Goal: Transaction & Acquisition: Purchase product/service

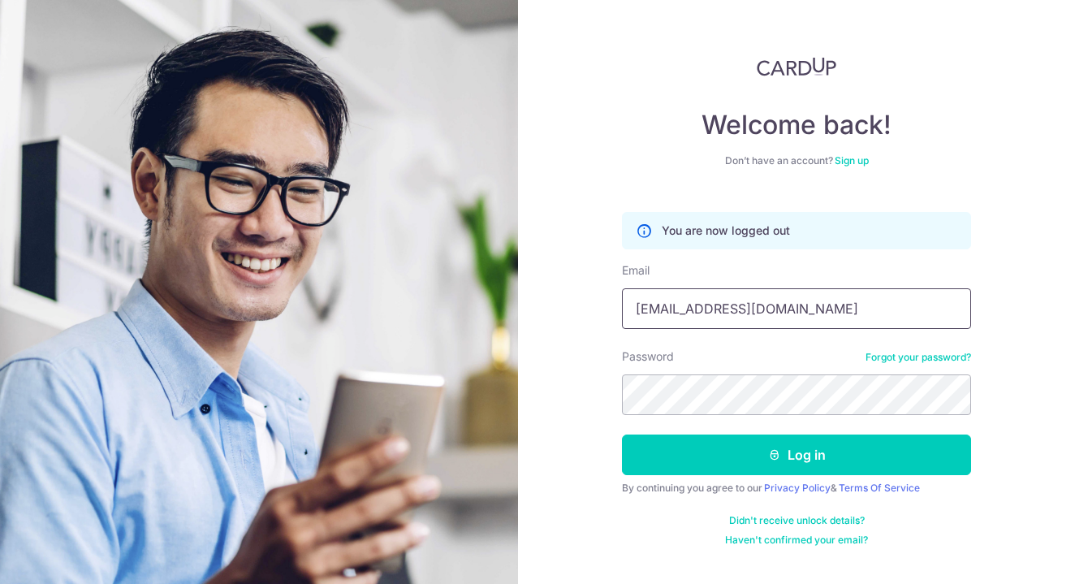
type input "[EMAIL_ADDRESS][DOMAIN_NAME]"
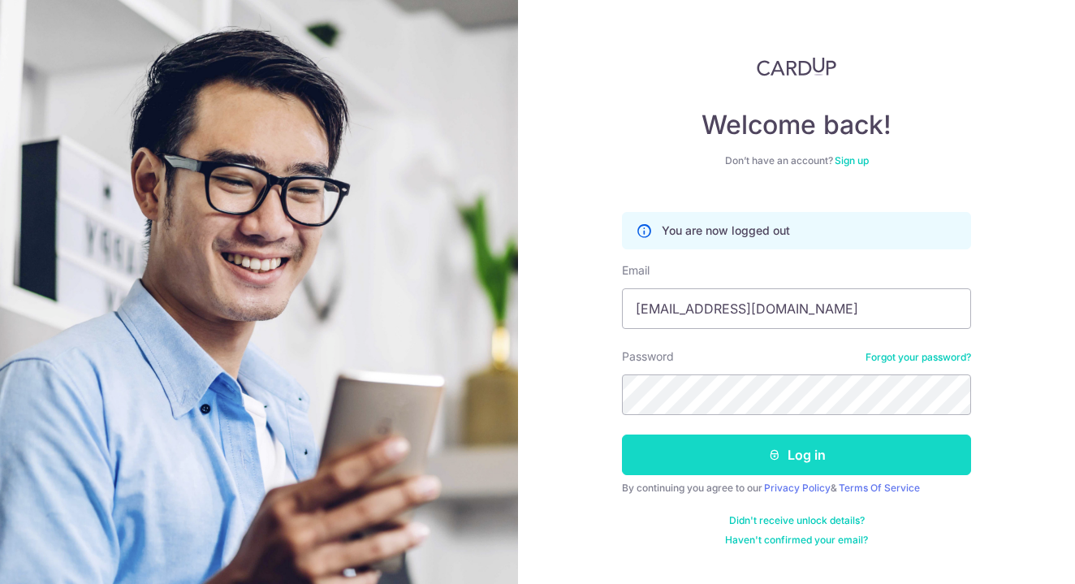
click at [786, 448] on button "Log in" at bounding box center [796, 454] width 349 height 41
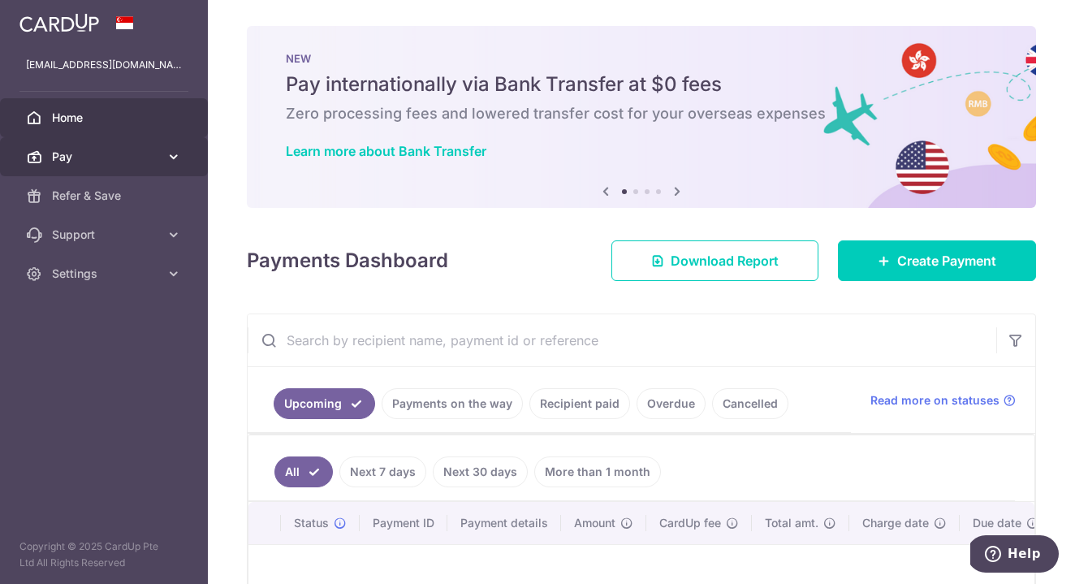
click at [170, 149] on icon at bounding box center [174, 157] width 16 height 16
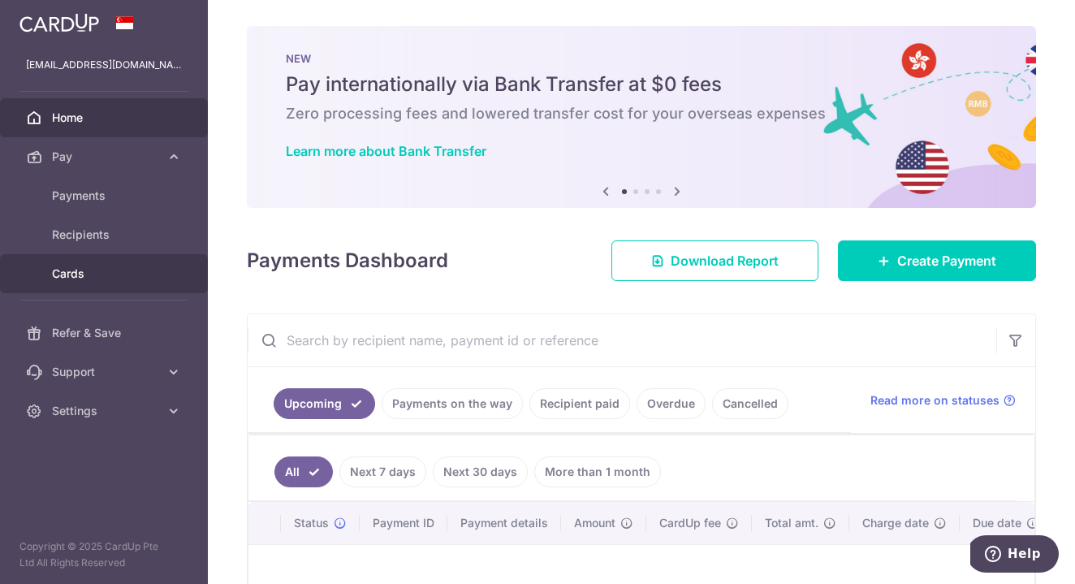
click at [101, 272] on span "Cards" at bounding box center [105, 273] width 107 height 16
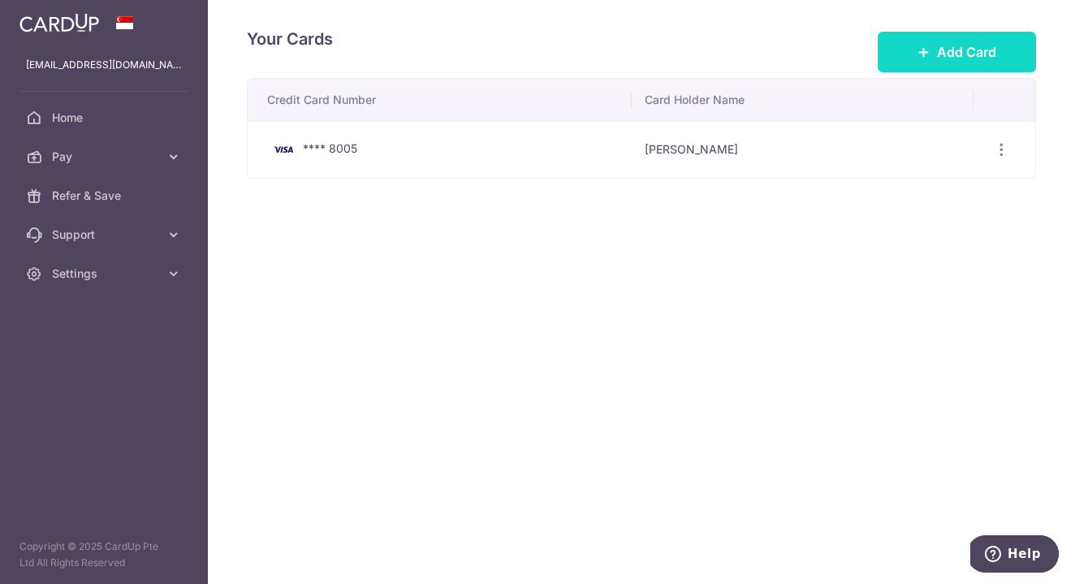
click at [959, 50] on span "Add Card" at bounding box center [966, 51] width 59 height 19
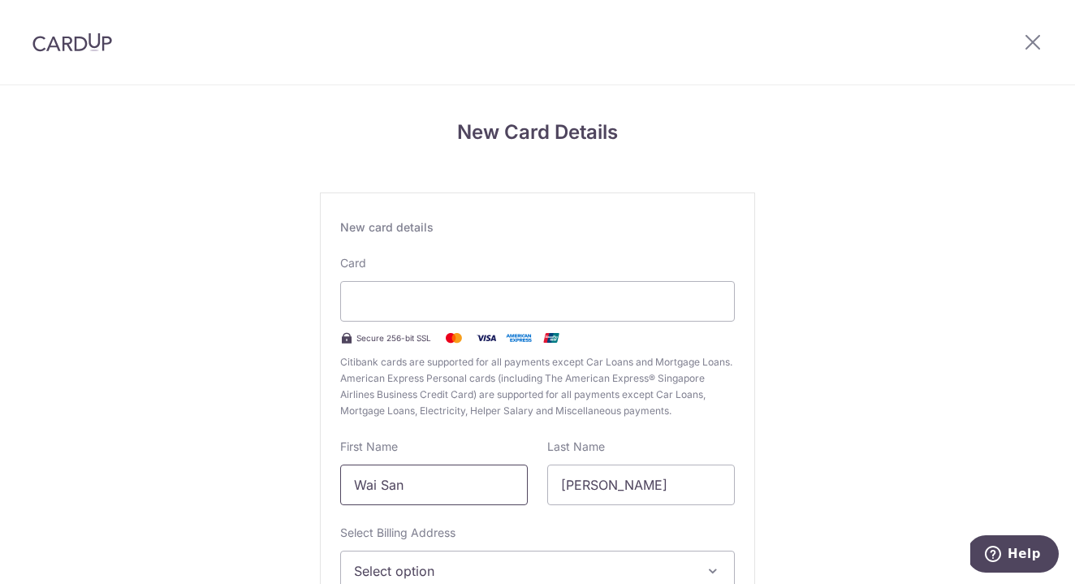
click at [447, 498] on input "Wai San" at bounding box center [434, 484] width 188 height 41
type input "Meng Chuen"
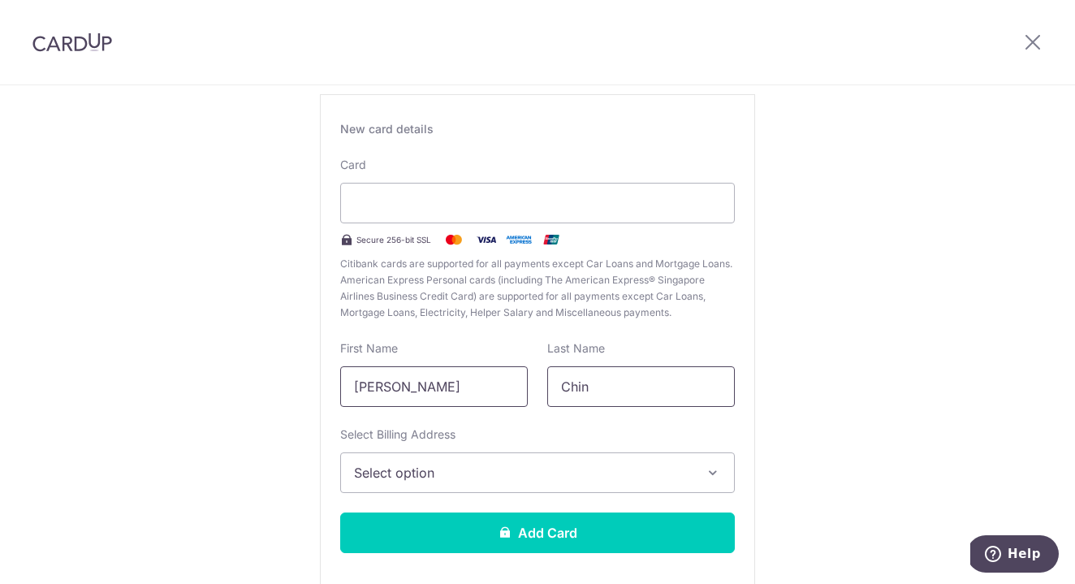
scroll to position [132, 0]
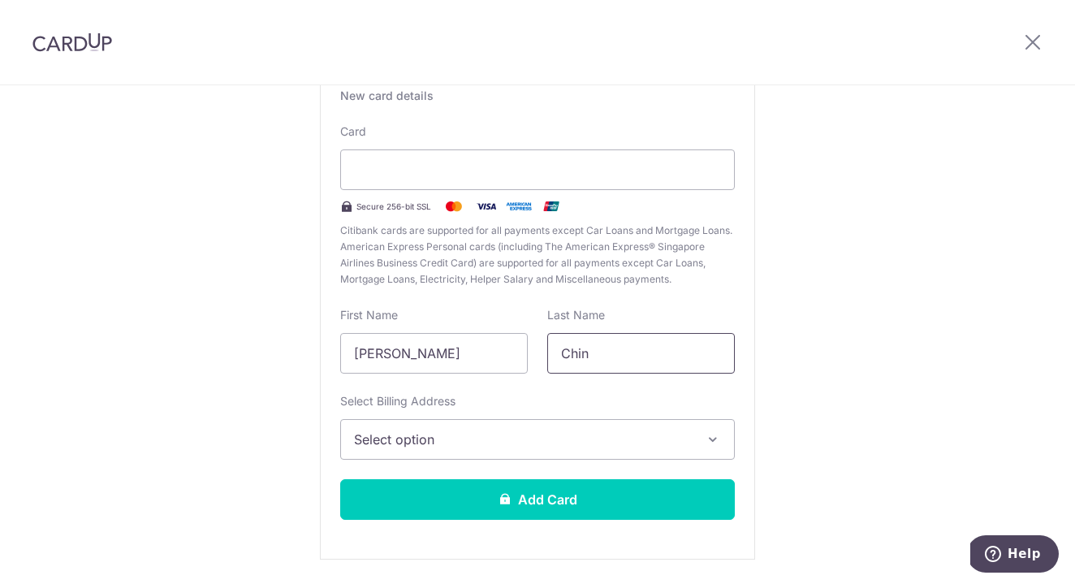
type input "Chin"
click at [381, 427] on button "Select option" at bounding box center [537, 439] width 395 height 41
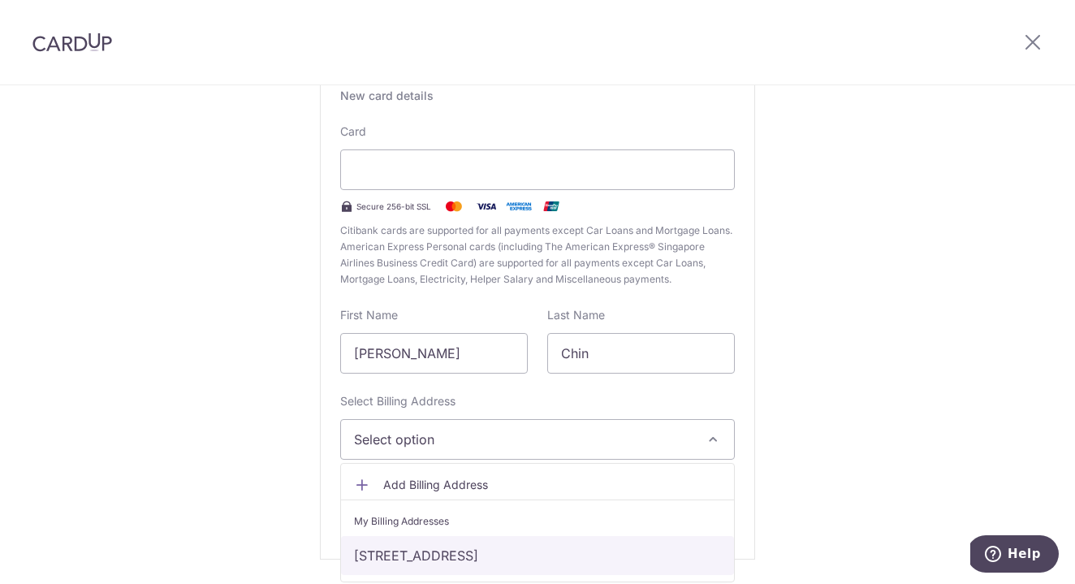
click at [424, 554] on link "297A Compassvale Street, #04-42, Singapore, Singapore-541297" at bounding box center [537, 555] width 393 height 39
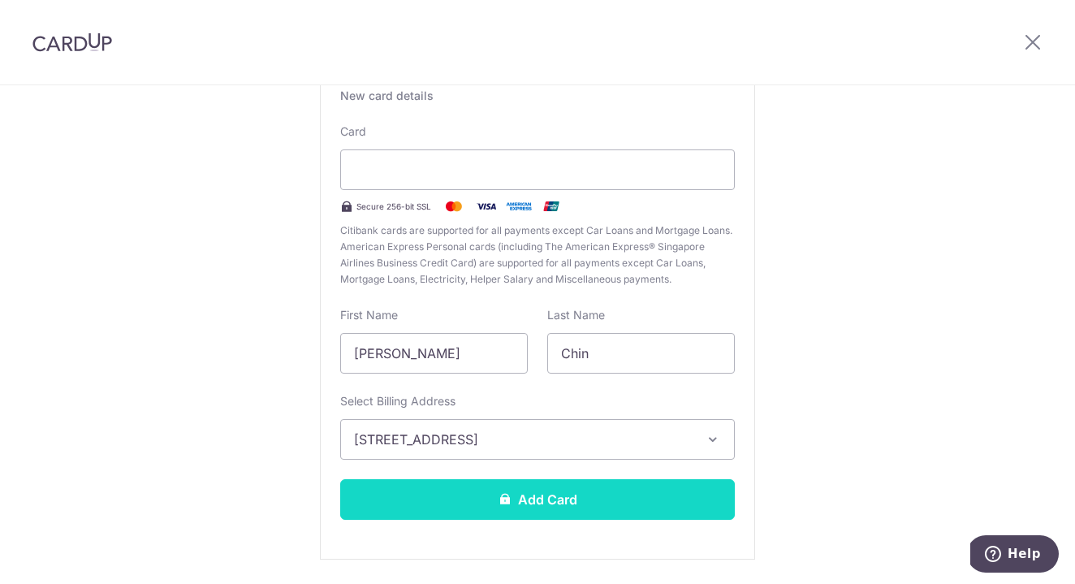
click at [564, 500] on button "Add Card" at bounding box center [537, 499] width 395 height 41
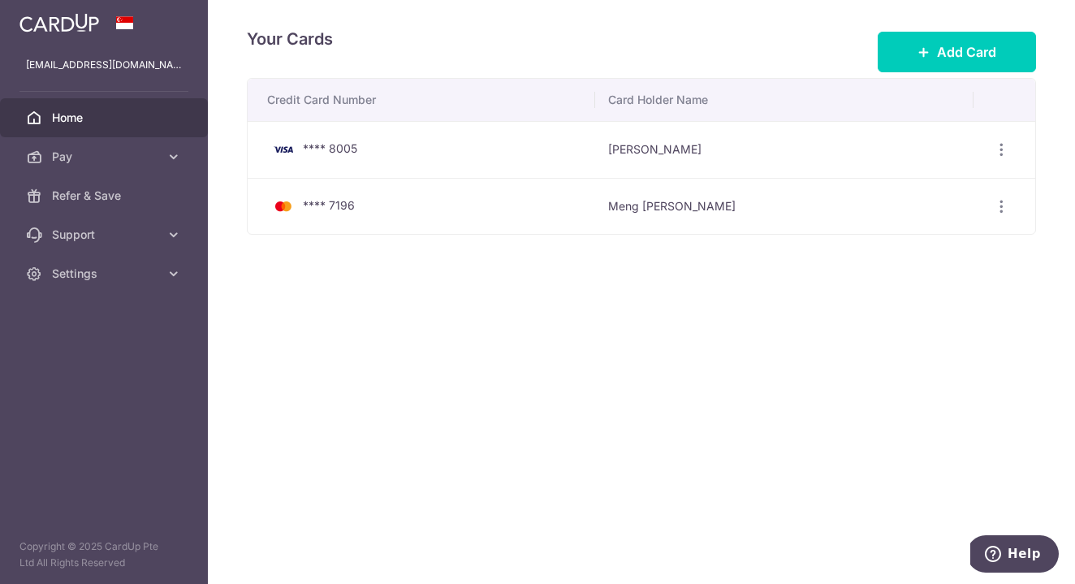
click at [123, 115] on span "Home" at bounding box center [105, 118] width 107 height 16
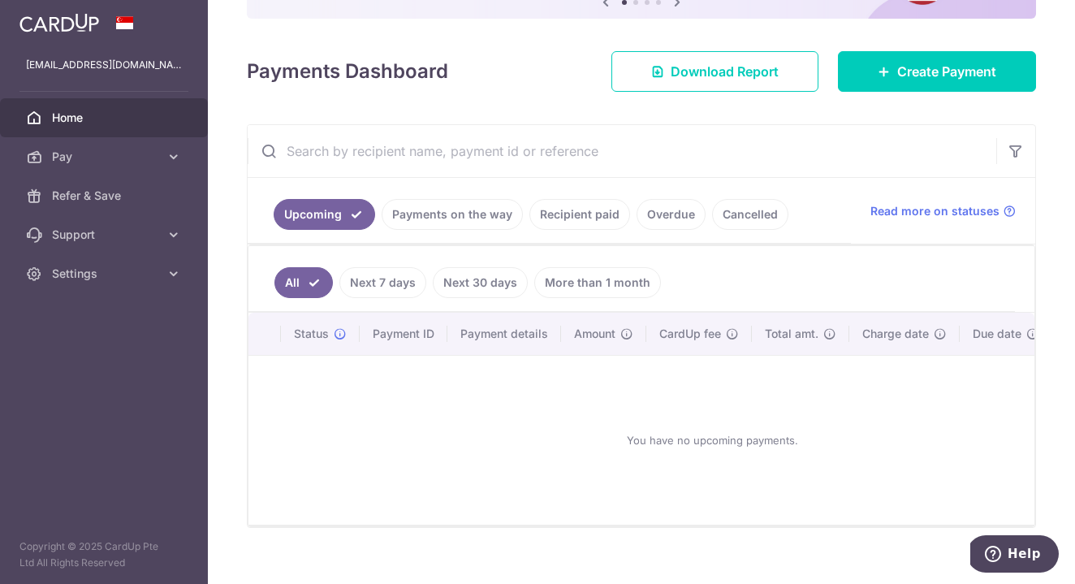
scroll to position [202, 0]
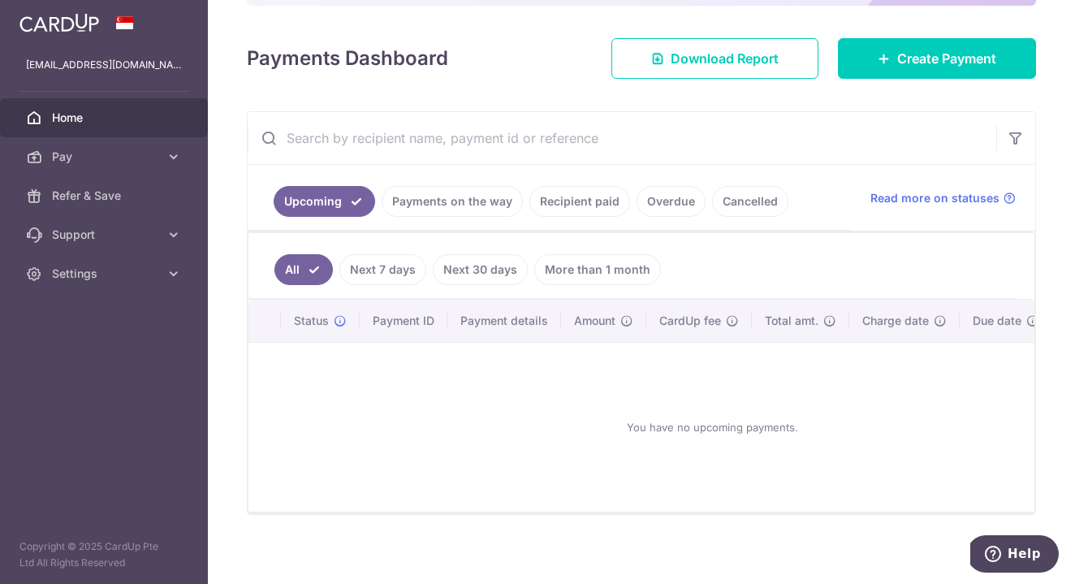
click at [582, 201] on link "Recipient paid" at bounding box center [579, 201] width 101 height 31
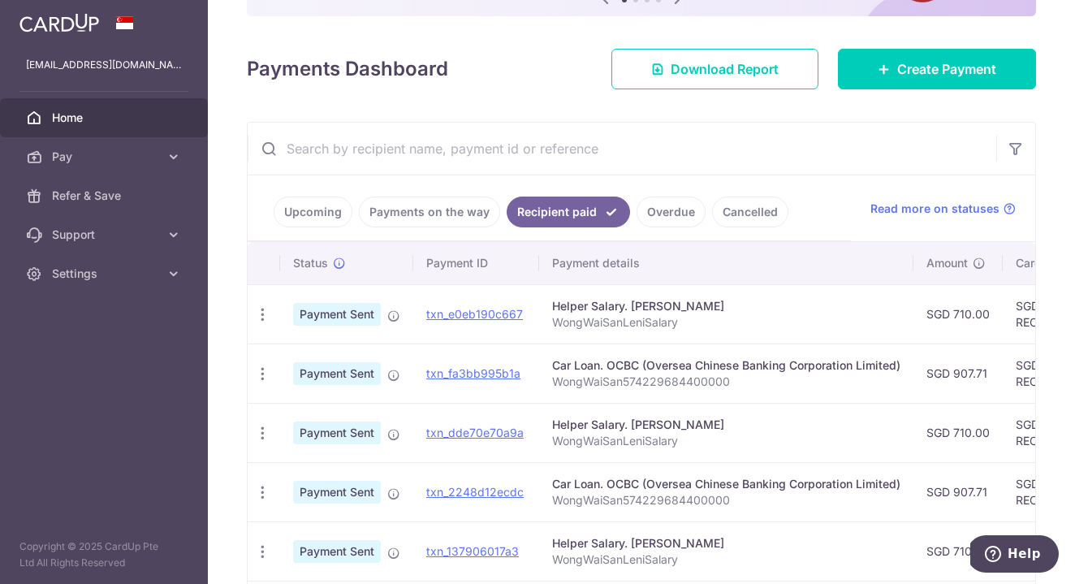
scroll to position [193, 0]
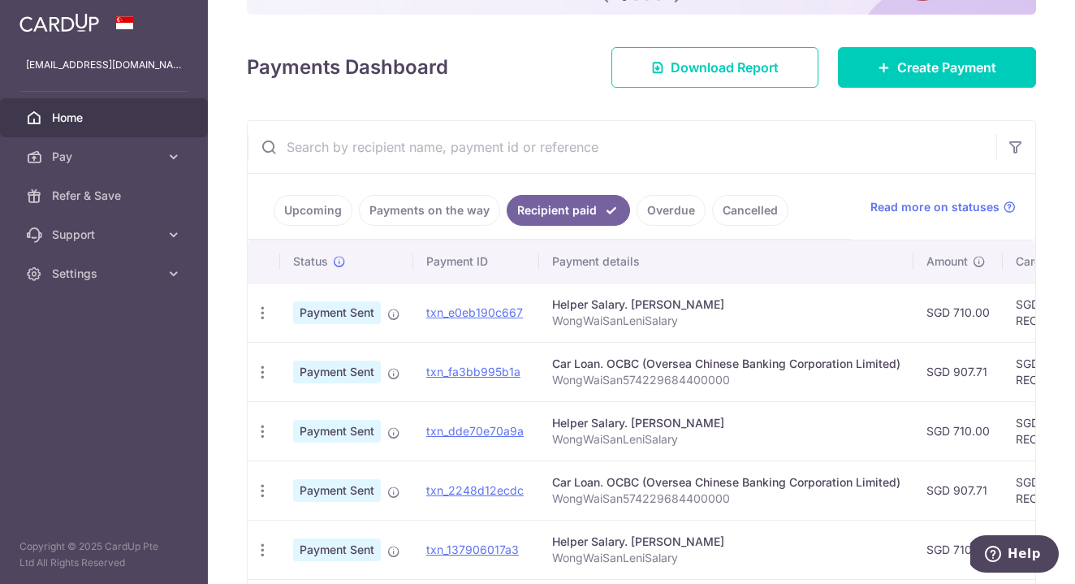
click at [553, 377] on p "WongWaiSan574229684400000" at bounding box center [726, 380] width 348 height 16
drag, startPoint x: 553, startPoint y: 377, endPoint x: 617, endPoint y: 375, distance: 64.2
click at [617, 376] on p "WongWaiSan574229684400000" at bounding box center [726, 380] width 348 height 16
copy p "WongWaiSan574229684400000"
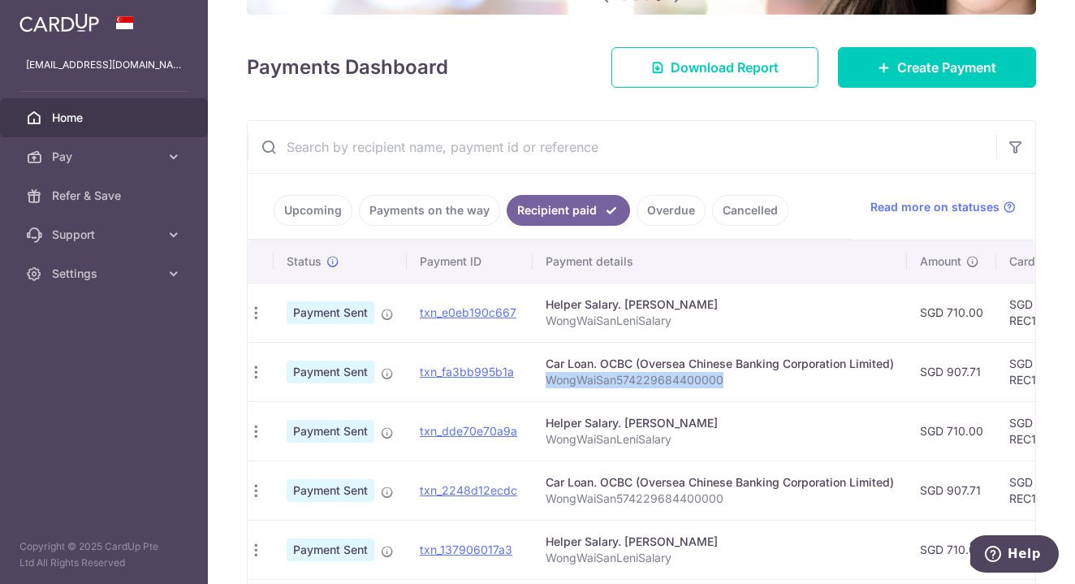
scroll to position [0, 0]
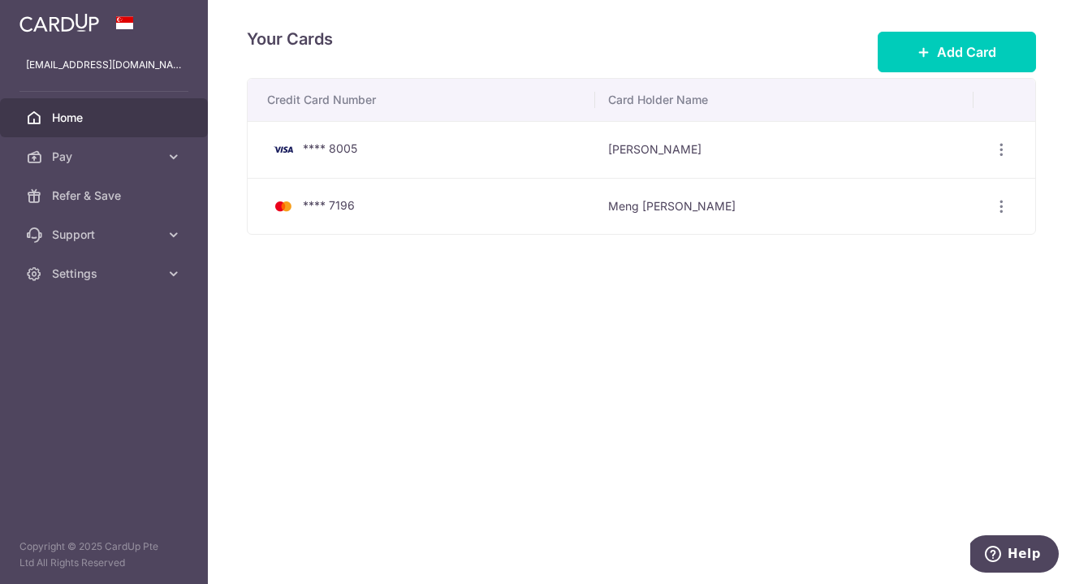
click at [95, 127] on link "Home" at bounding box center [104, 117] width 208 height 39
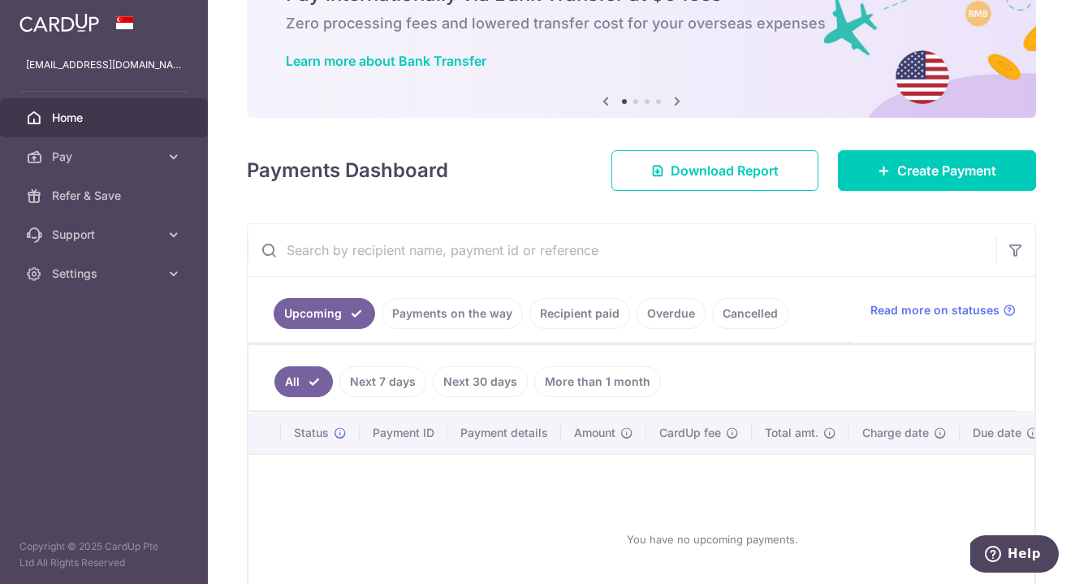
click at [596, 317] on link "Recipient paid" at bounding box center [579, 313] width 101 height 31
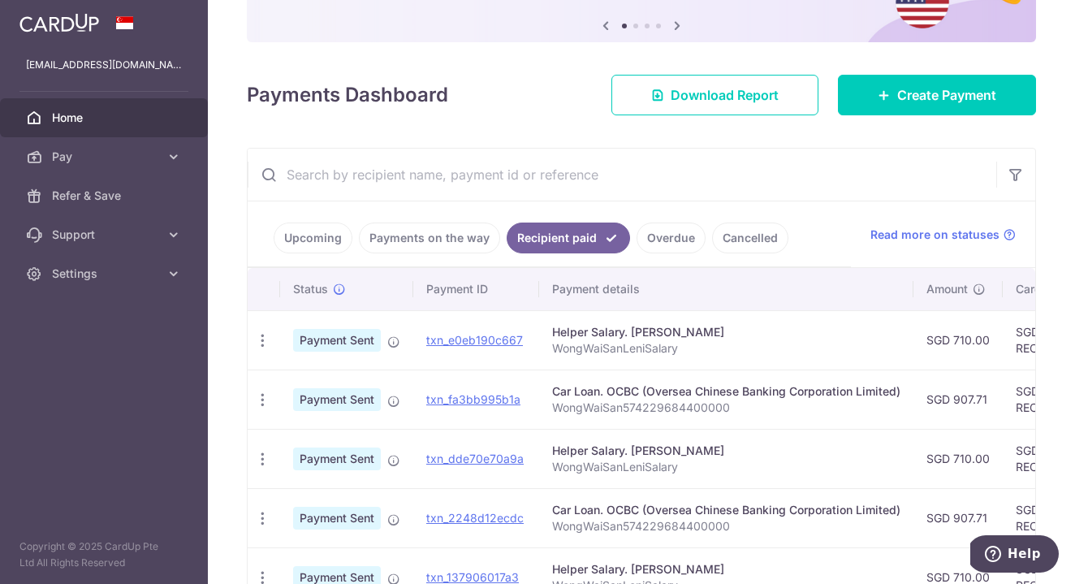
scroll to position [180, 0]
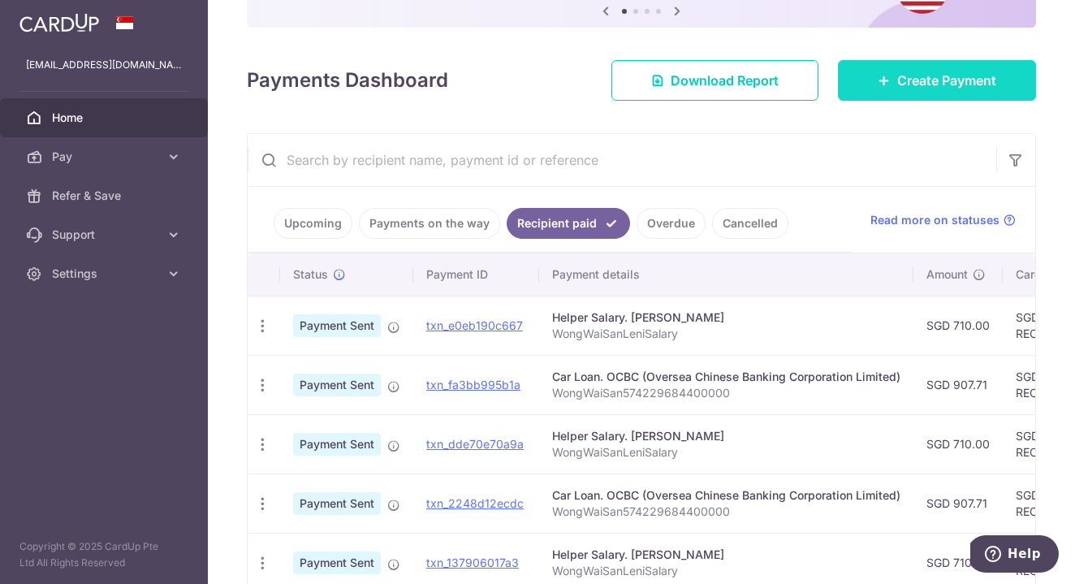
click at [917, 78] on span "Create Payment" at bounding box center [946, 80] width 99 height 19
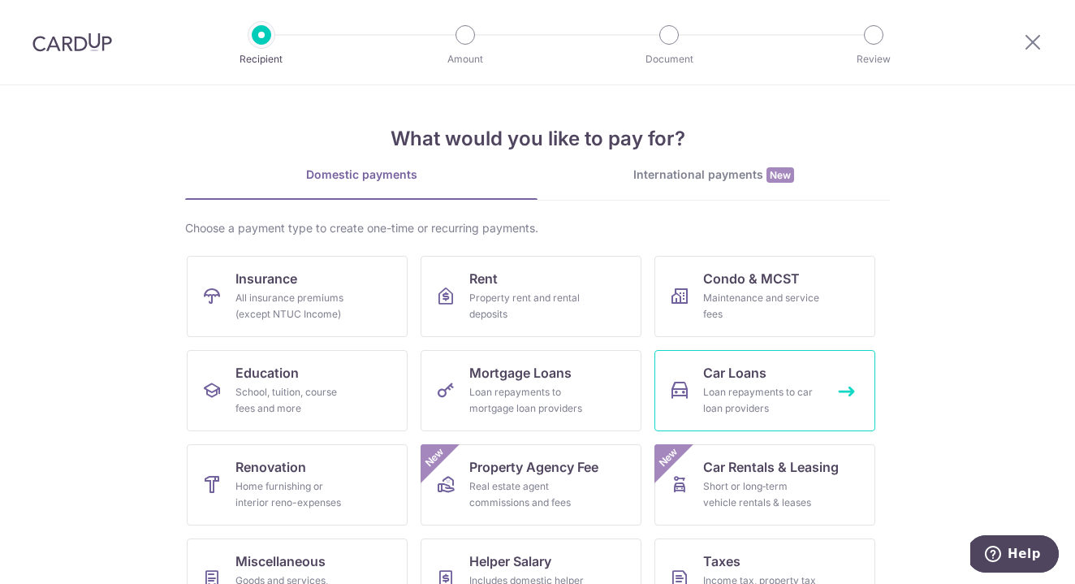
click at [701, 390] on link "Car Loans Loan repayments to car loan providers" at bounding box center [764, 390] width 221 height 81
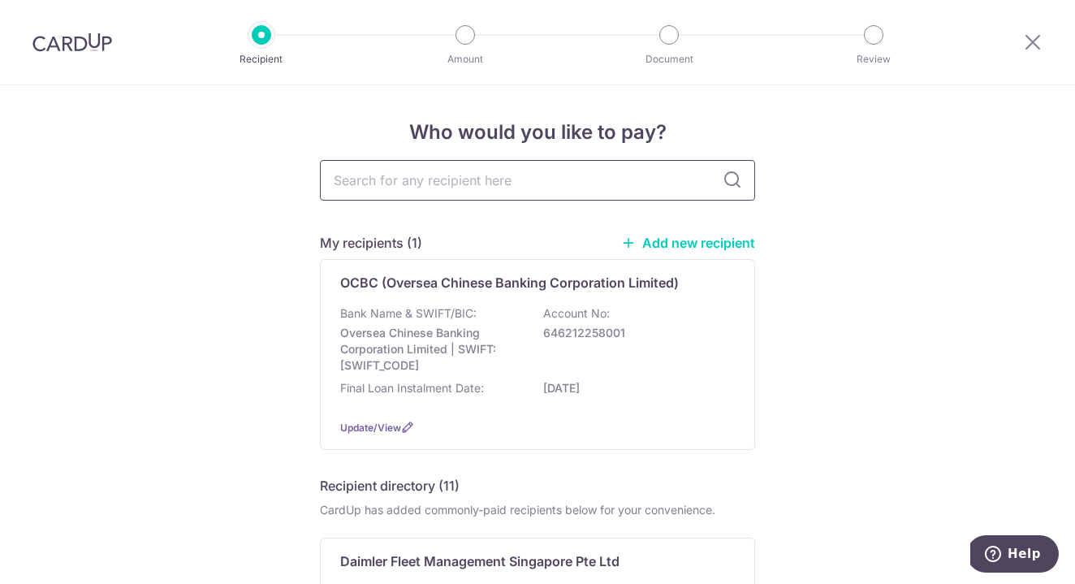
click at [469, 185] on input "text" at bounding box center [537, 180] width 435 height 41
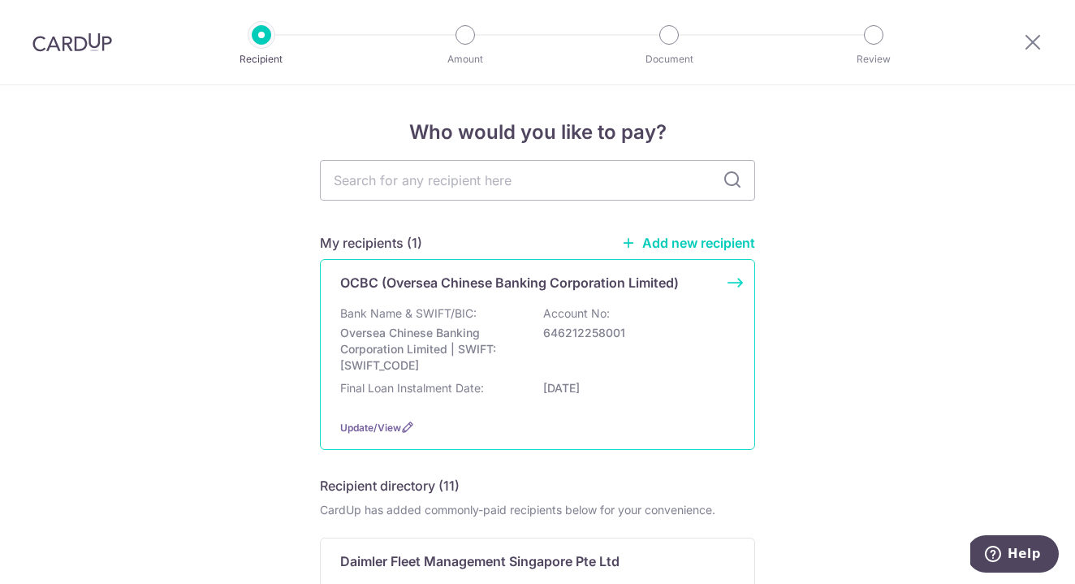
click at [464, 270] on div "OCBC (Oversea Chinese Banking Corporation Limited) Bank Name & SWIFT/BIC: Overs…" at bounding box center [537, 354] width 435 height 191
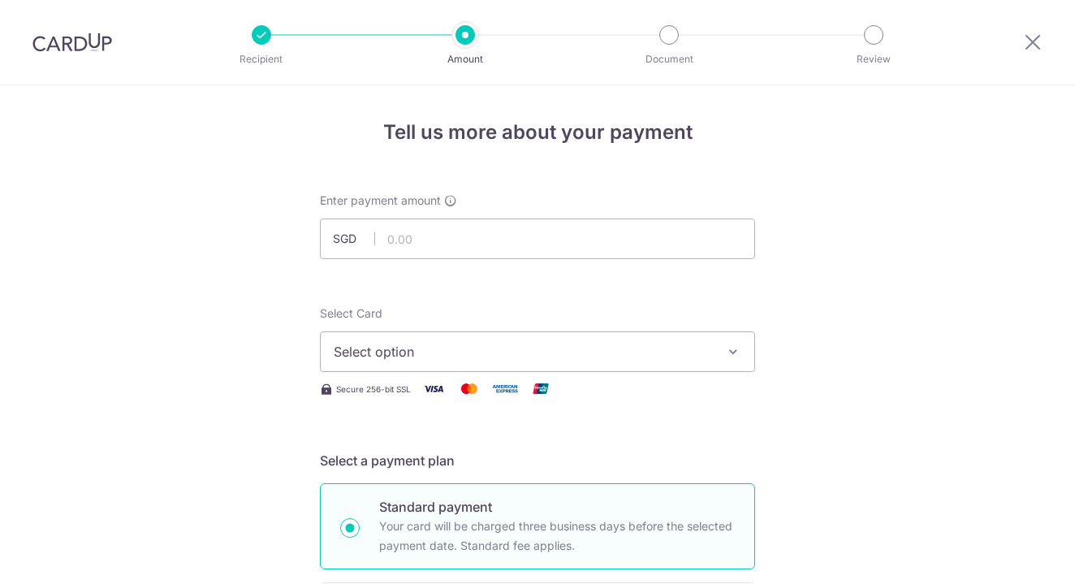
scroll to position [85, 0]
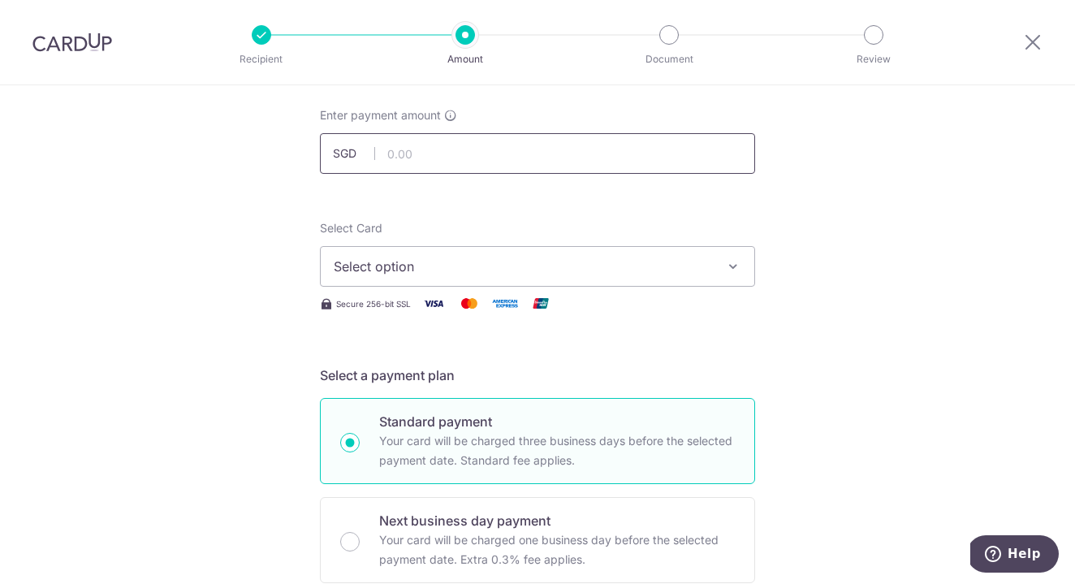
click at [469, 155] on input "text" at bounding box center [537, 153] width 435 height 41
type input "907.71"
click at [438, 267] on span "Select option" at bounding box center [523, 266] width 378 height 19
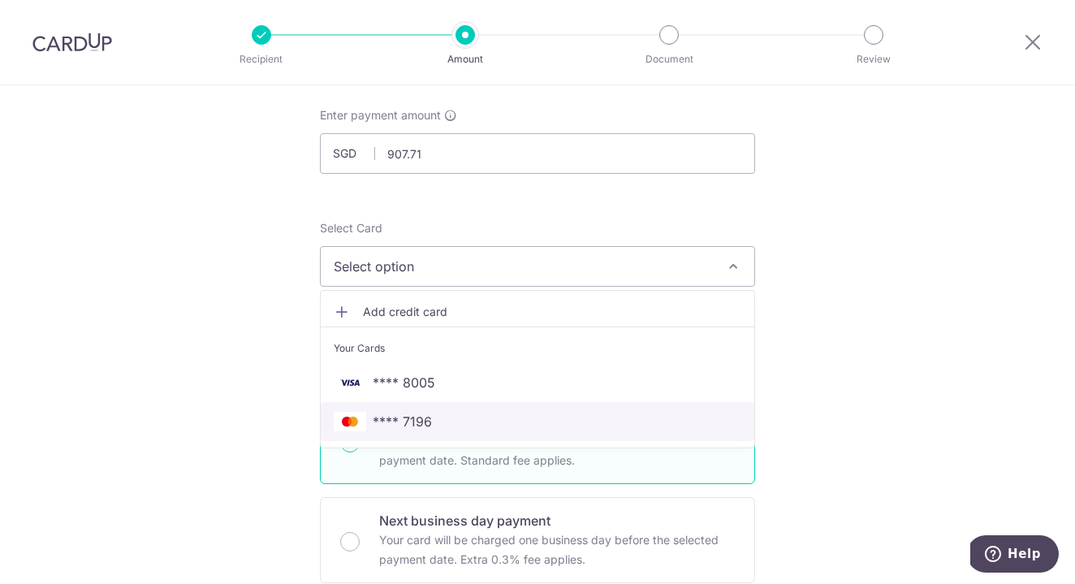
click at [419, 425] on span "**** 7196" at bounding box center [402, 421] width 59 height 19
type input "22/01/2029"
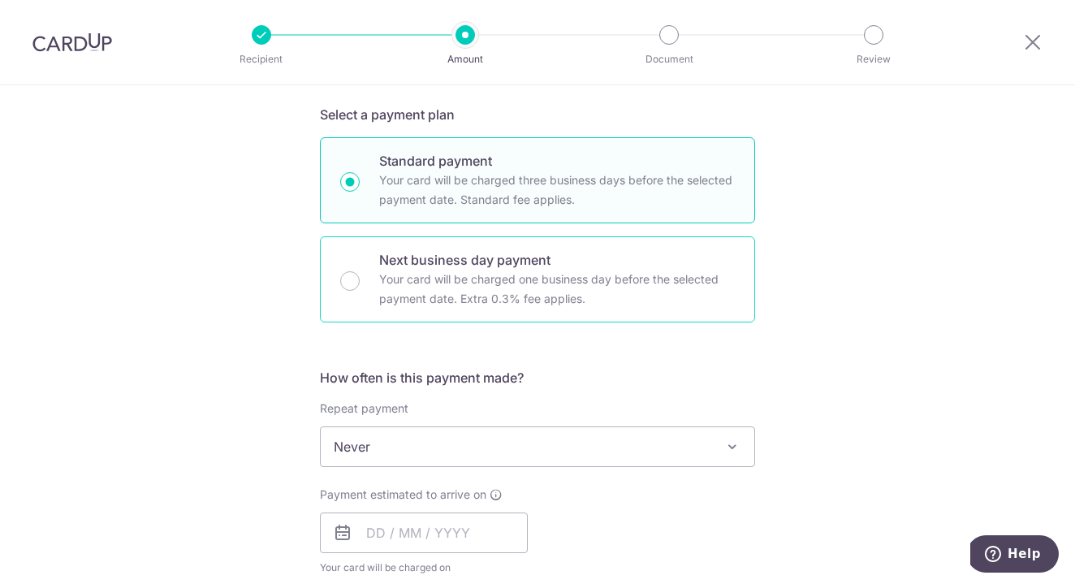
scroll to position [347, 0]
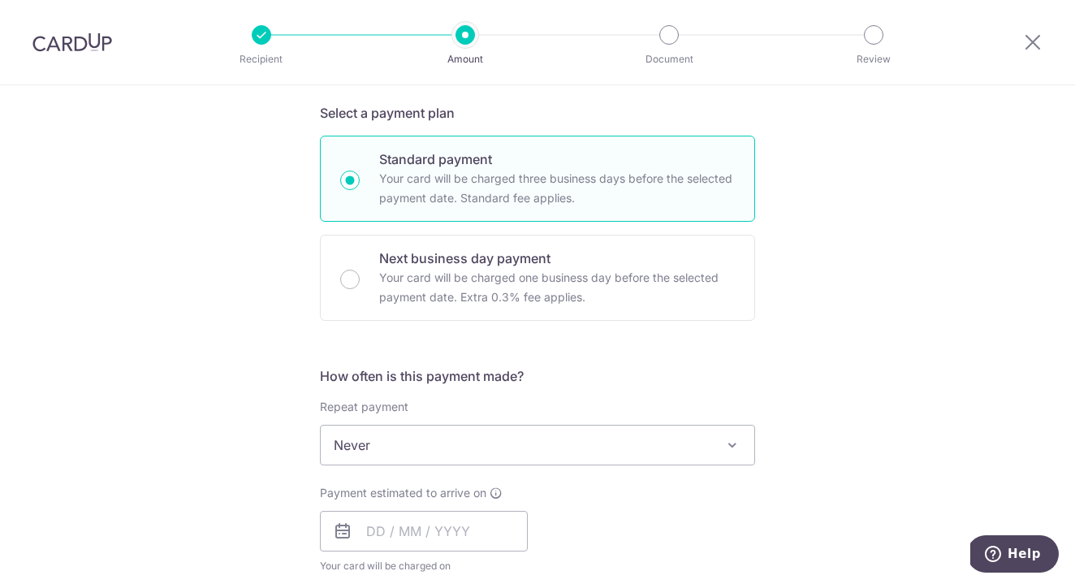
click at [621, 443] on span "Never" at bounding box center [538, 444] width 434 height 39
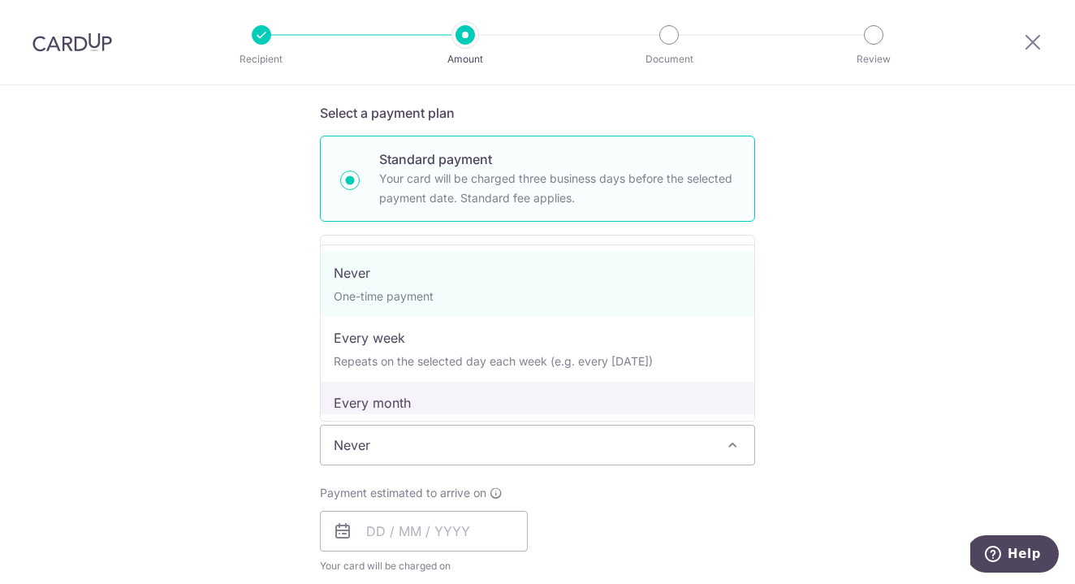
select select "3"
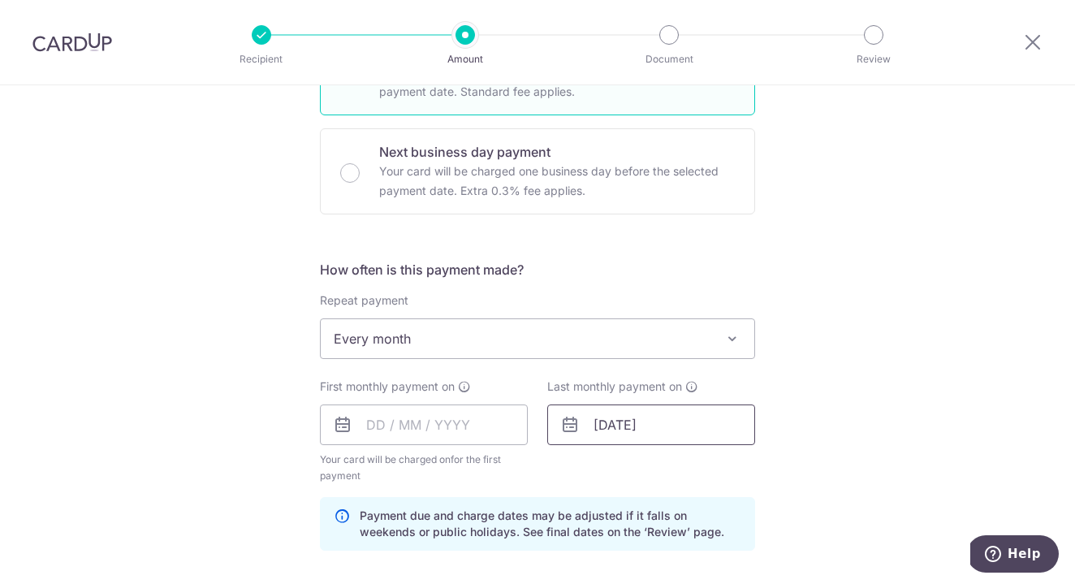
scroll to position [455, 0]
click at [415, 427] on input "text" at bounding box center [424, 423] width 208 height 41
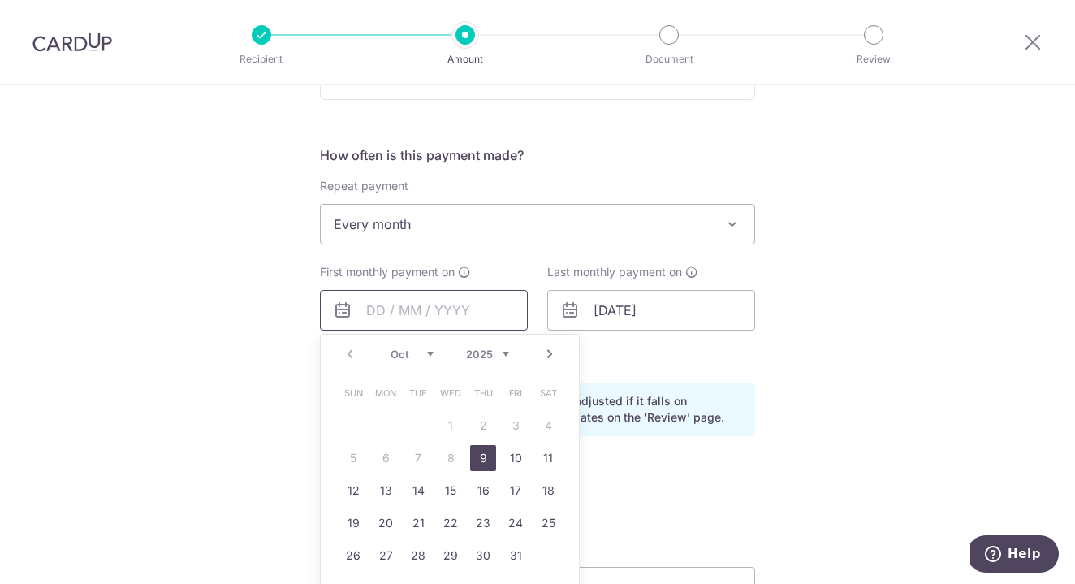
scroll to position [570, 0]
click at [352, 490] on link "12" at bounding box center [353, 489] width 26 height 26
type input "12/10/2025"
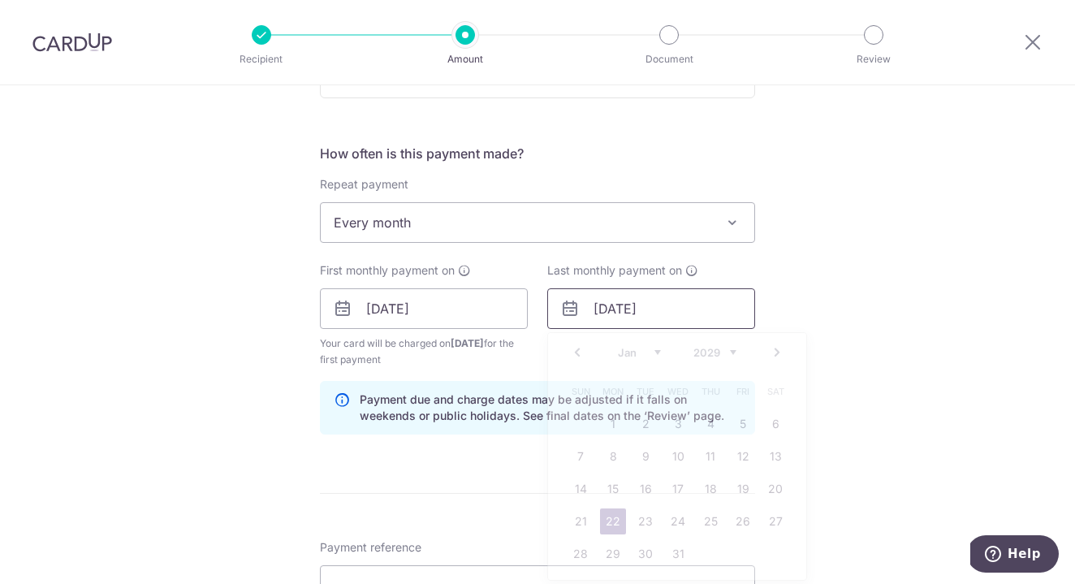
click at [606, 307] on input "22/01/2029" at bounding box center [651, 308] width 208 height 41
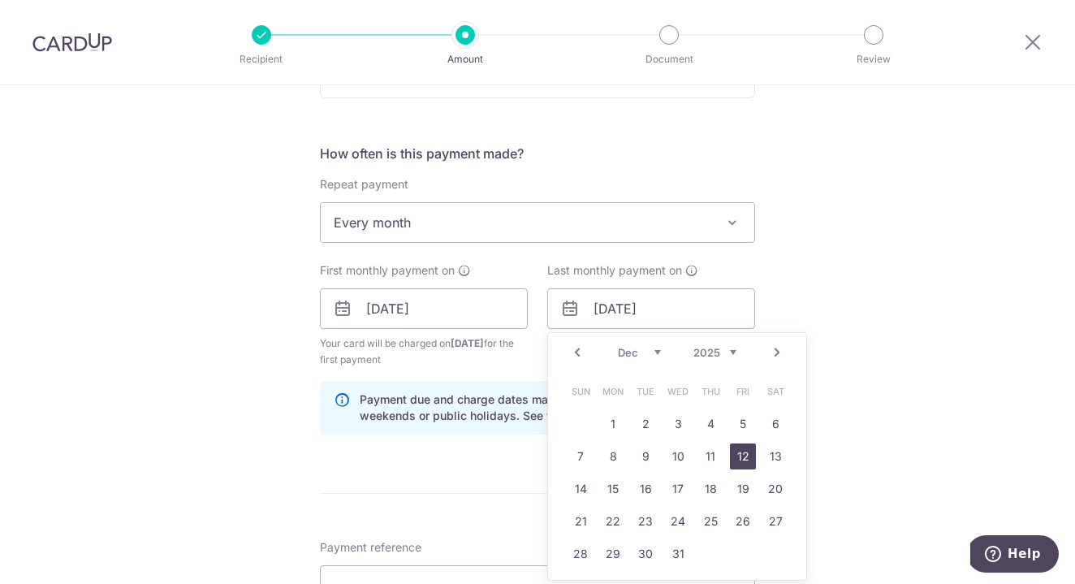
click at [738, 451] on link "12" at bounding box center [743, 456] width 26 height 26
type input "12/12/2025"
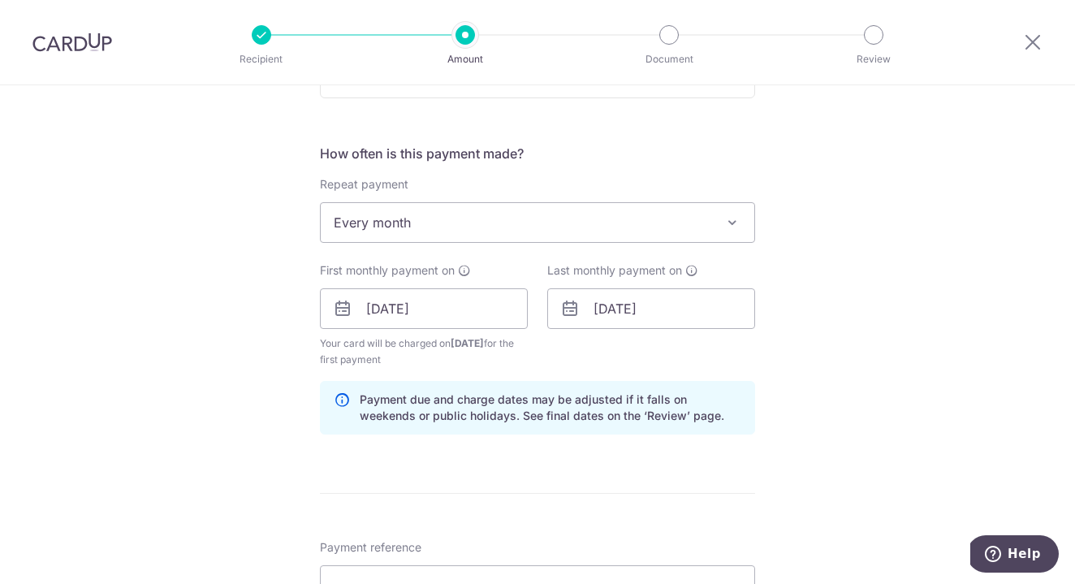
click at [880, 375] on div "Tell us more about your payment Enter payment amount SGD 907.71 907.71 Select C…" at bounding box center [537, 290] width 1075 height 1551
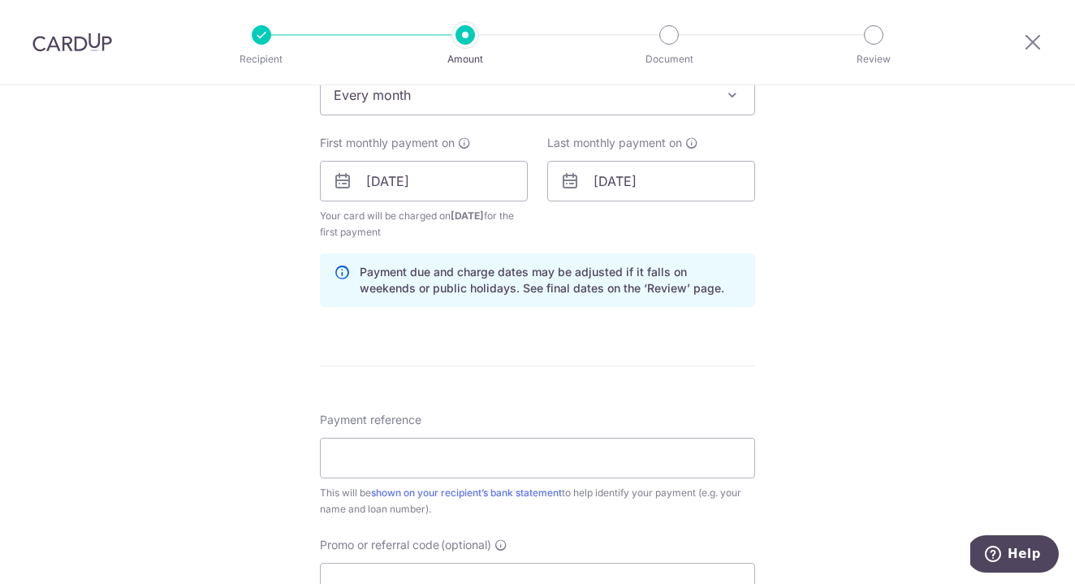
scroll to position [728, 0]
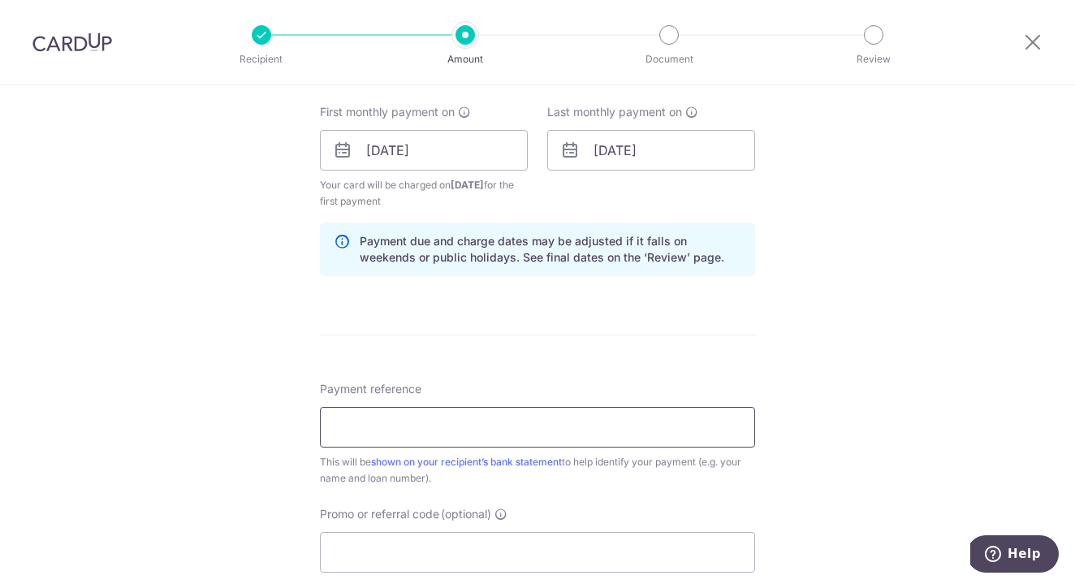
click at [564, 424] on input "Payment reference" at bounding box center [537, 427] width 435 height 41
paste input "(42.06)"
type input "("
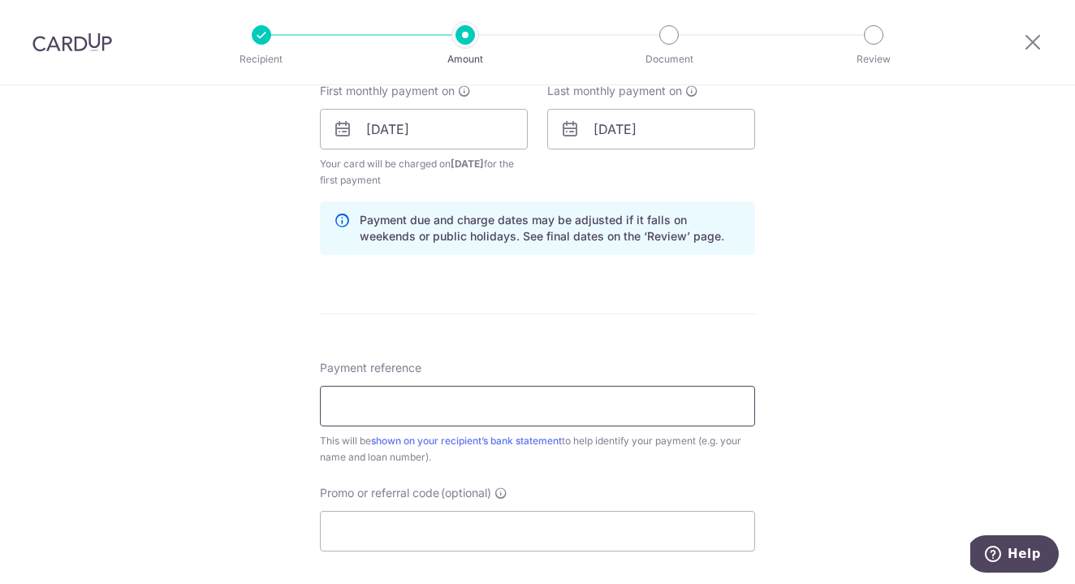
paste input "(42.06)"
type input "("
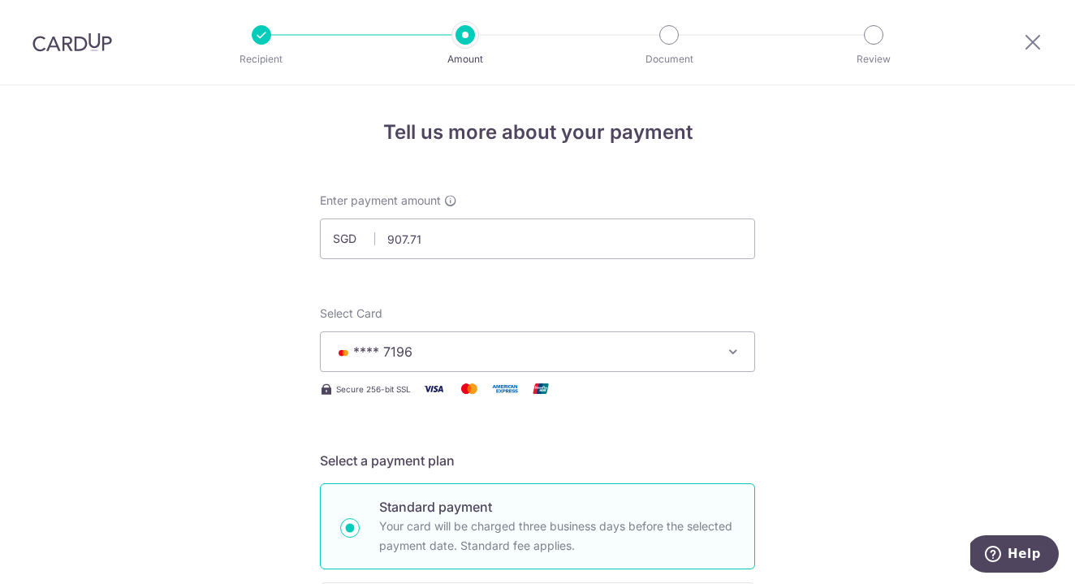
scroll to position [0, 0]
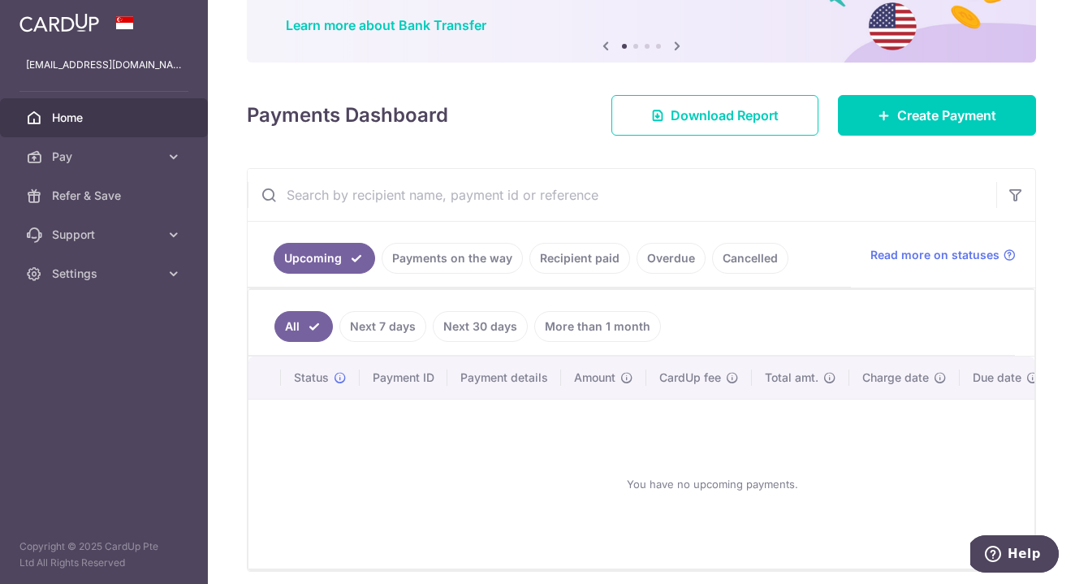
scroll to position [127, 0]
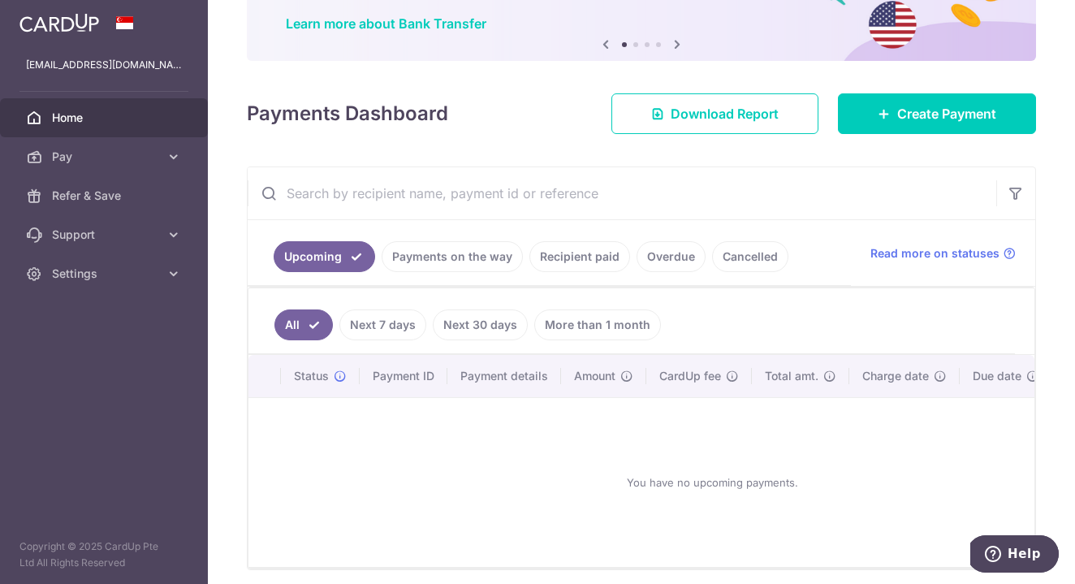
click at [557, 253] on link "Recipient paid" at bounding box center [579, 256] width 101 height 31
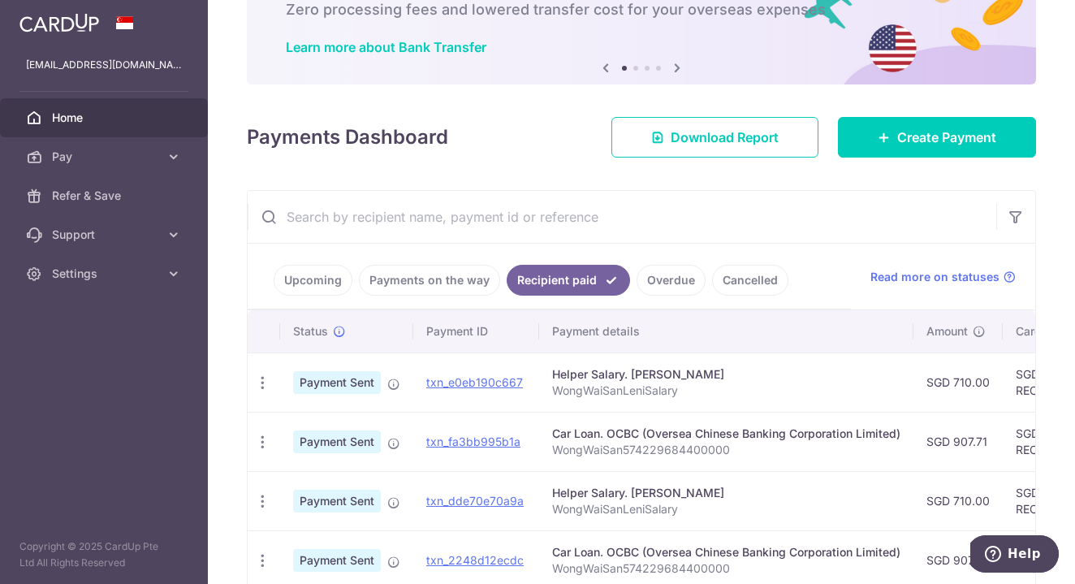
scroll to position [105, 0]
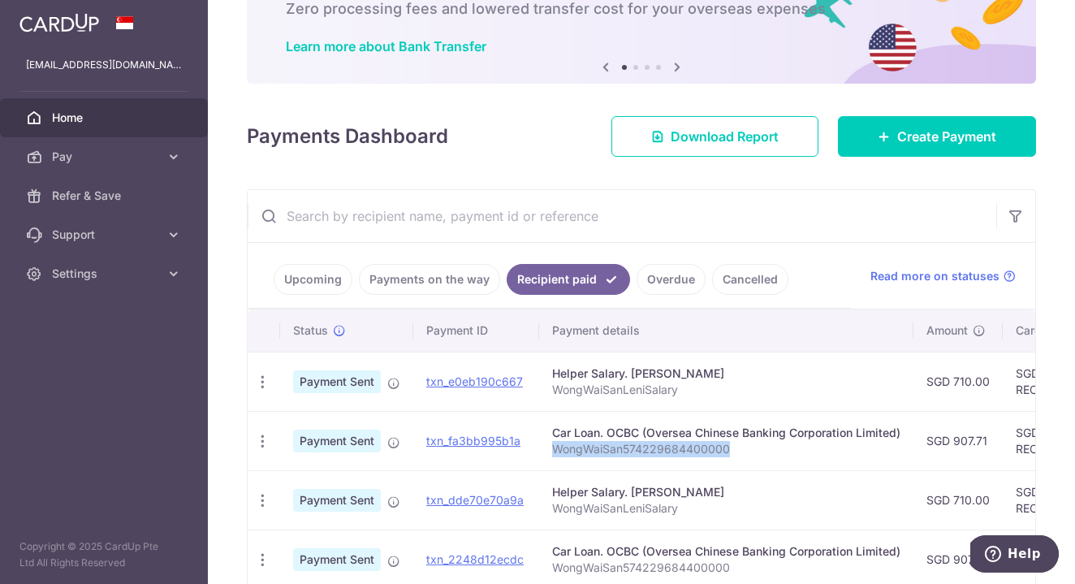
drag, startPoint x: 549, startPoint y: 452, endPoint x: 731, endPoint y: 455, distance: 181.9
click at [731, 455] on td "Car Loan. OCBC (Oversea Chinese Banking Corporation Limited) WongWaiSan57422968…" at bounding box center [726, 440] width 374 height 59
copy p "WongWaiSan574229684400000"
click at [878, 132] on icon at bounding box center [884, 136] width 13 height 13
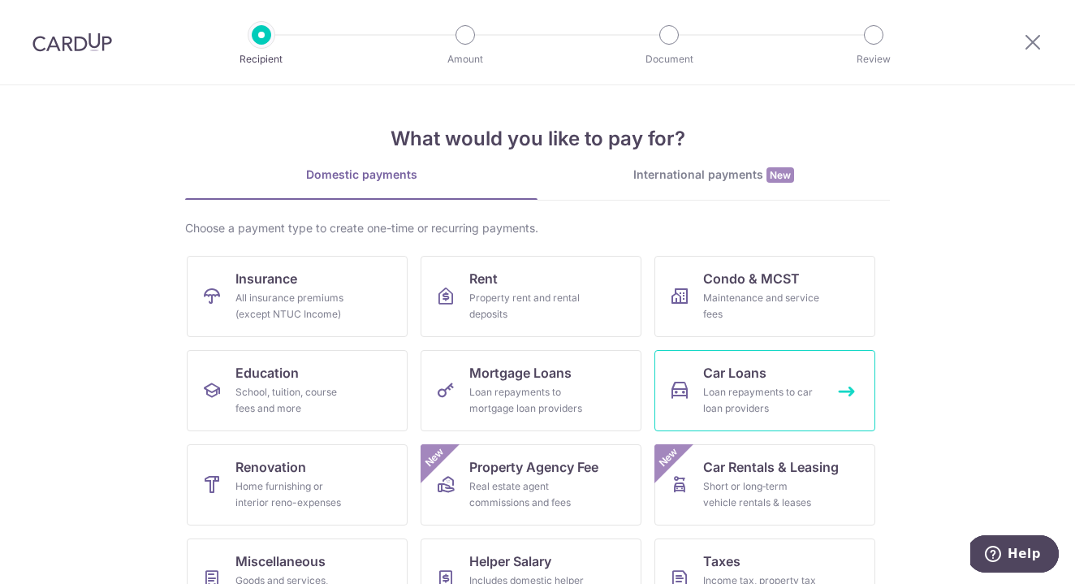
click at [723, 364] on span "Car Loans" at bounding box center [734, 372] width 63 height 19
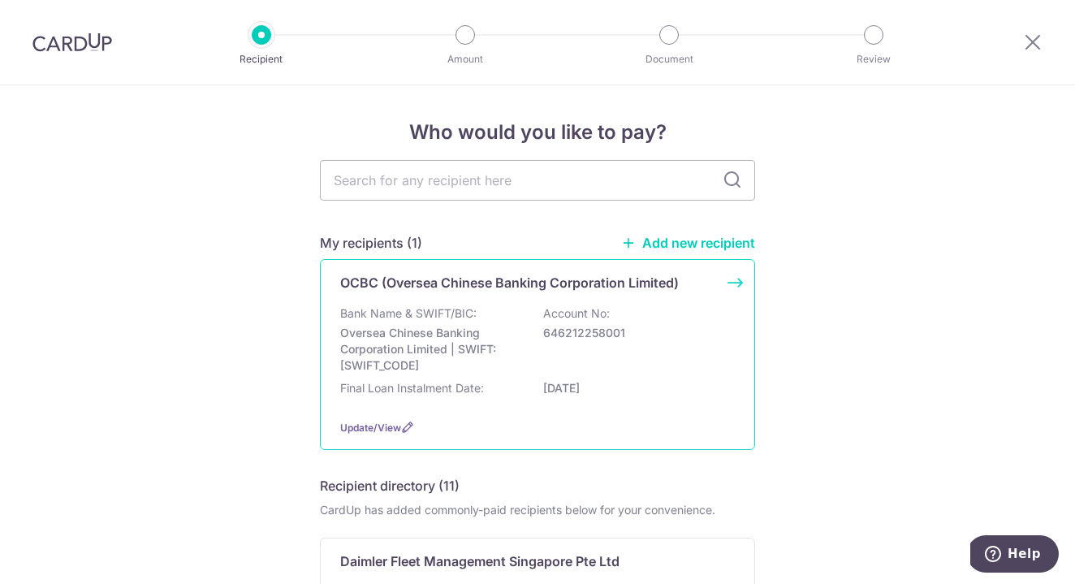
click at [519, 325] on p "Oversea Chinese Banking Corporation Limited | SWIFT: [SWIFT_CODE]" at bounding box center [431, 349] width 182 height 49
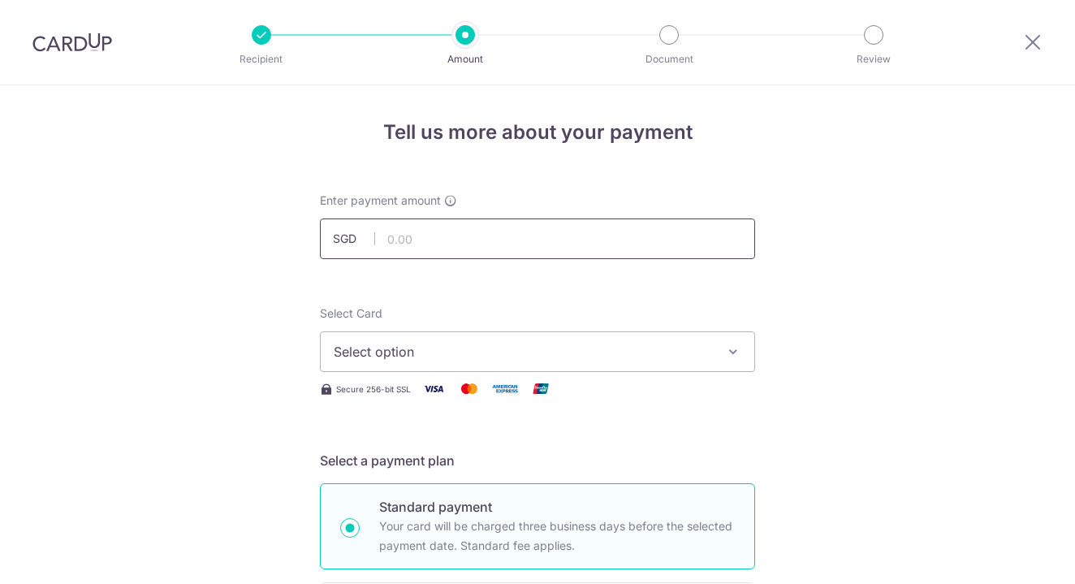
click at [416, 234] on input "text" at bounding box center [537, 238] width 435 height 41
type input "907.71"
click at [399, 358] on span "Select option" at bounding box center [523, 351] width 378 height 19
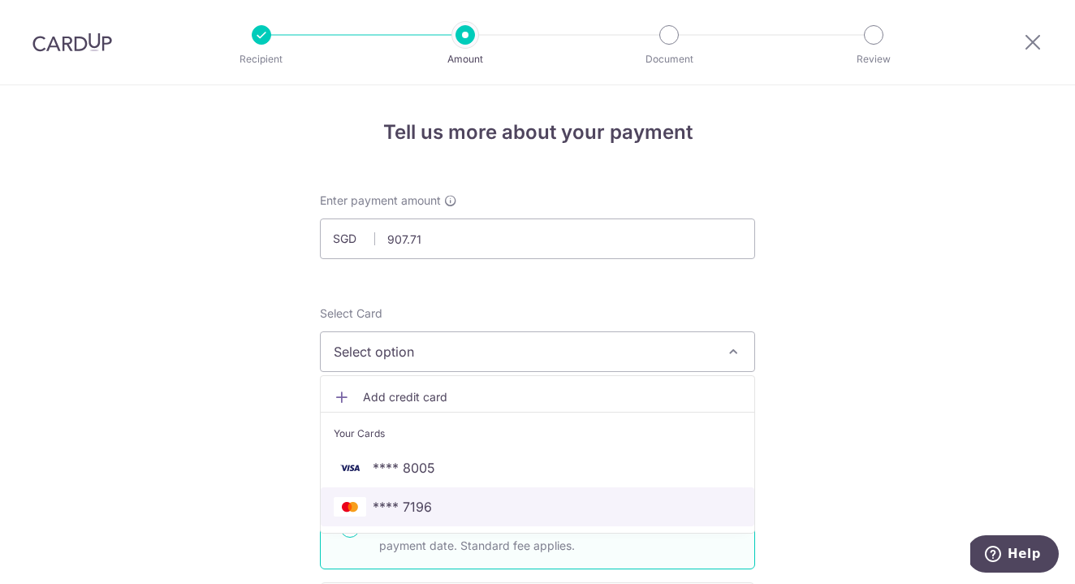
click at [427, 505] on span "**** 7196" at bounding box center [402, 506] width 59 height 19
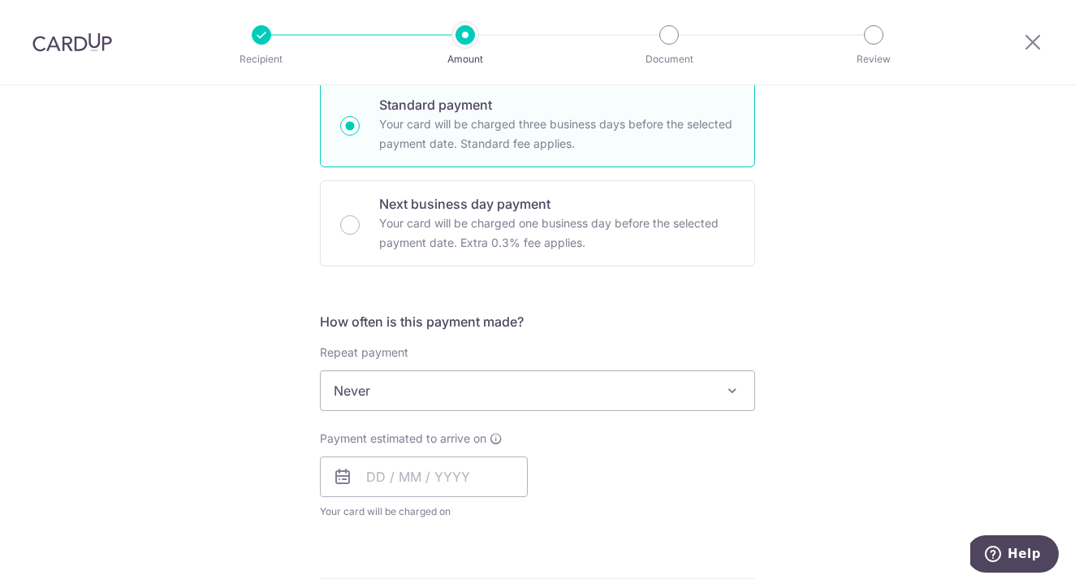
scroll to position [420, 0]
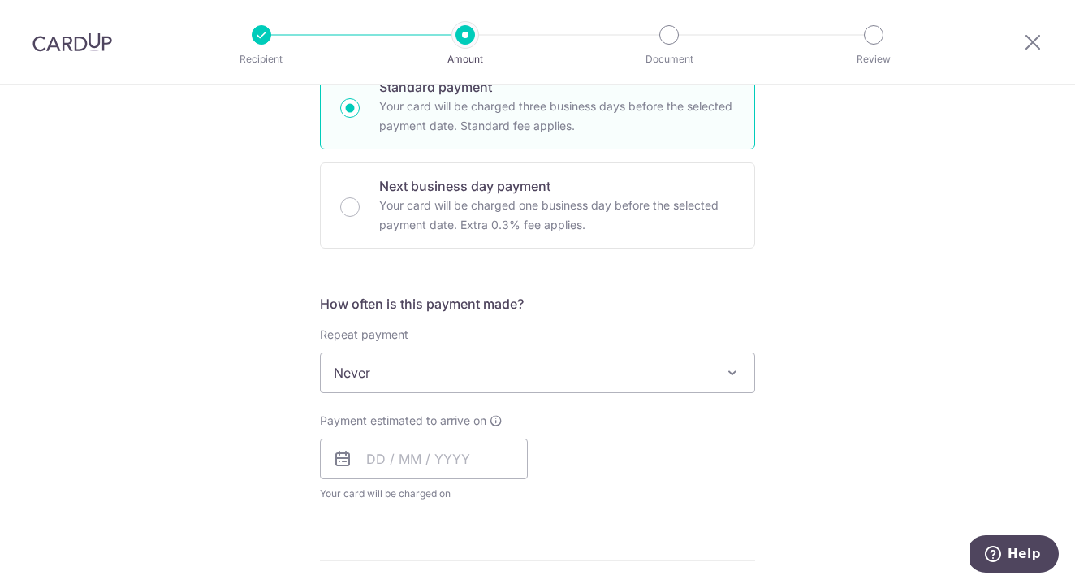
click at [476, 373] on span "Never" at bounding box center [538, 372] width 434 height 39
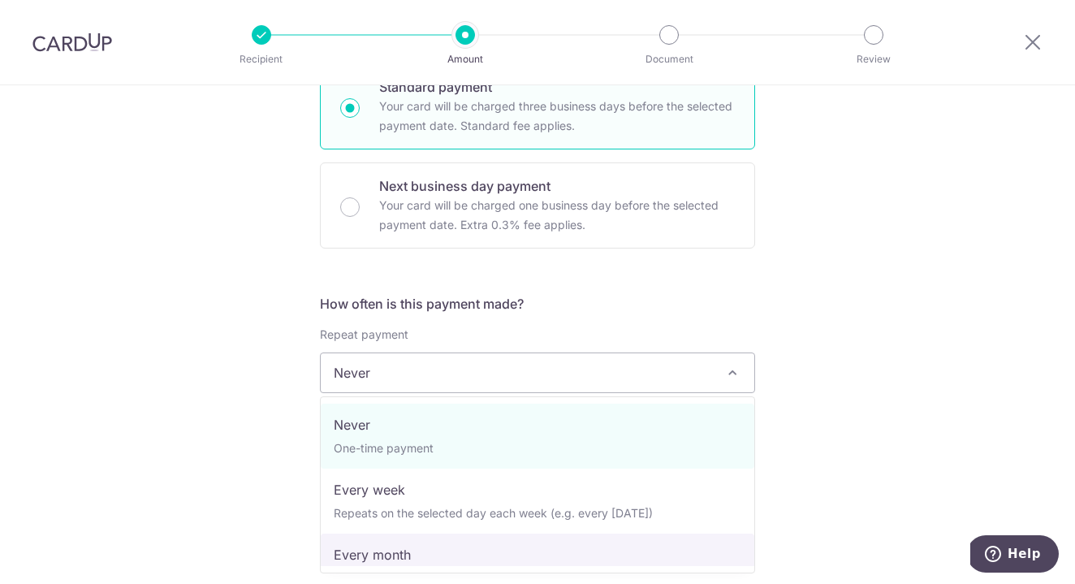
select select "3"
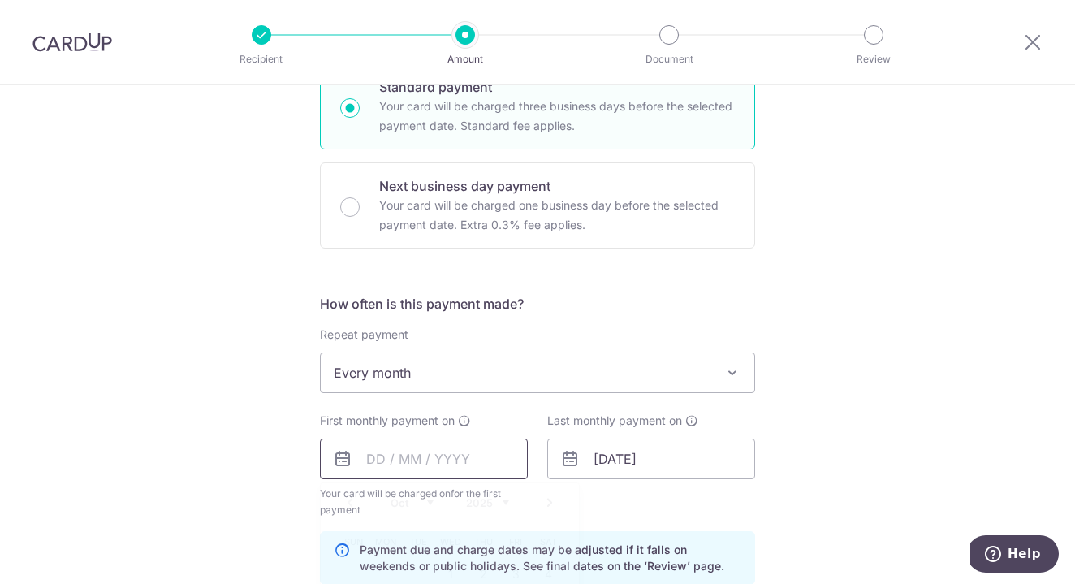
click at [390, 466] on input "text" at bounding box center [424, 458] width 208 height 41
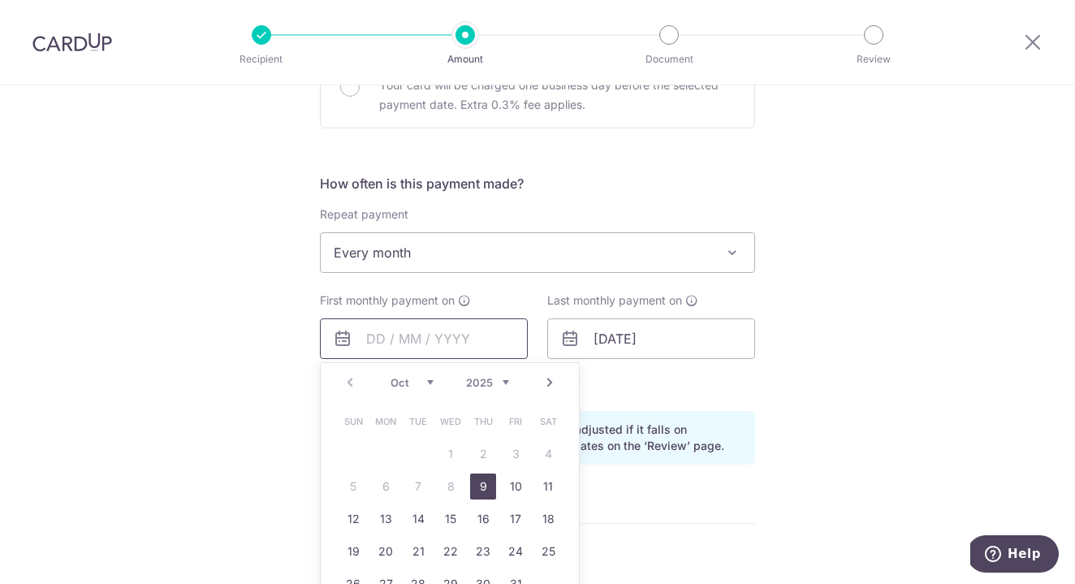
scroll to position [539, 0]
click at [350, 520] on link "12" at bounding box center [353, 520] width 26 height 26
type input "[DATE]"
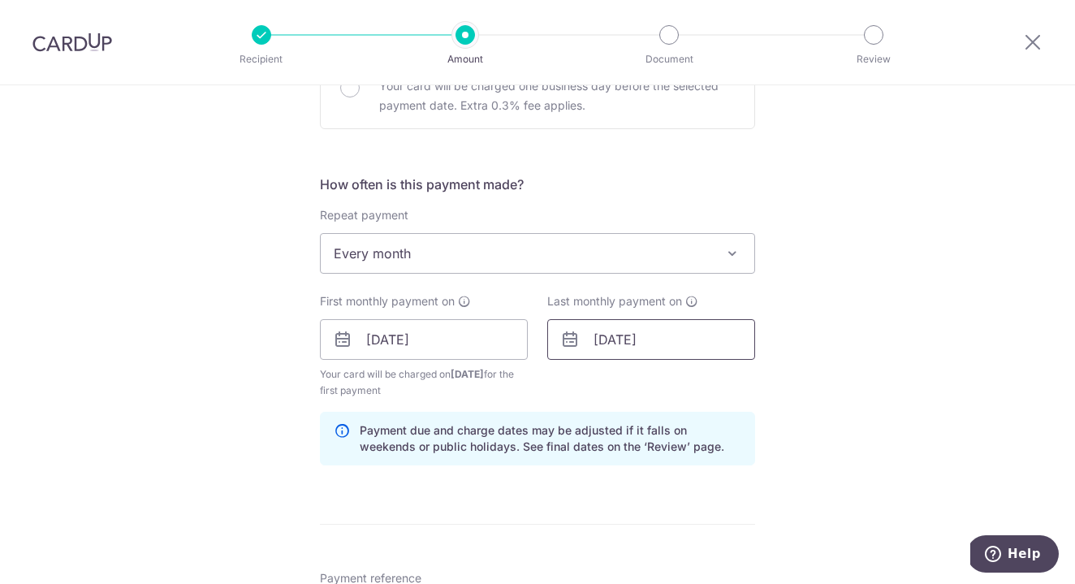
click at [657, 339] on input "[DATE]" at bounding box center [651, 339] width 208 height 41
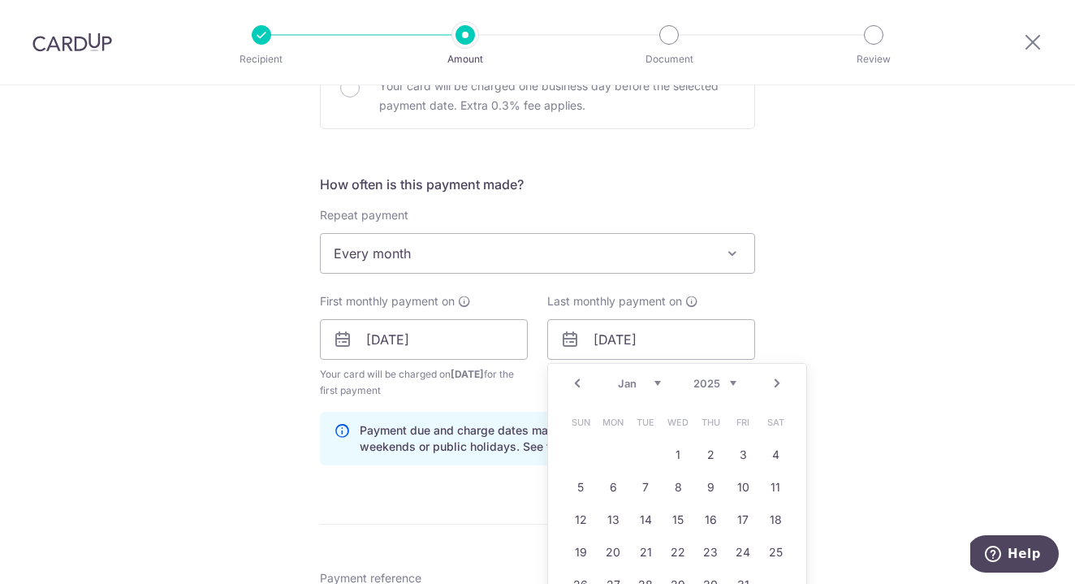
click at [647, 374] on div "Prev Next Jan Feb Mar Apr May Jun Jul Aug Sep Oct Nov Dec 2024 2025 2026 2027 2…" at bounding box center [677, 383] width 258 height 39
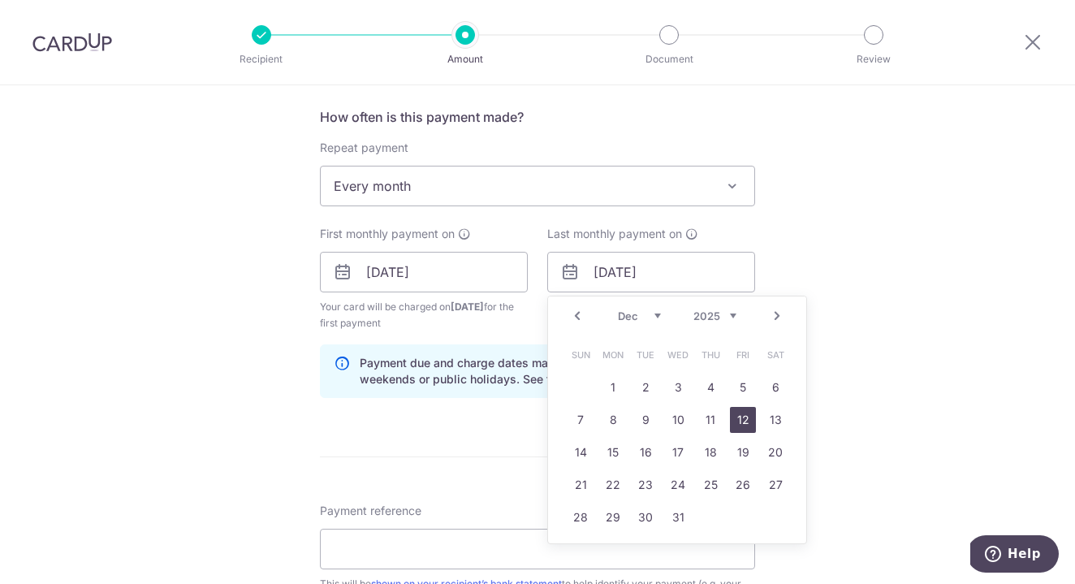
click at [748, 423] on link "12" at bounding box center [743, 420] width 26 height 26
type input "12/12/2025"
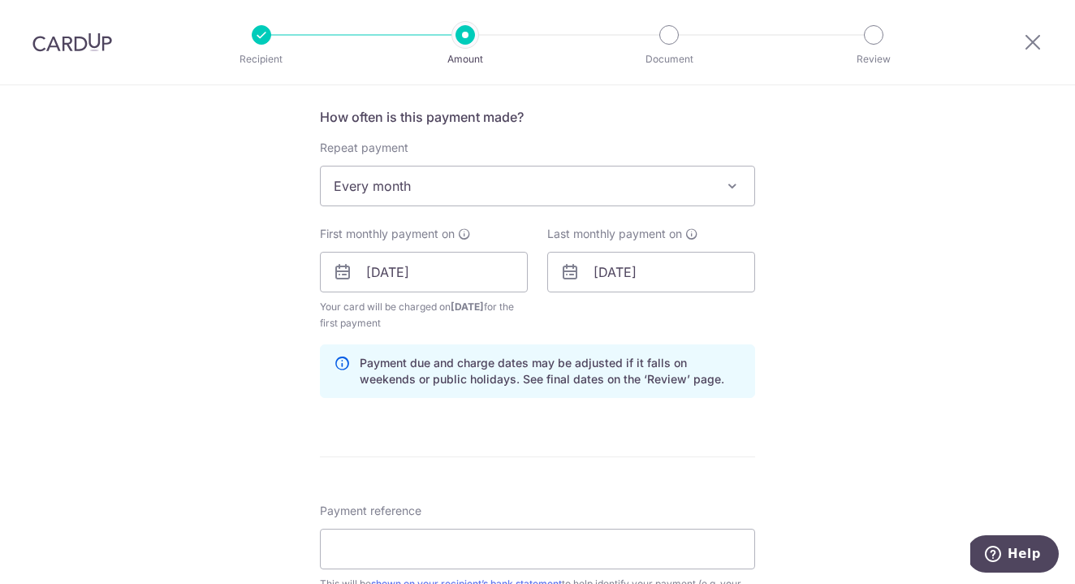
click at [899, 339] on div "Tell us more about your payment Enter payment amount SGD 907.71 907.71 Select C…" at bounding box center [537, 254] width 1075 height 1551
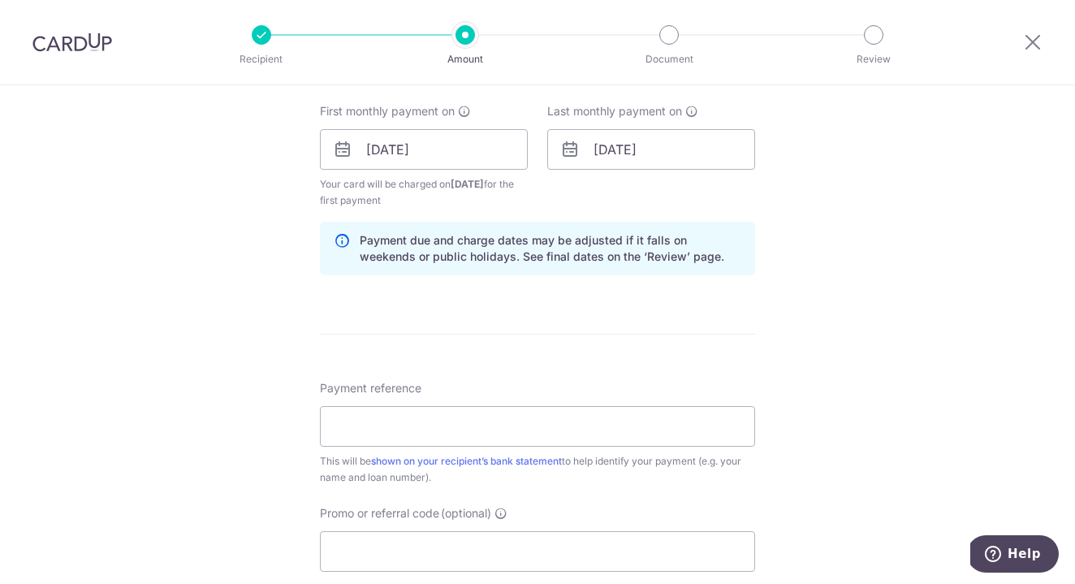
scroll to position [730, 0]
click at [545, 432] on input "Payment reference" at bounding box center [537, 425] width 435 height 41
paste input "WongWaiSan574229684400000"
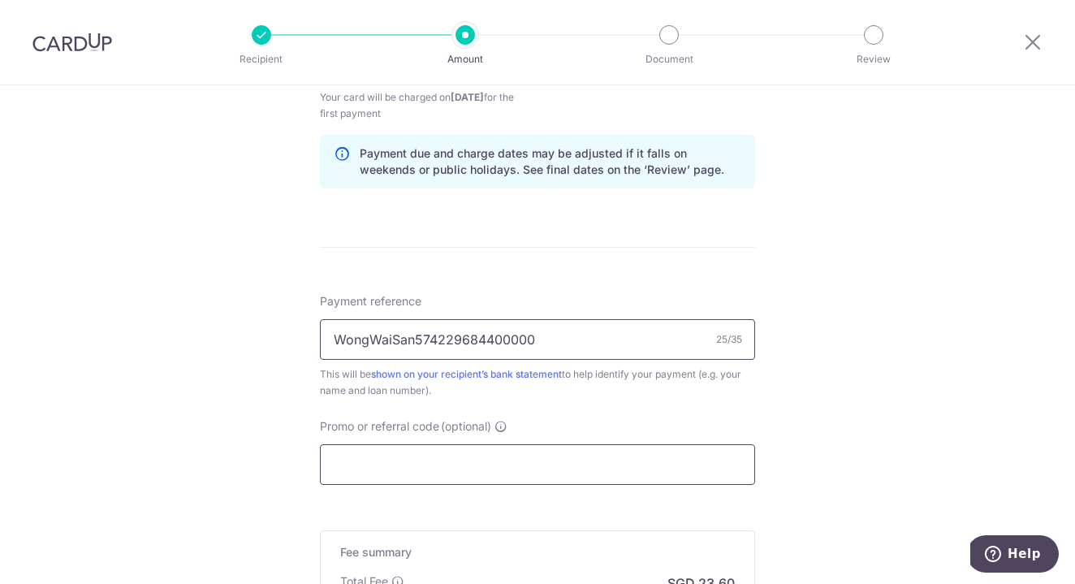
type input "WongWaiSan574229684400000"
click at [532, 472] on input "Promo or referral code (optional)" at bounding box center [537, 464] width 435 height 41
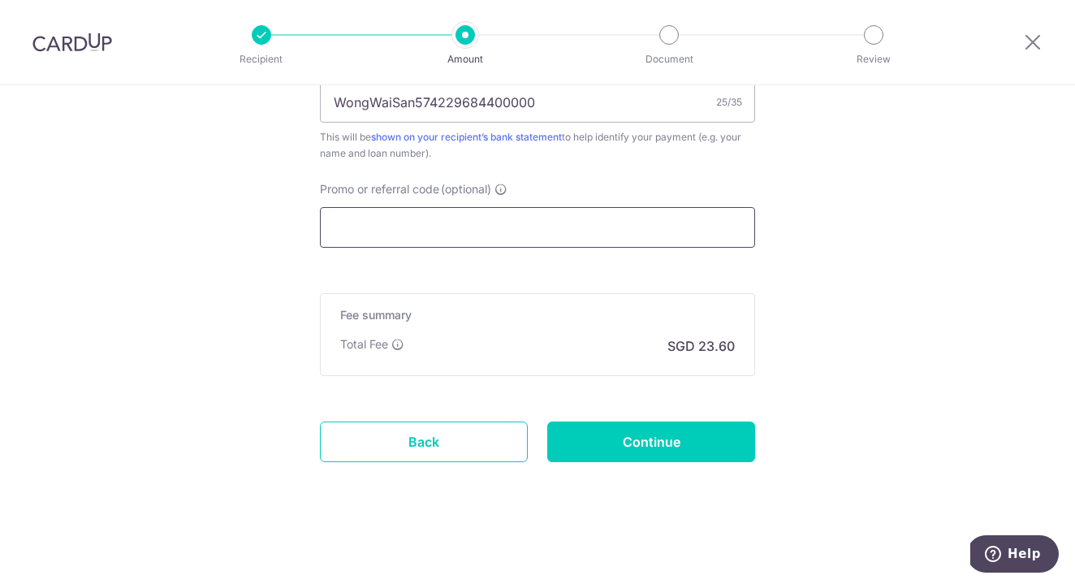
scroll to position [1053, 0]
click at [682, 448] on input "Continue" at bounding box center [651, 441] width 208 height 41
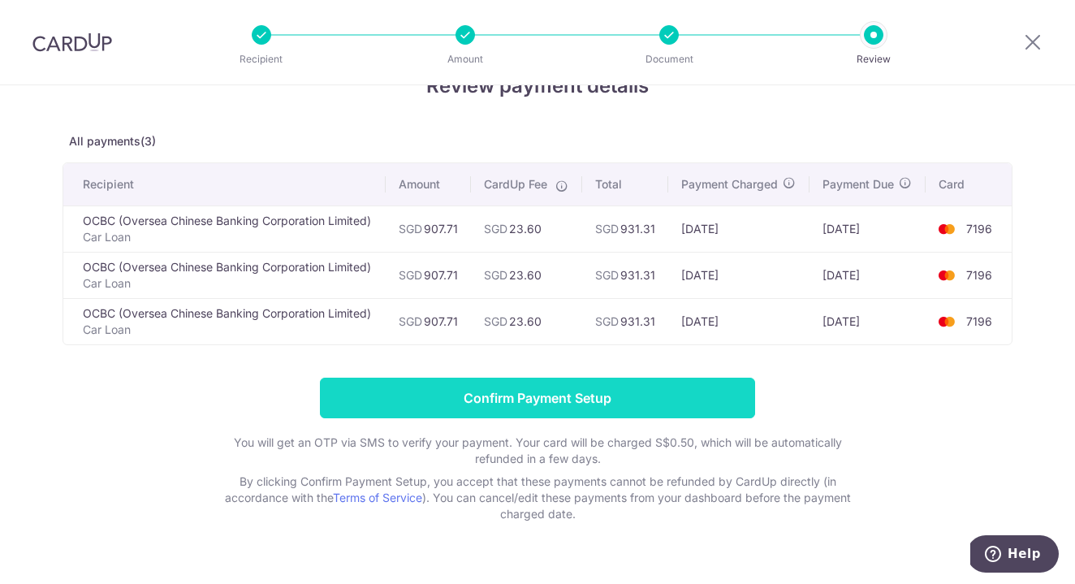
click at [714, 408] on input "Confirm Payment Setup" at bounding box center [537, 398] width 435 height 41
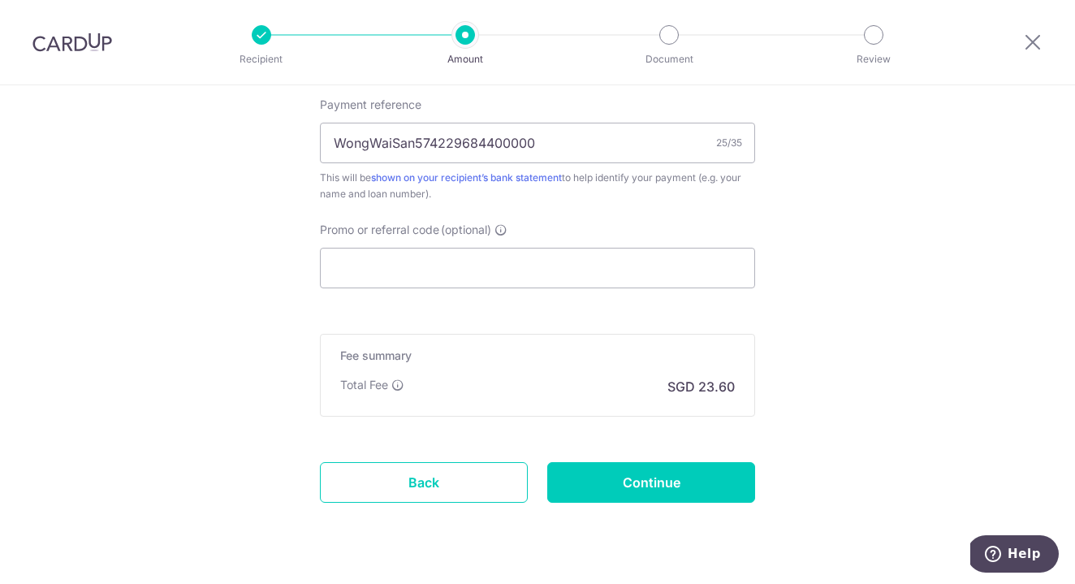
scroll to position [997, 0]
click at [669, 480] on input "Continue" at bounding box center [651, 481] width 208 height 41
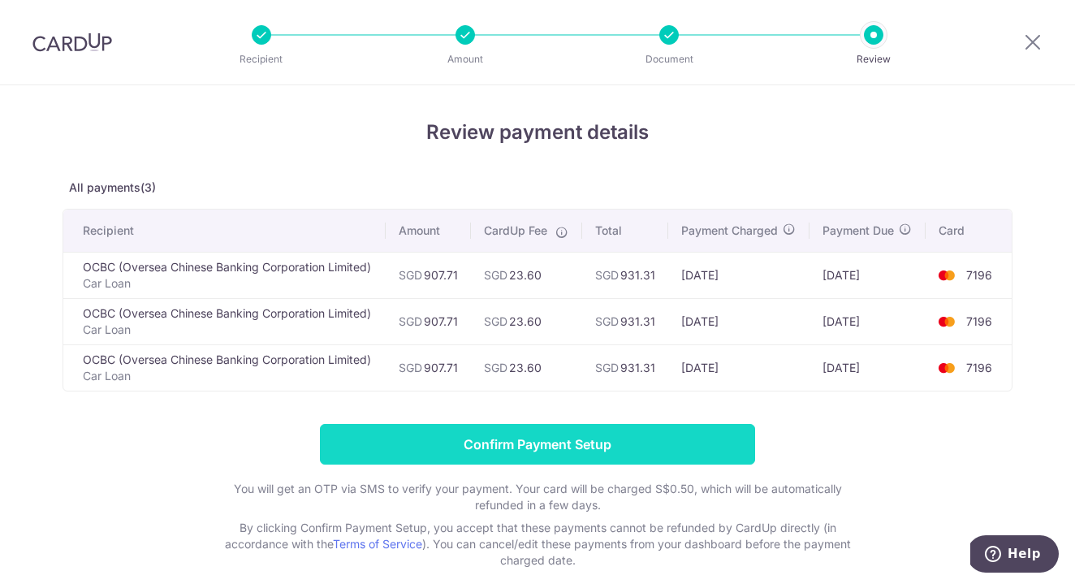
click at [653, 464] on input "Confirm Payment Setup" at bounding box center [537, 444] width 435 height 41
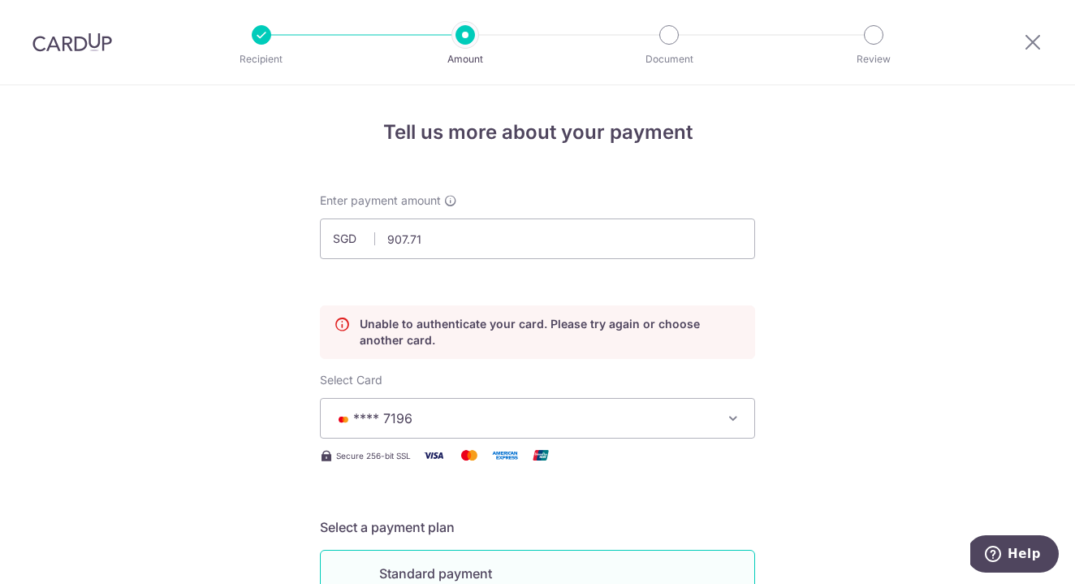
click at [69, 46] on img at bounding box center [72, 41] width 80 height 19
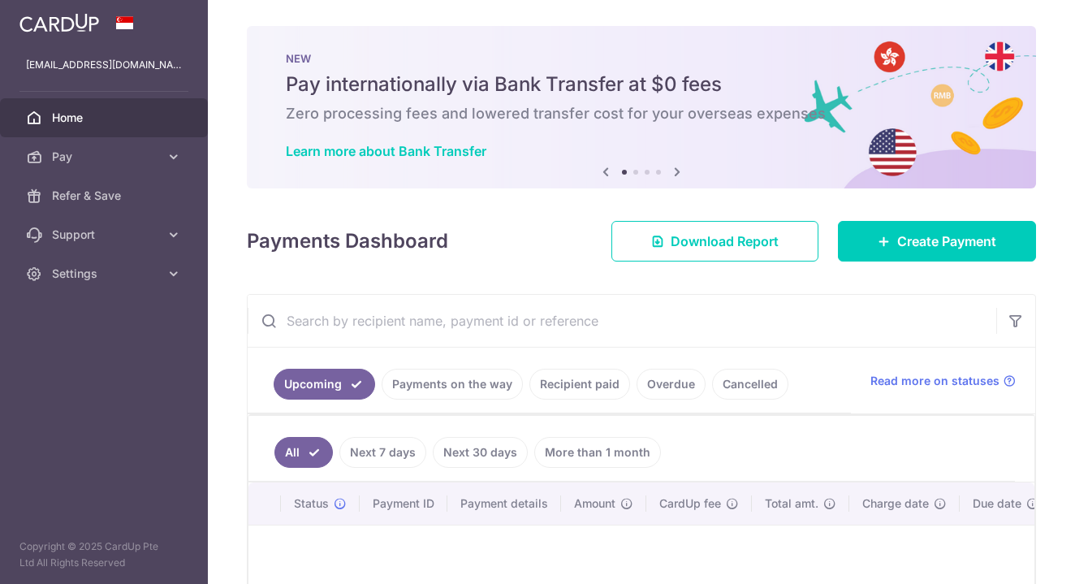
click at [683, 173] on icon at bounding box center [676, 172] width 19 height 20
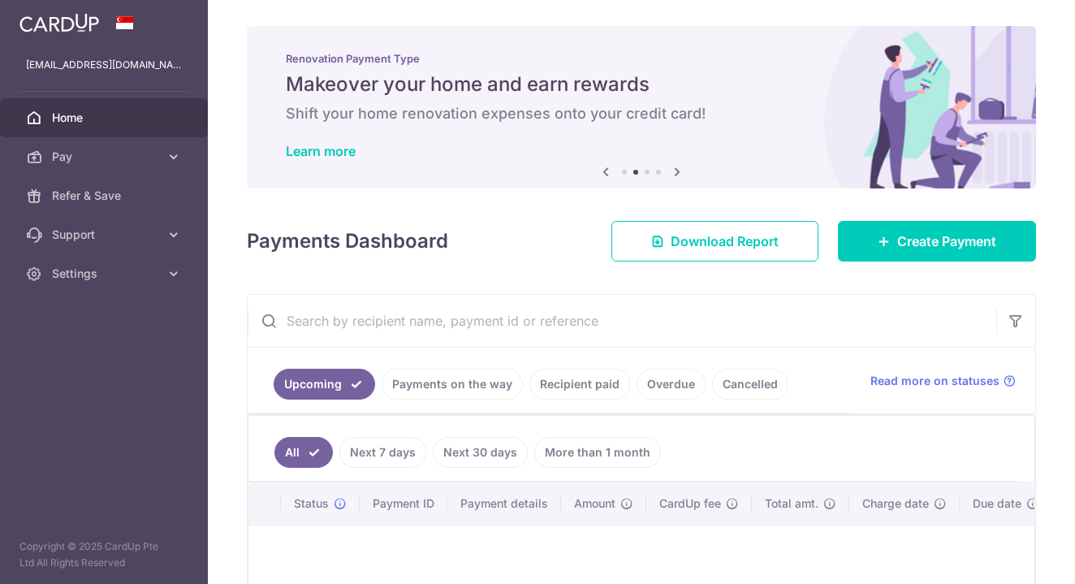
click at [683, 173] on icon at bounding box center [676, 172] width 19 height 20
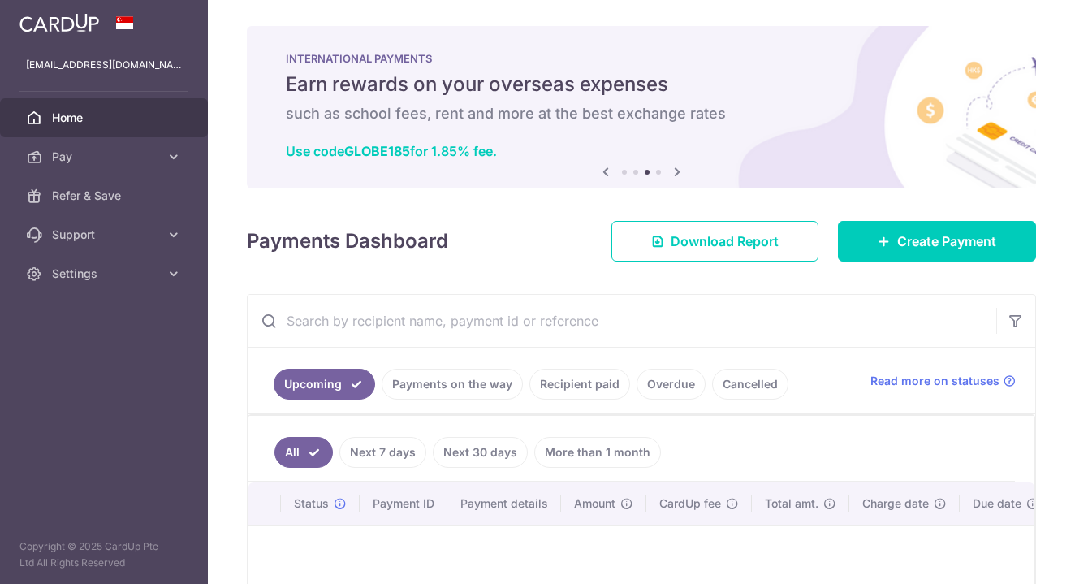
click at [683, 173] on icon at bounding box center [676, 172] width 19 height 20
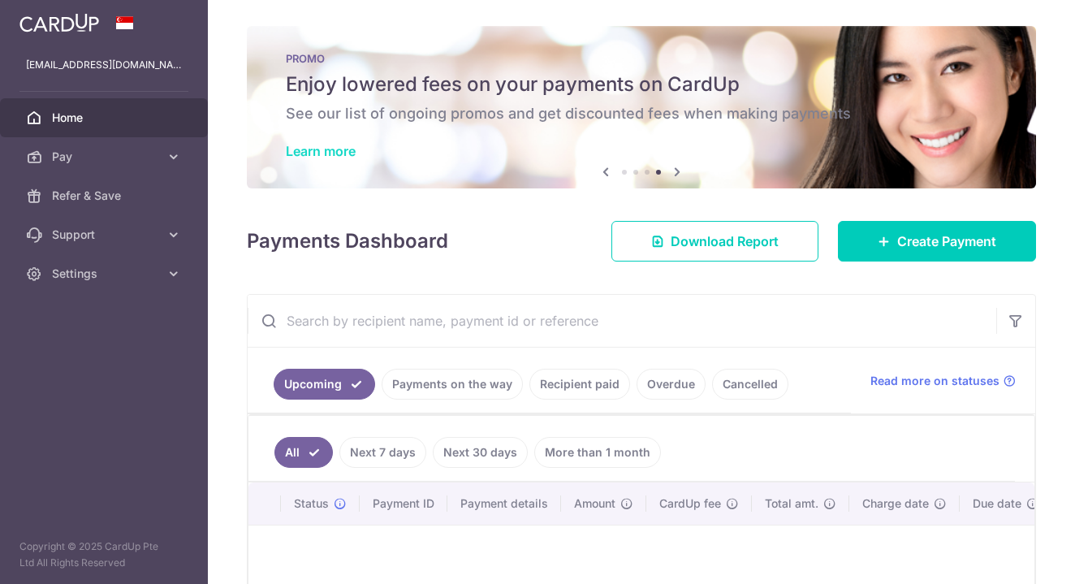
click at [344, 149] on link "Learn more" at bounding box center [321, 151] width 70 height 16
click at [976, 239] on span "Create Payment" at bounding box center [946, 240] width 99 height 19
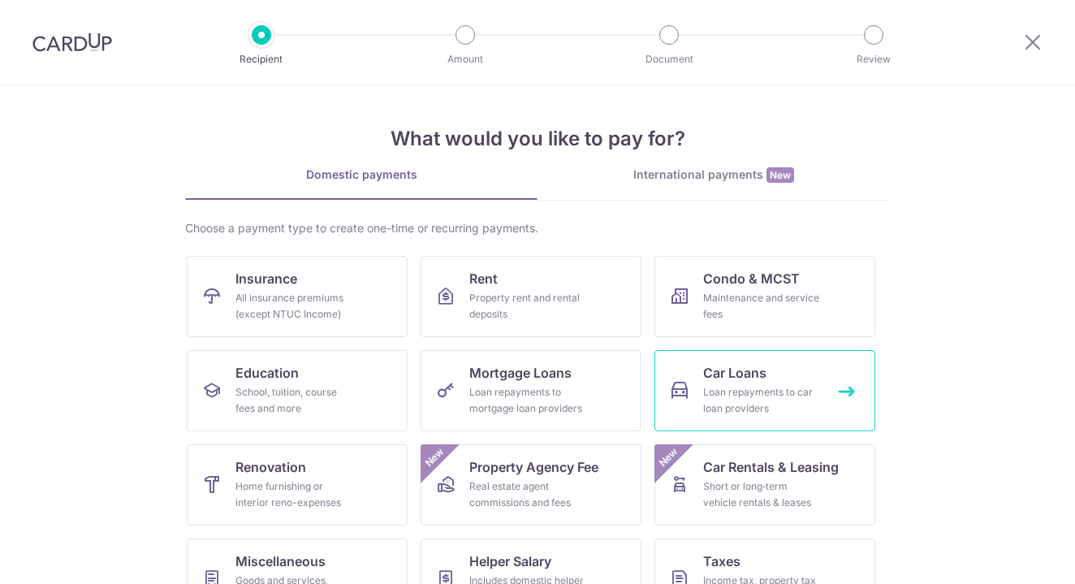
click at [713, 381] on span "Car Loans" at bounding box center [734, 372] width 63 height 19
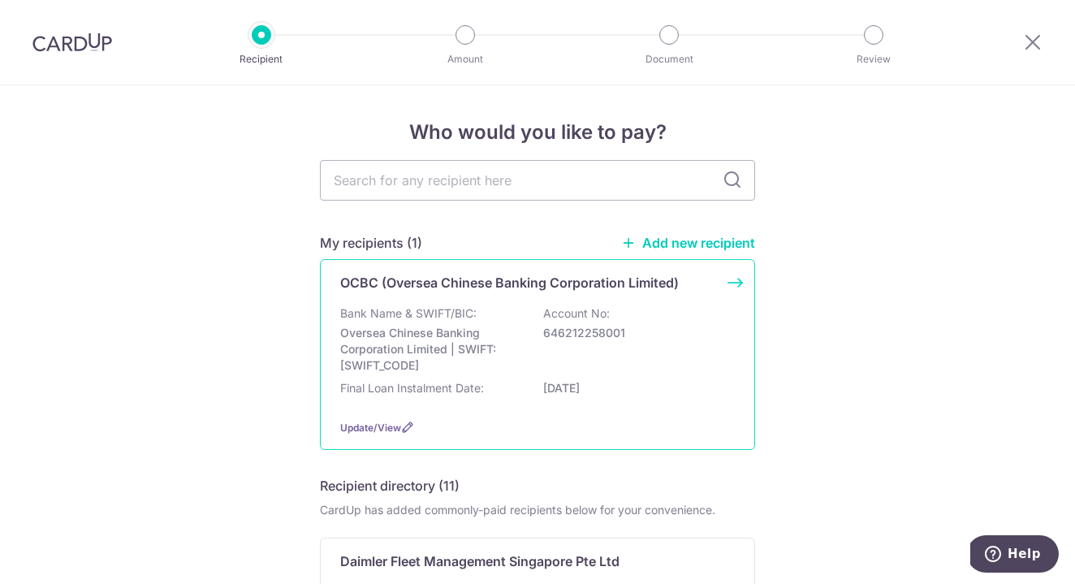
click at [496, 292] on div "OCBC (Oversea Chinese Banking Corporation Limited) Bank Name & SWIFT/BIC: Overs…" at bounding box center [537, 354] width 435 height 191
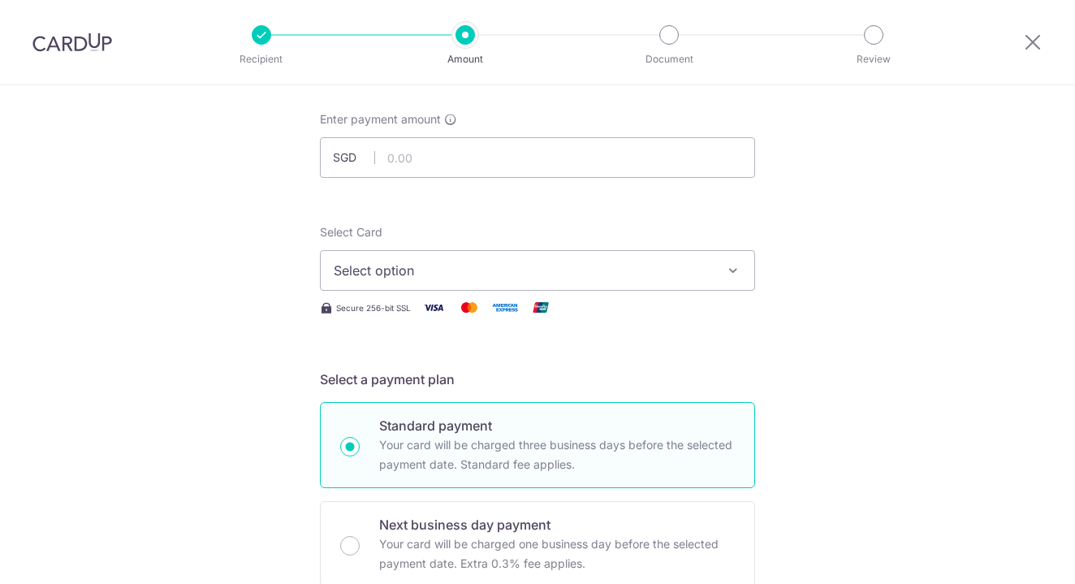
scroll to position [95, 0]
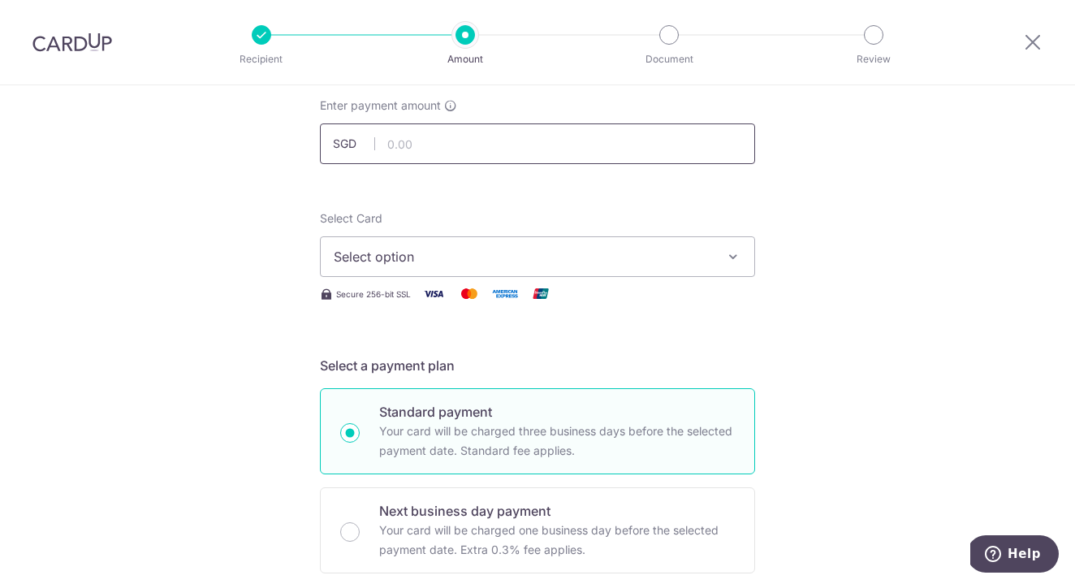
click at [513, 149] on input "text" at bounding box center [537, 143] width 435 height 41
type input "907.71"
click at [585, 264] on span "Select option" at bounding box center [523, 256] width 378 height 19
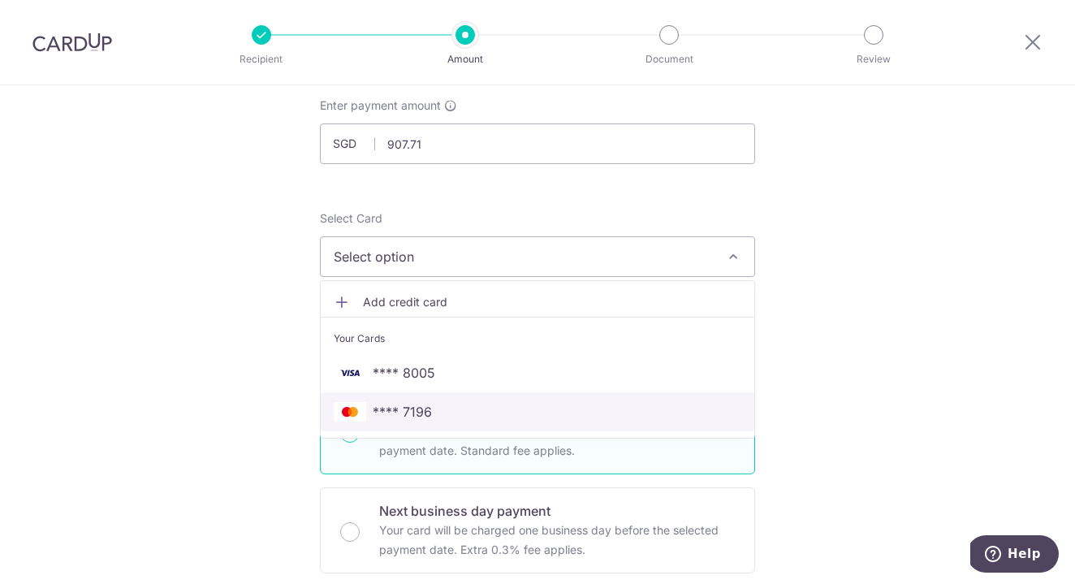
click at [448, 416] on span "**** 7196" at bounding box center [538, 411] width 408 height 19
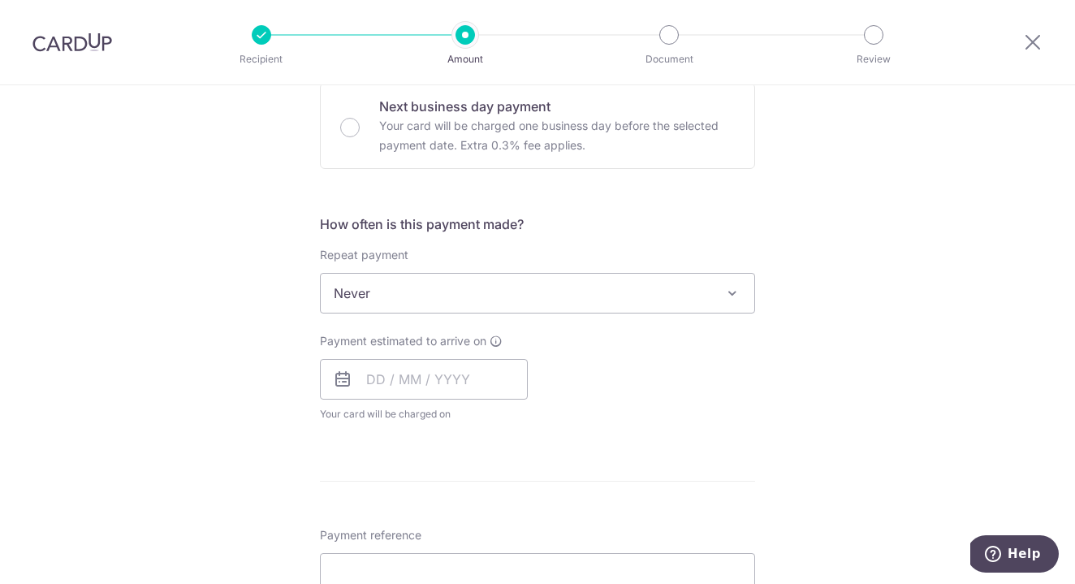
scroll to position [525, 0]
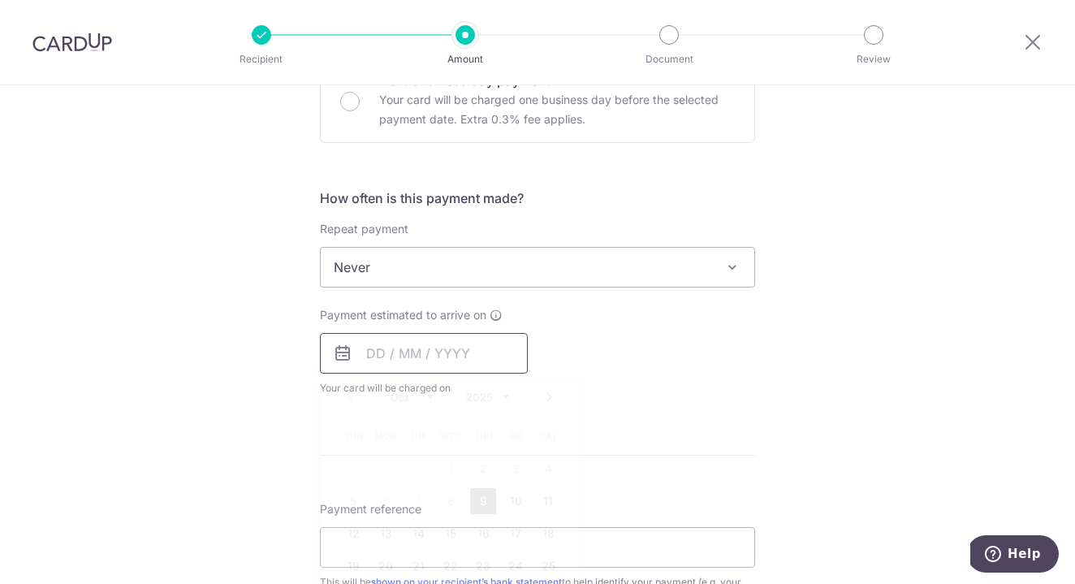
click at [418, 353] on input "text" at bounding box center [424, 353] width 208 height 41
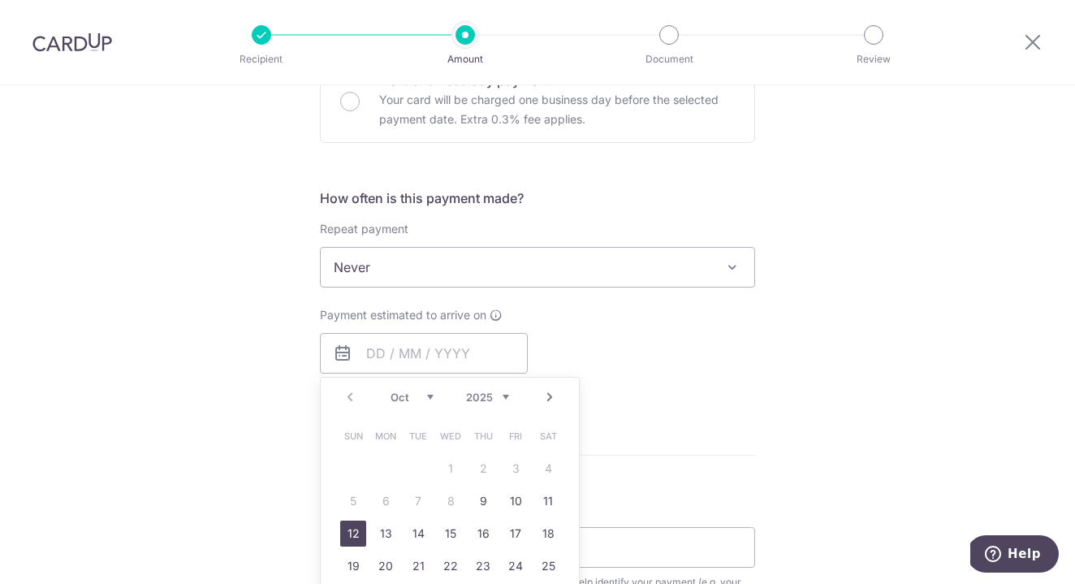
click at [352, 536] on link "12" at bounding box center [353, 533] width 26 height 26
type input "[DATE]"
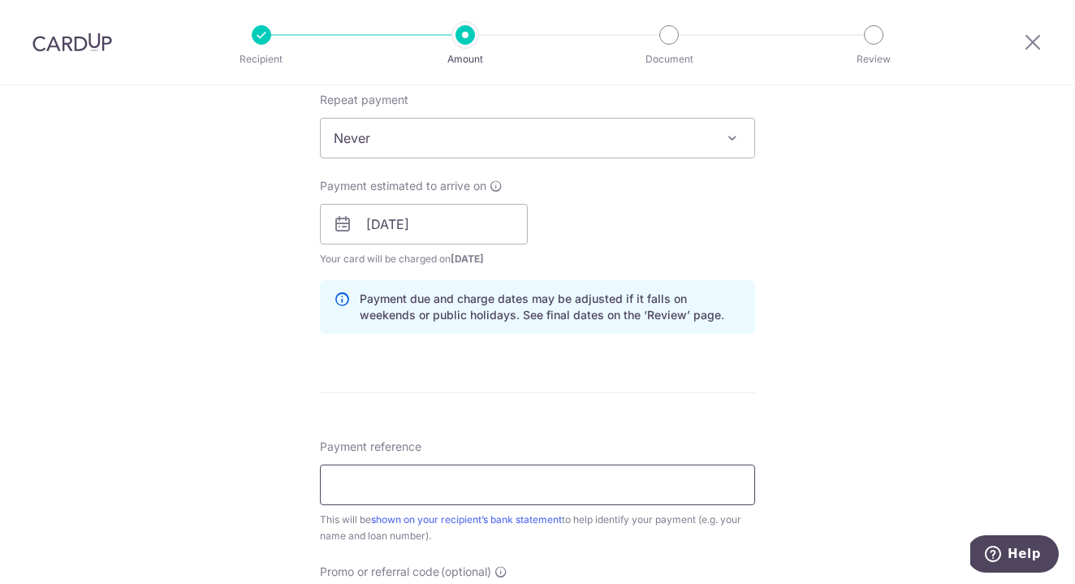
scroll to position [740, 0]
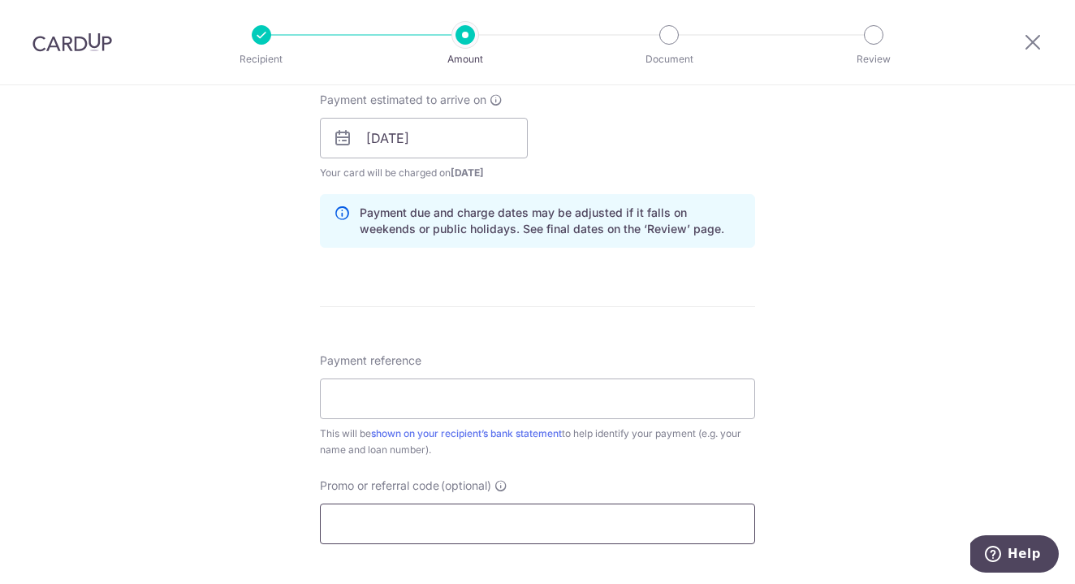
click at [554, 520] on input "Promo or referral code (optional)" at bounding box center [537, 523] width 435 height 41
paste input "OFF225"
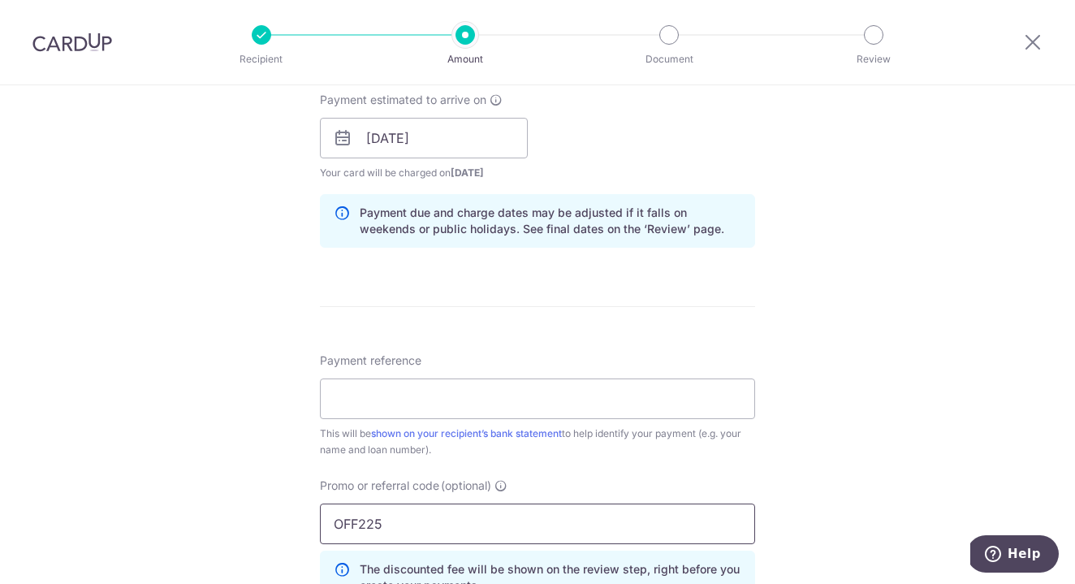
type input "OFF225"
click at [95, 46] on img at bounding box center [72, 41] width 80 height 19
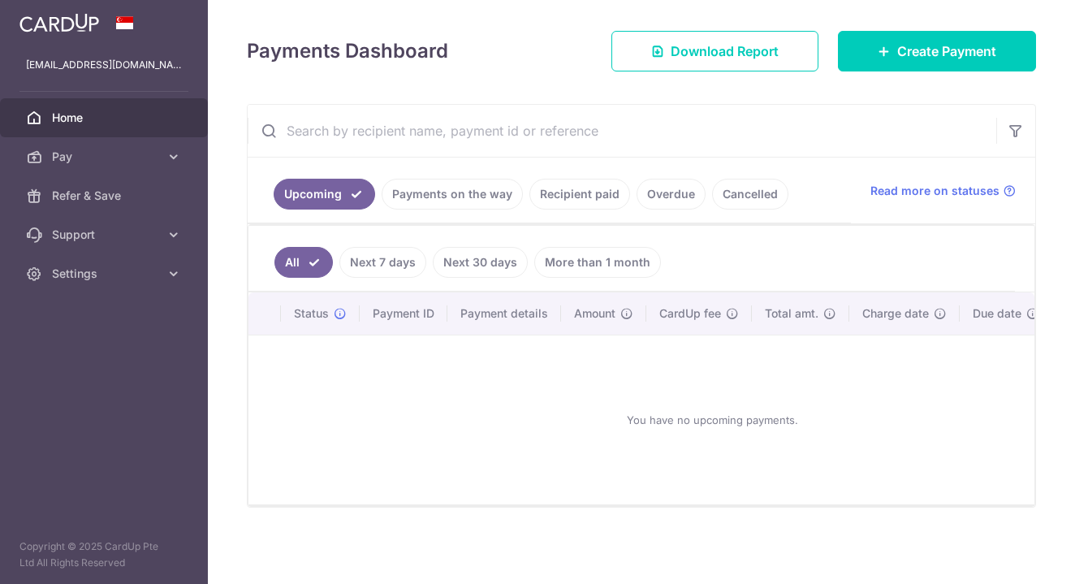
scroll to position [190, 0]
click at [583, 182] on link "Recipient paid" at bounding box center [579, 194] width 101 height 31
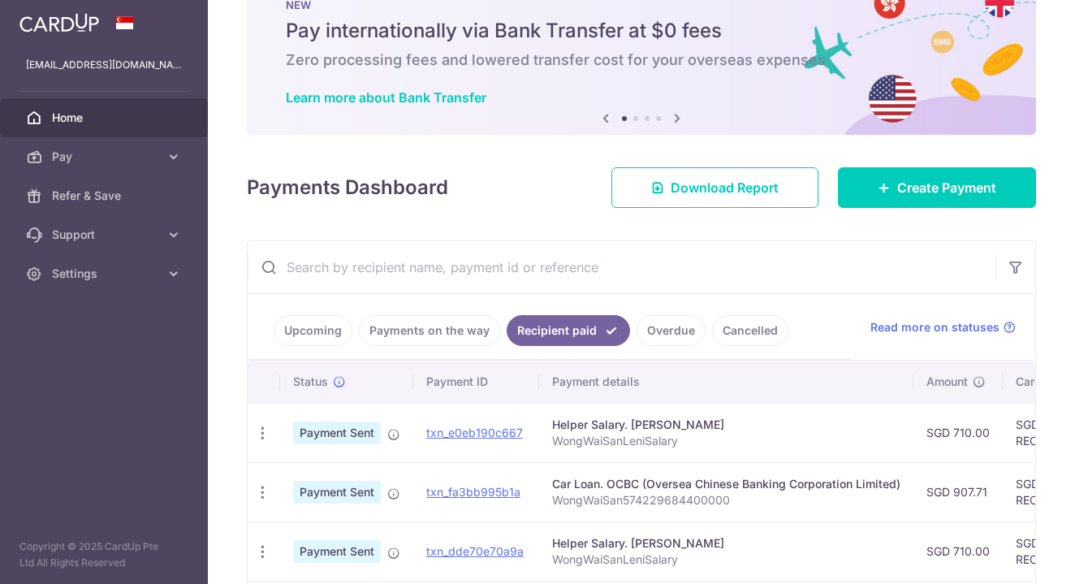
scroll to position [140, 0]
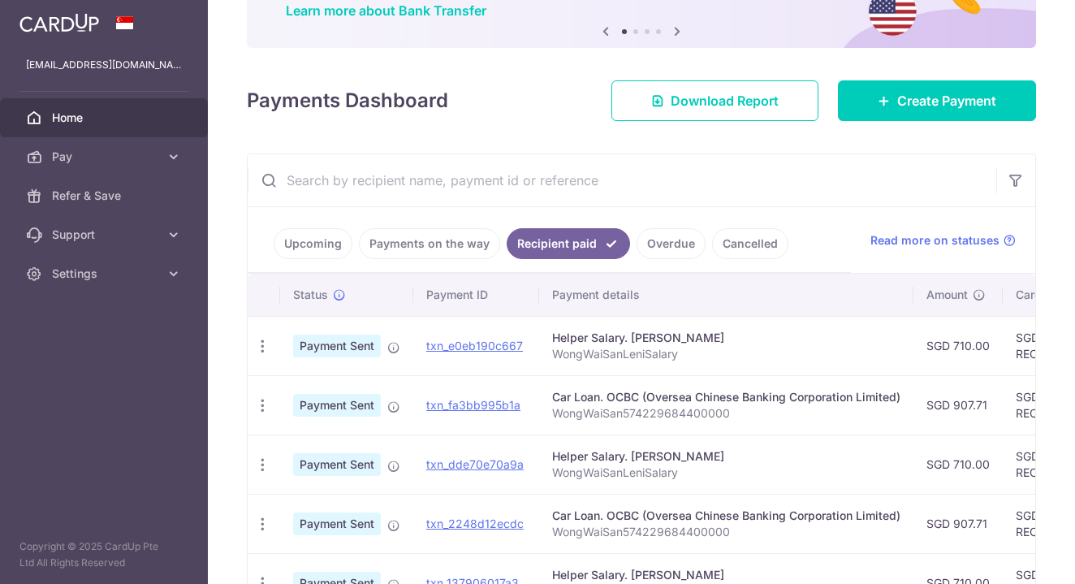
click at [619, 410] on p "WongWaiSan574229684400000" at bounding box center [726, 413] width 348 height 16
copy p "WongWaiSan574229684400000"
click at [927, 76] on div "Payments Dashboard Download Report Create Payment" at bounding box center [641, 97] width 789 height 47
click at [927, 97] on span "Create Payment" at bounding box center [946, 100] width 99 height 19
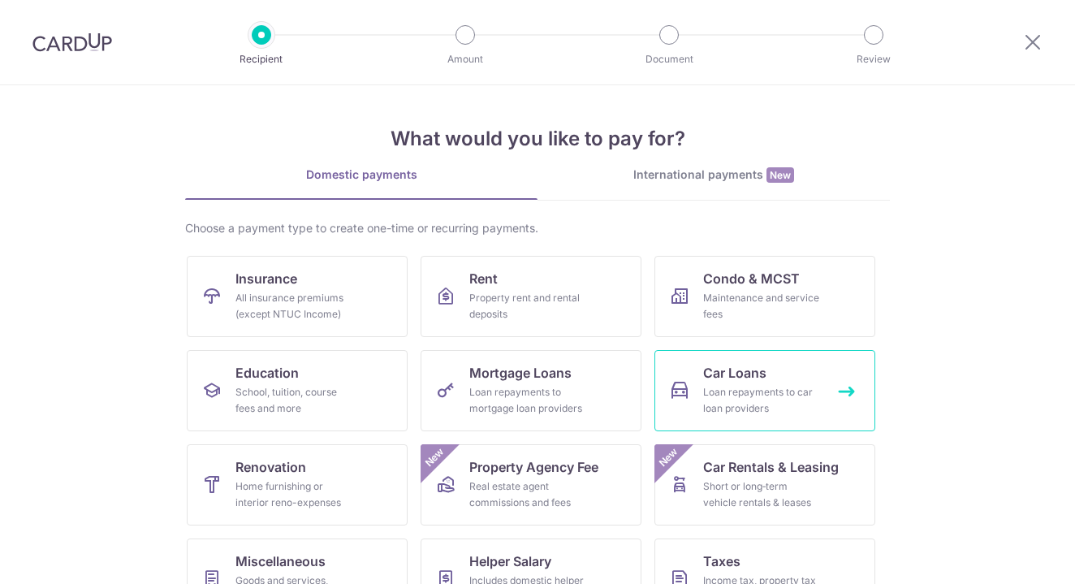
click at [737, 383] on link "Car Loans Loan repayments to car loan providers" at bounding box center [764, 390] width 221 height 81
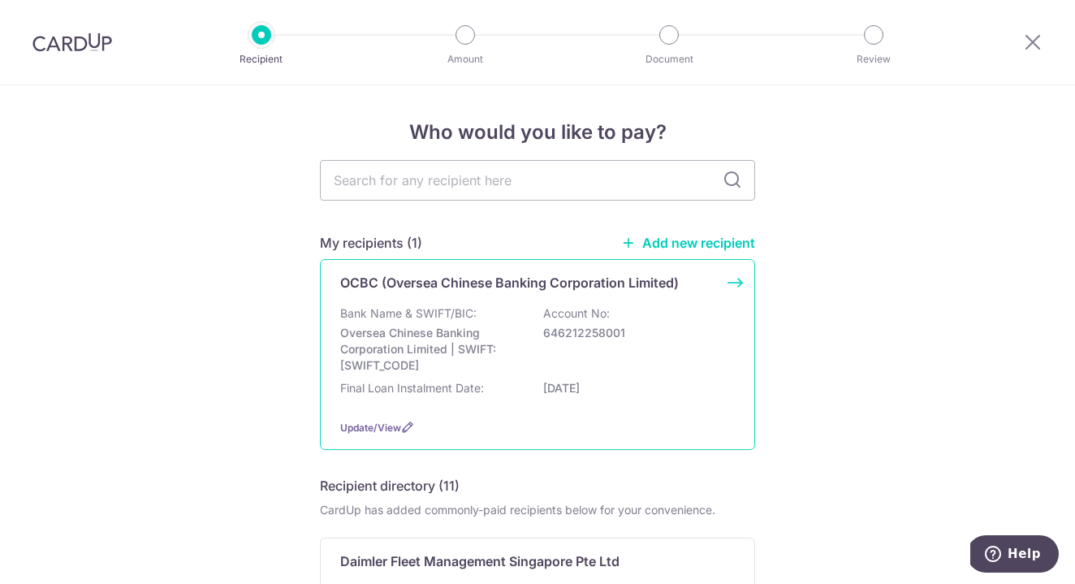
click at [458, 300] on div "OCBC (Oversea Chinese Banking Corporation Limited) Bank Name & SWIFT/BIC: Overs…" at bounding box center [537, 354] width 435 height 191
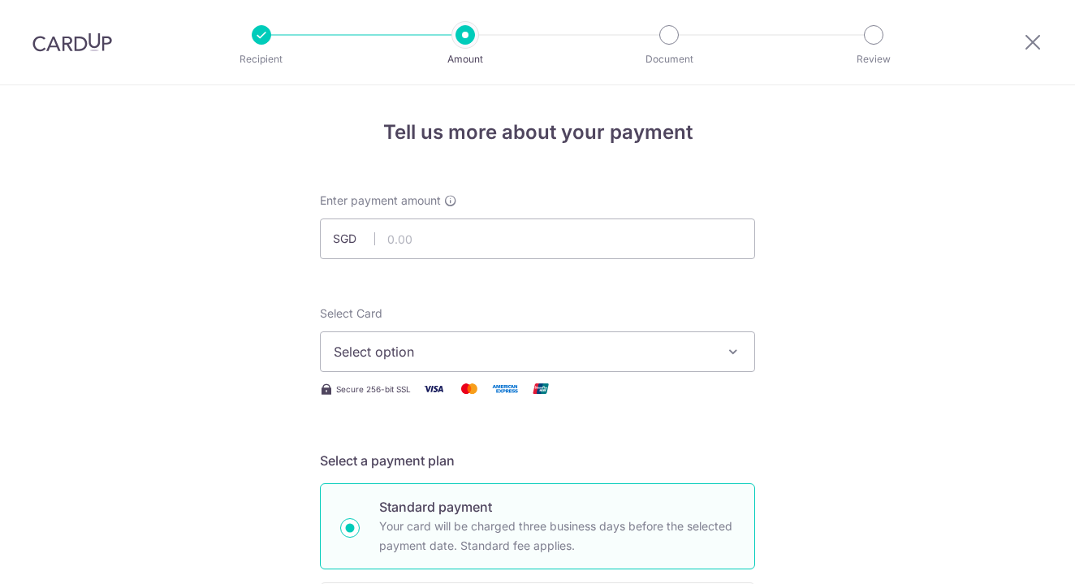
scroll to position [87, 0]
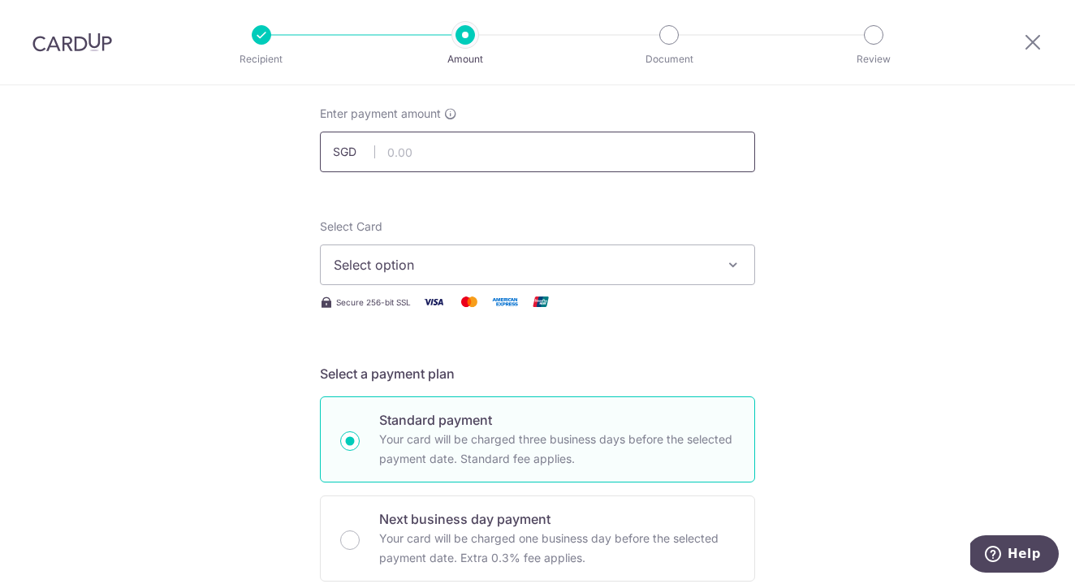
click at [530, 156] on input "text" at bounding box center [537, 152] width 435 height 41
type input "907.71"
click at [468, 264] on span "Select option" at bounding box center [523, 264] width 378 height 19
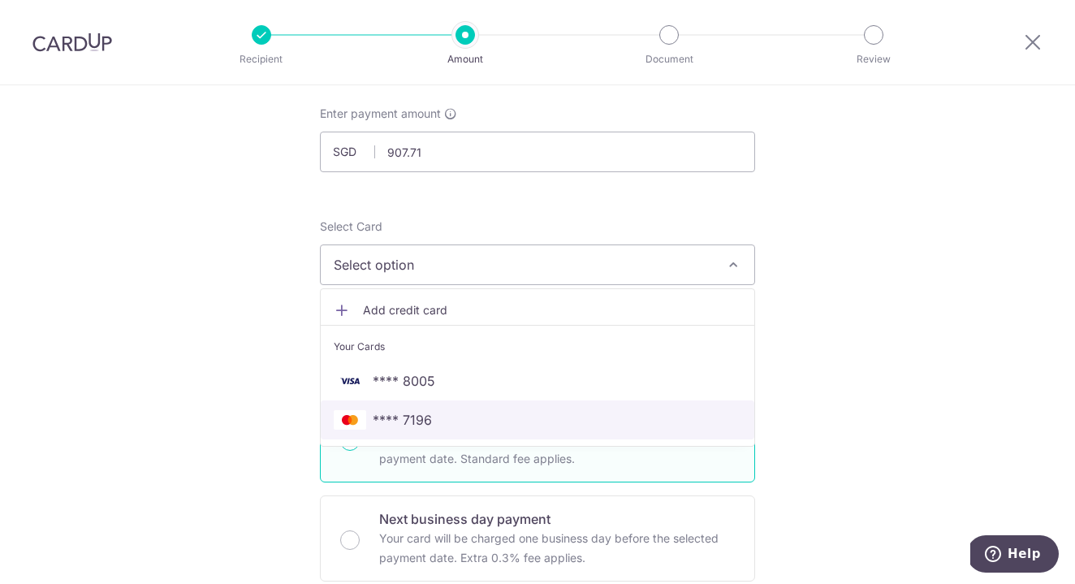
click at [434, 419] on span "**** 7196" at bounding box center [538, 419] width 408 height 19
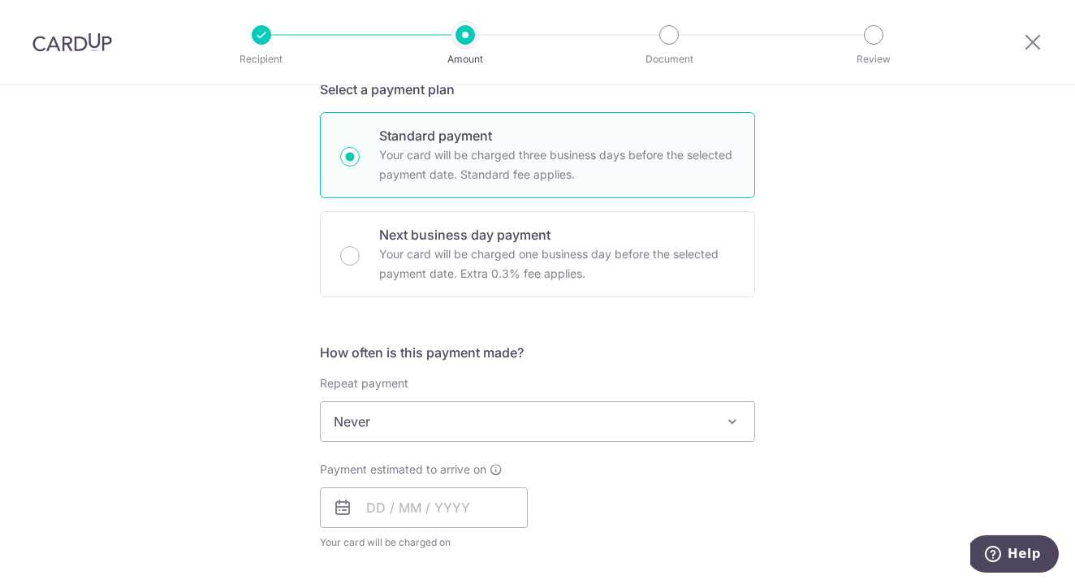
scroll to position [454, 0]
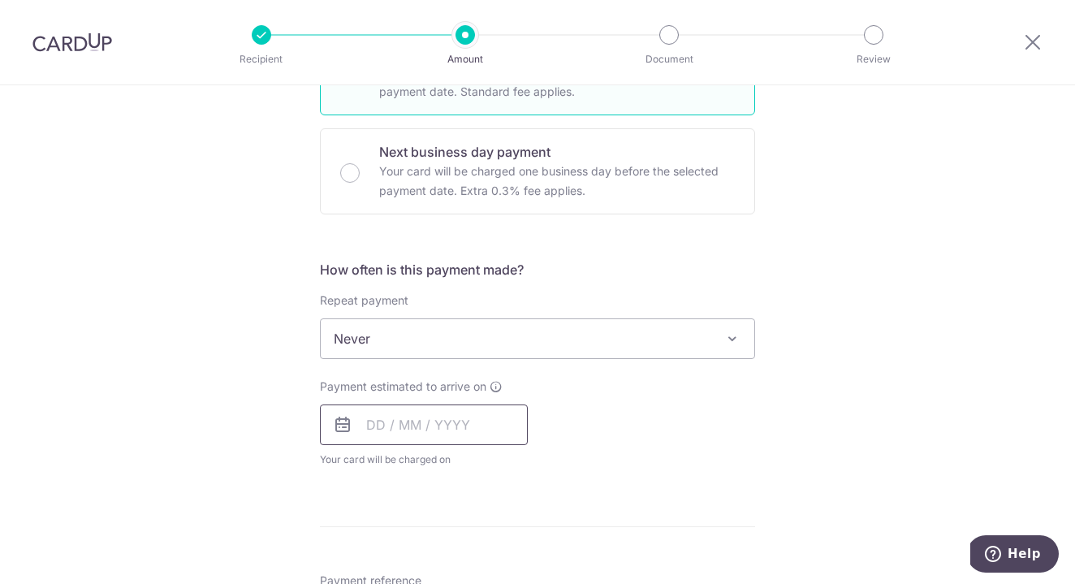
click at [425, 439] on input "text" at bounding box center [424, 424] width 208 height 41
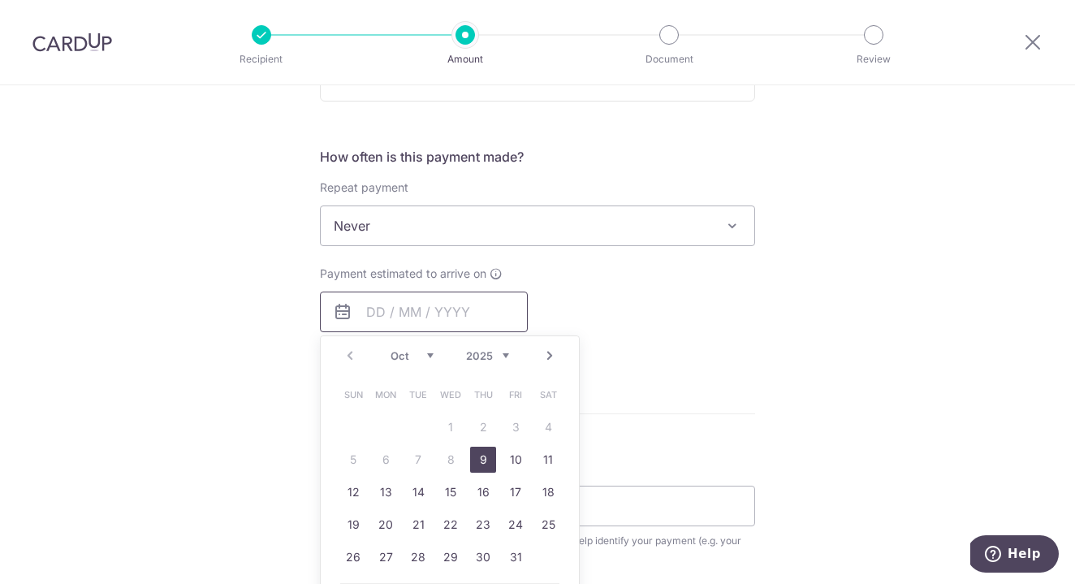
scroll to position [592, 0]
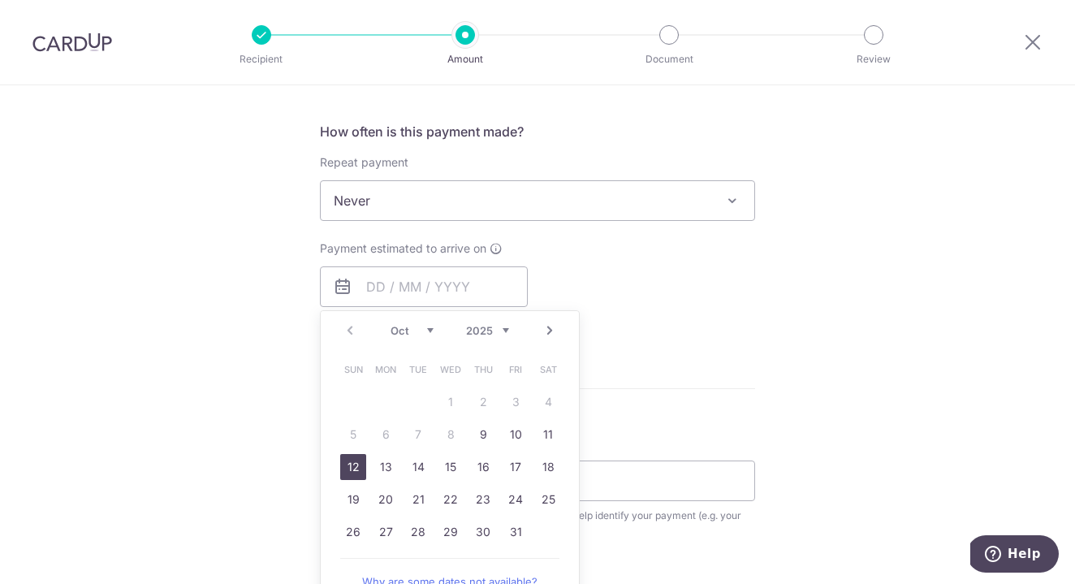
click at [355, 462] on link "12" at bounding box center [353, 467] width 26 height 26
type input "[DATE]"
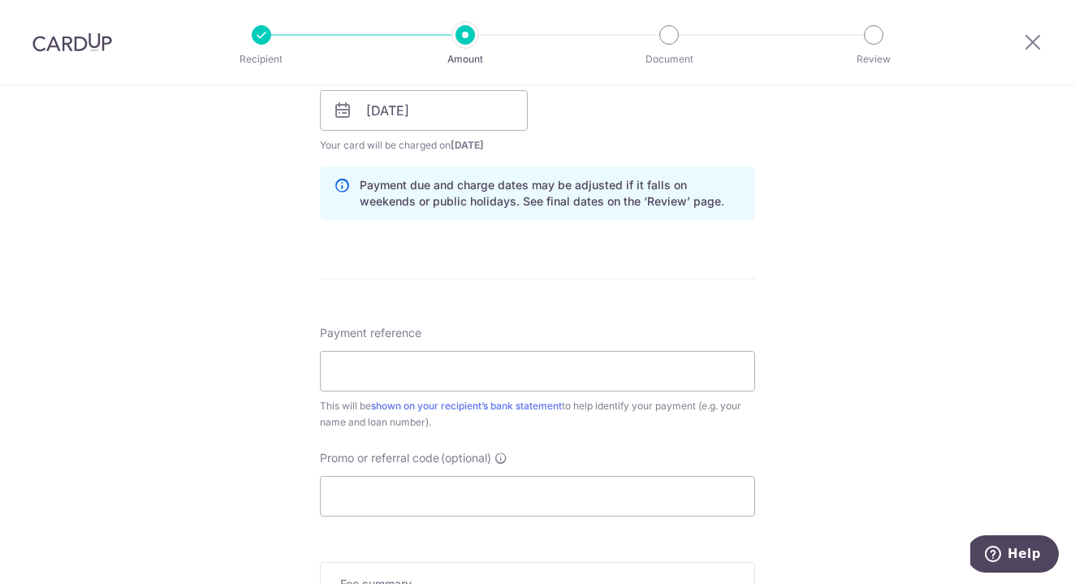
scroll to position [770, 0]
click at [577, 364] on input "Payment reference" at bounding box center [537, 369] width 435 height 41
paste input "WongWaiSan574229684400000"
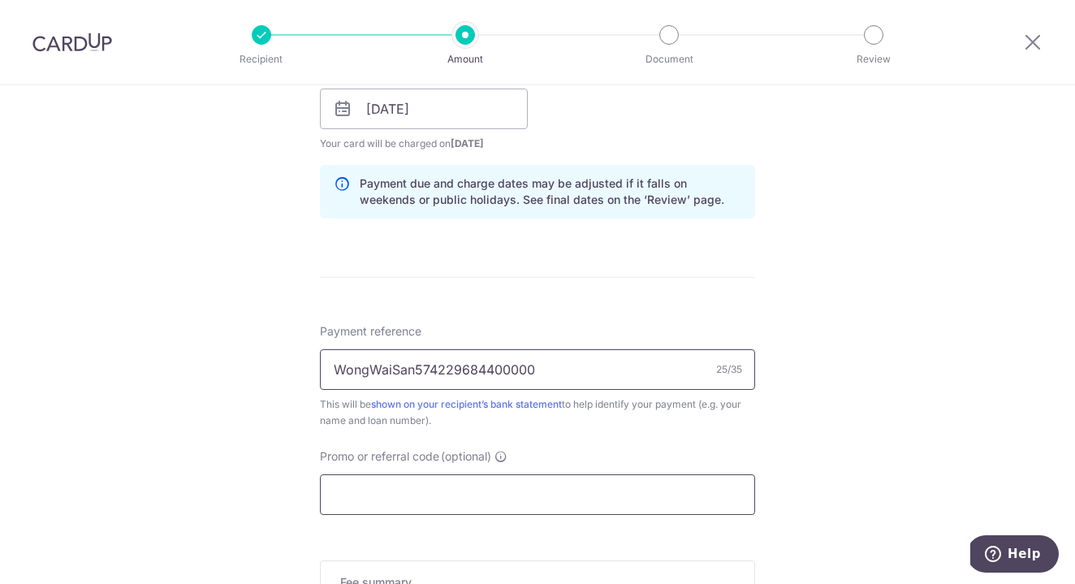
type input "WongWaiSan574229684400000"
click at [524, 489] on input "Promo or referral code (optional)" at bounding box center [537, 494] width 435 height 41
click at [395, 469] on div "Promo or referral code (optional) The discounted fee will be shown on the revie…" at bounding box center [537, 481] width 435 height 67
click at [395, 484] on input "Promo or referral code (optional)" at bounding box center [537, 494] width 435 height 41
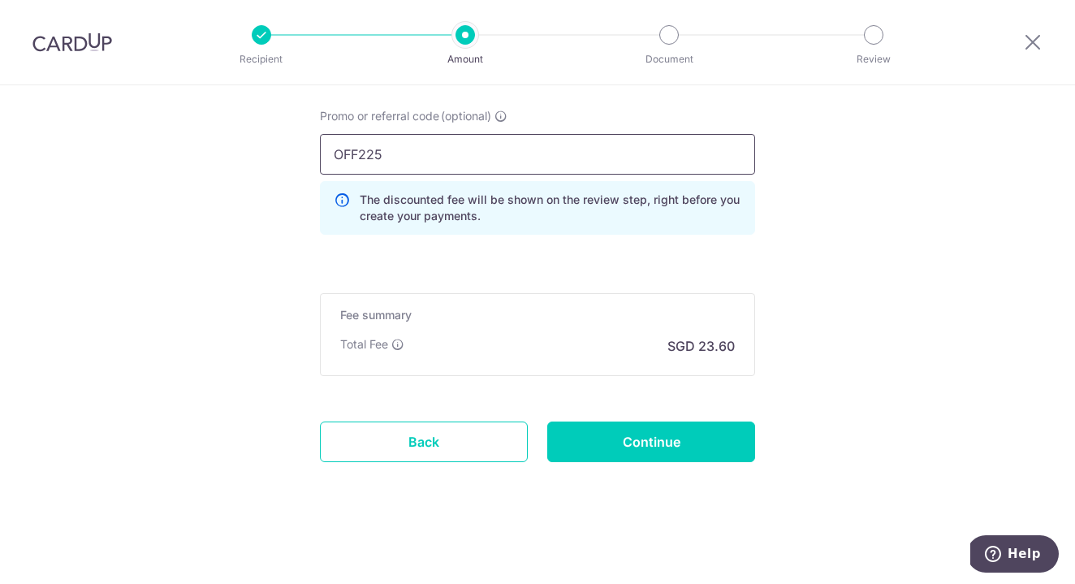
scroll to position [1110, 0]
type input "OFF225"
click at [657, 443] on input "Continue" at bounding box center [651, 441] width 208 height 41
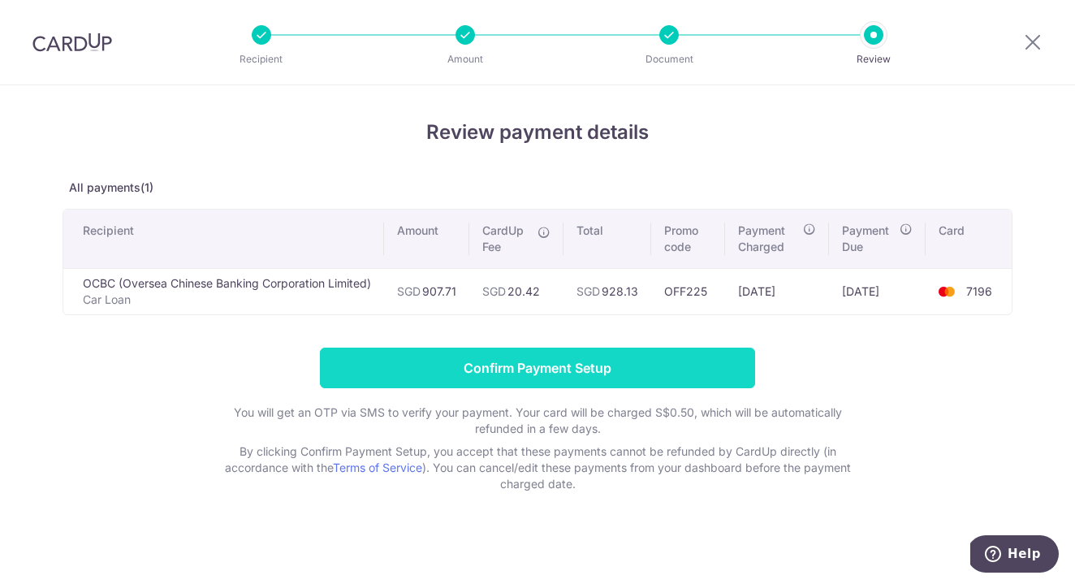
click at [581, 366] on input "Confirm Payment Setup" at bounding box center [537, 367] width 435 height 41
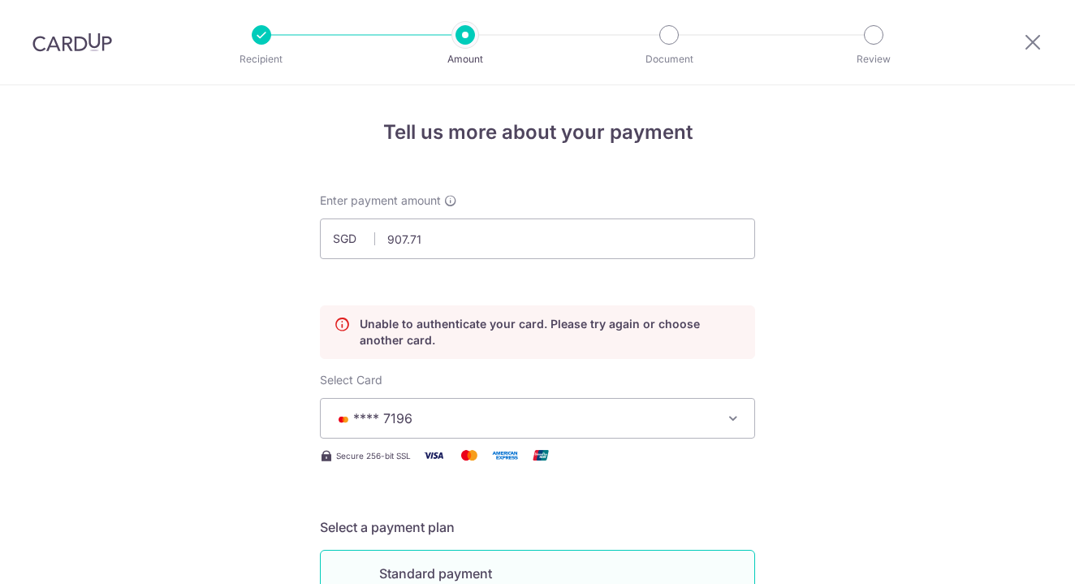
scroll to position [220, 0]
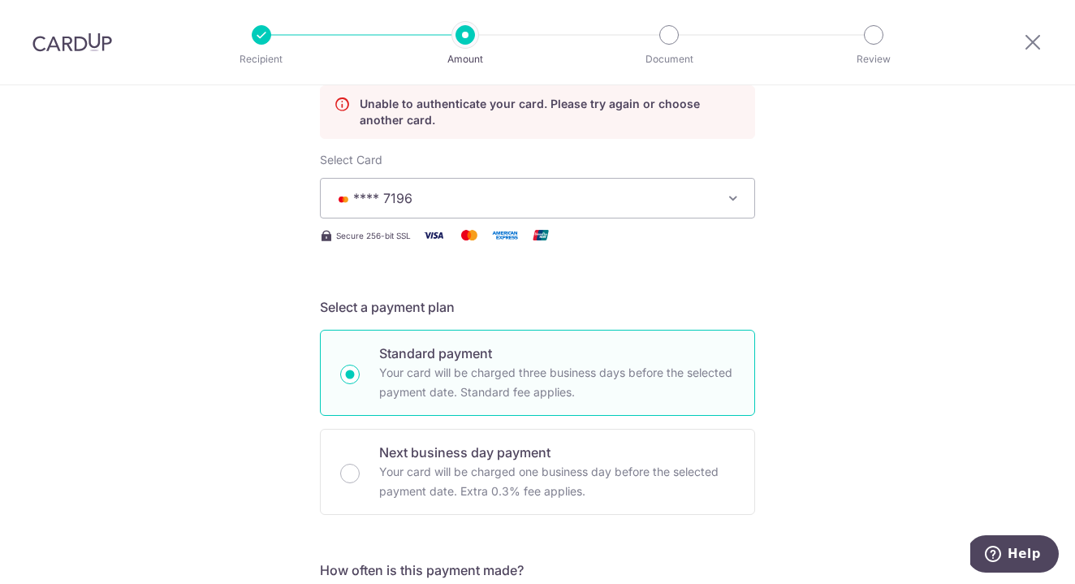
click at [727, 196] on icon "button" at bounding box center [733, 198] width 16 height 16
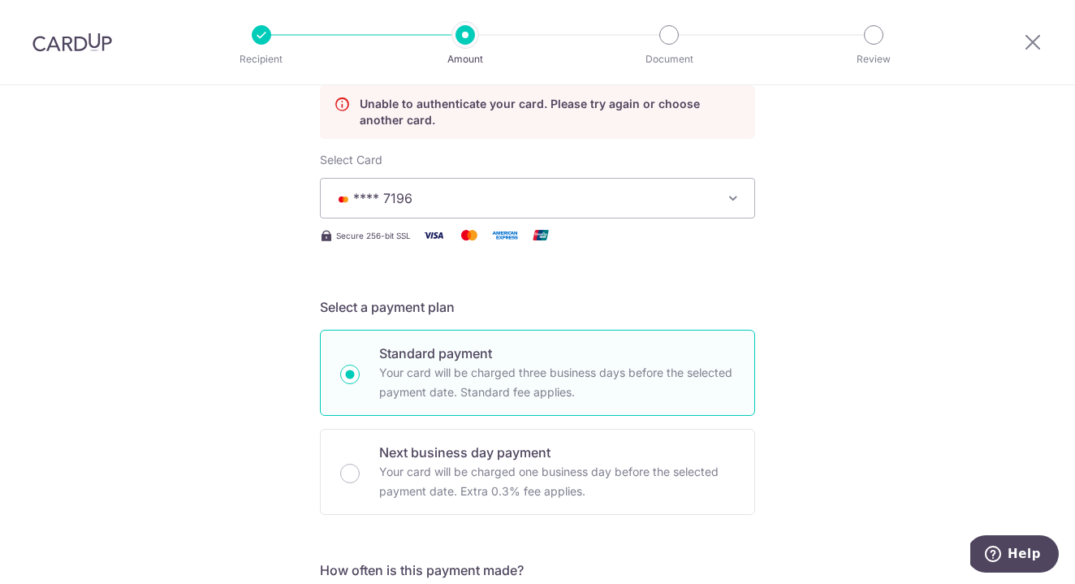
click at [88, 47] on img at bounding box center [72, 41] width 80 height 19
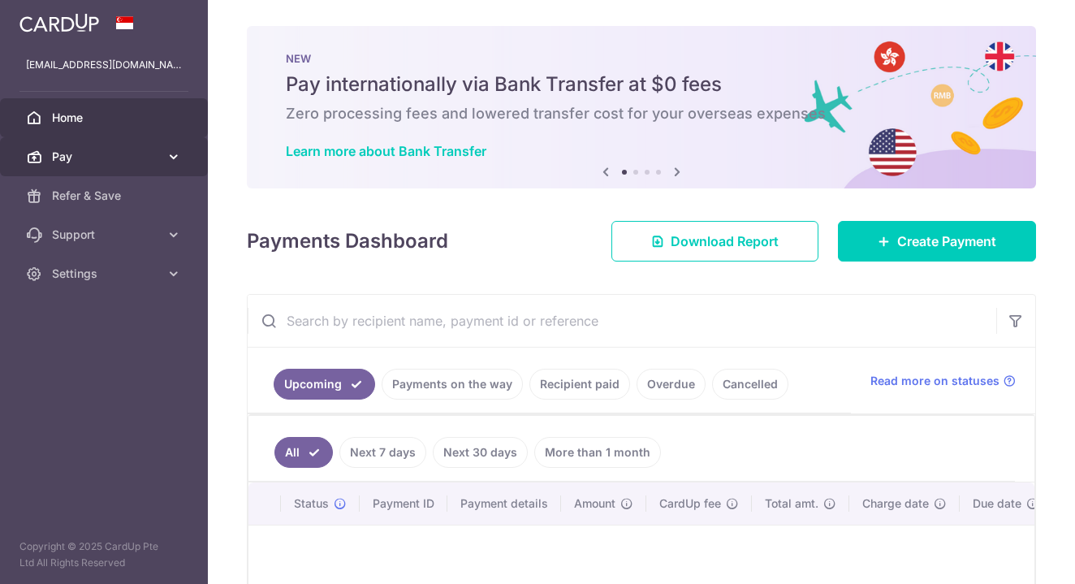
click at [179, 150] on icon at bounding box center [174, 157] width 16 height 16
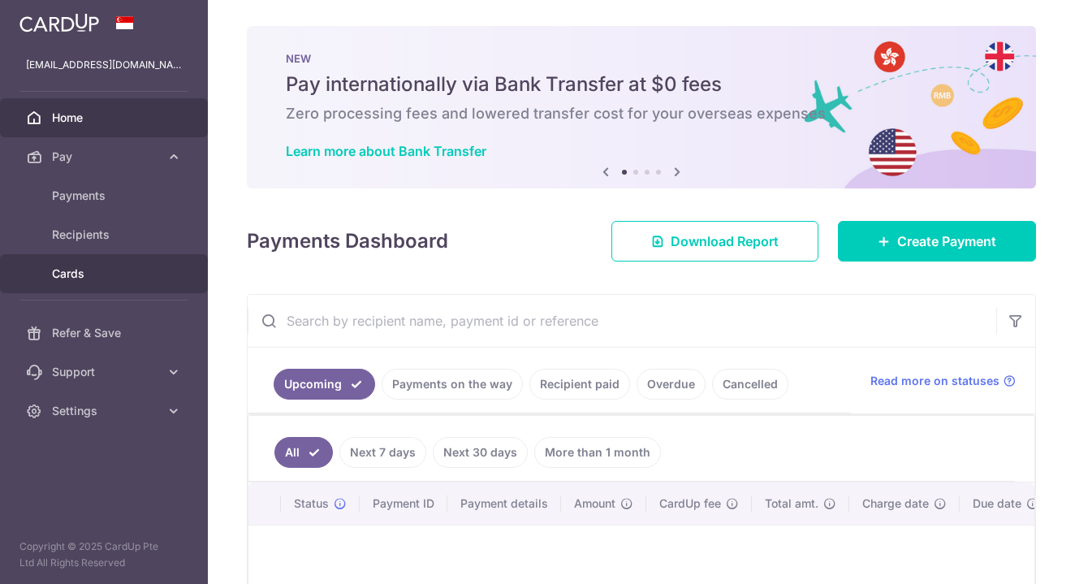
click at [127, 283] on link "Cards" at bounding box center [104, 273] width 208 height 39
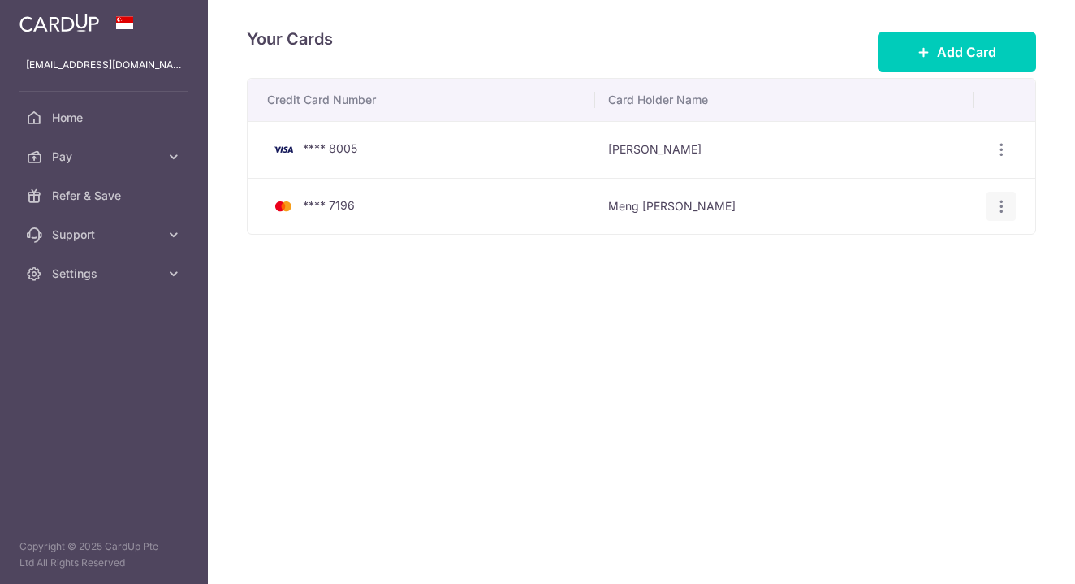
click at [1001, 209] on icon "button" at bounding box center [1001, 206] width 17 height 17
click at [934, 248] on span "View/Edit" at bounding box center [946, 250] width 110 height 19
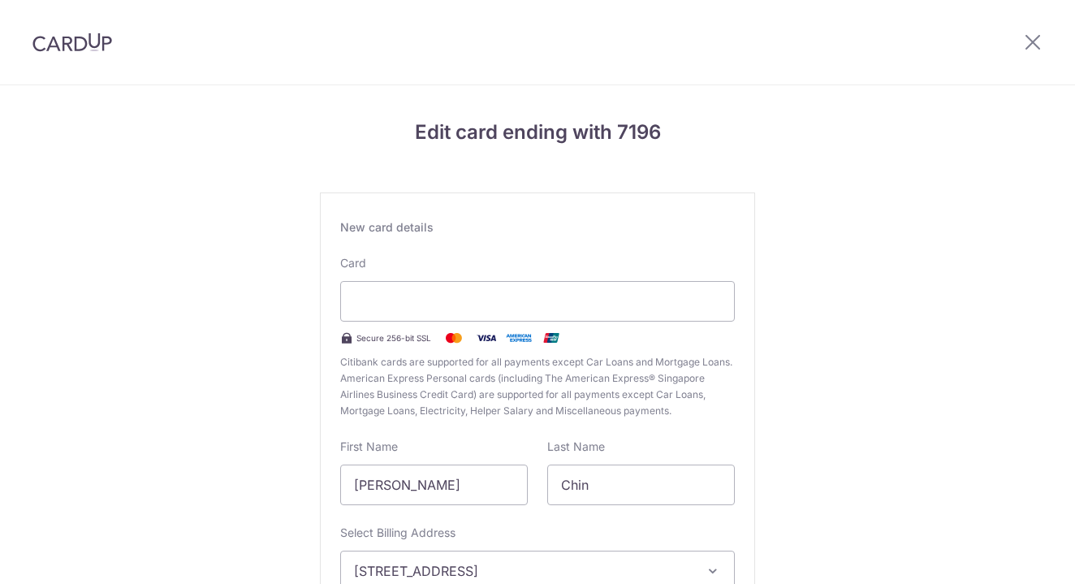
scroll to position [82, 0]
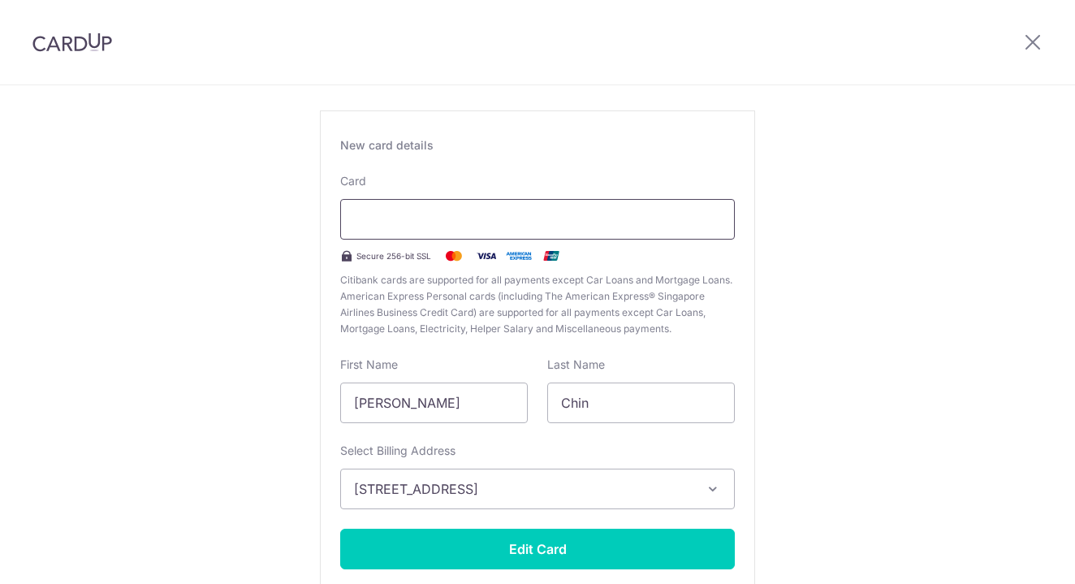
click at [498, 209] on div at bounding box center [537, 219] width 395 height 41
click at [431, 403] on input "Meng Chuen" at bounding box center [434, 402] width 188 height 41
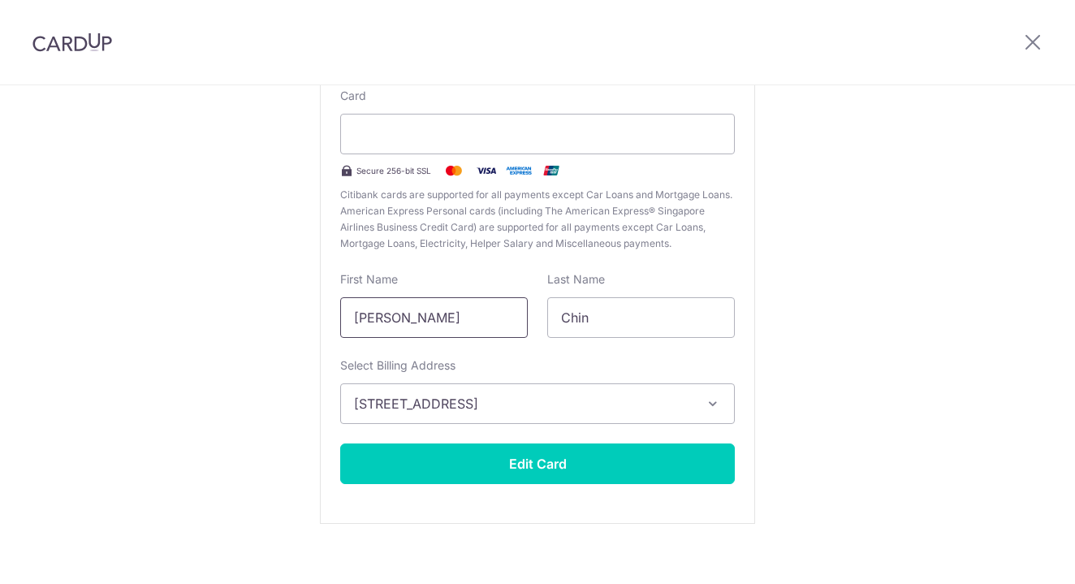
scroll to position [167, 0]
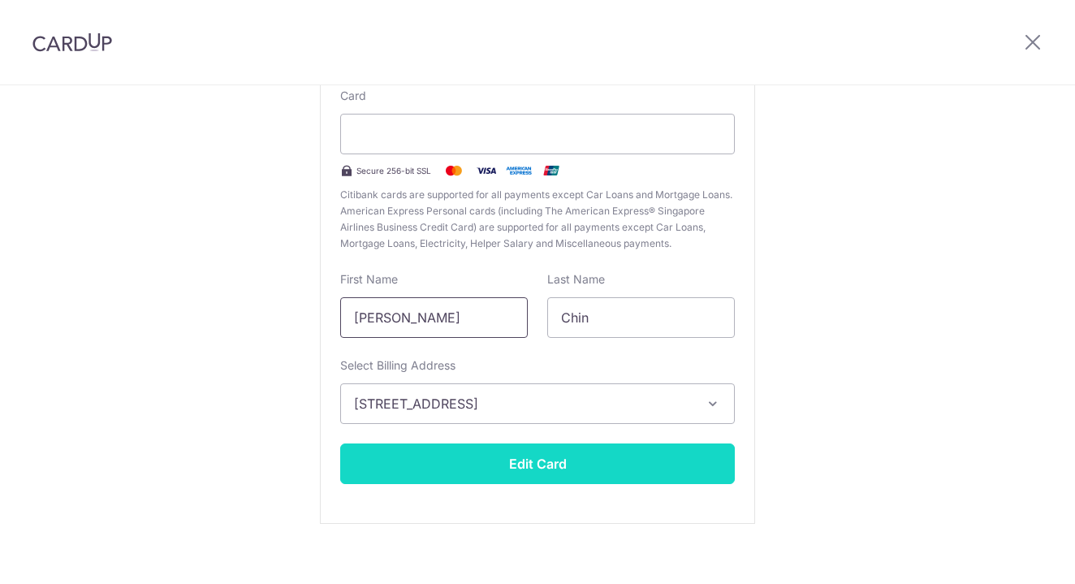
type input "John"
click at [531, 467] on button "Edit Card" at bounding box center [537, 463] width 395 height 41
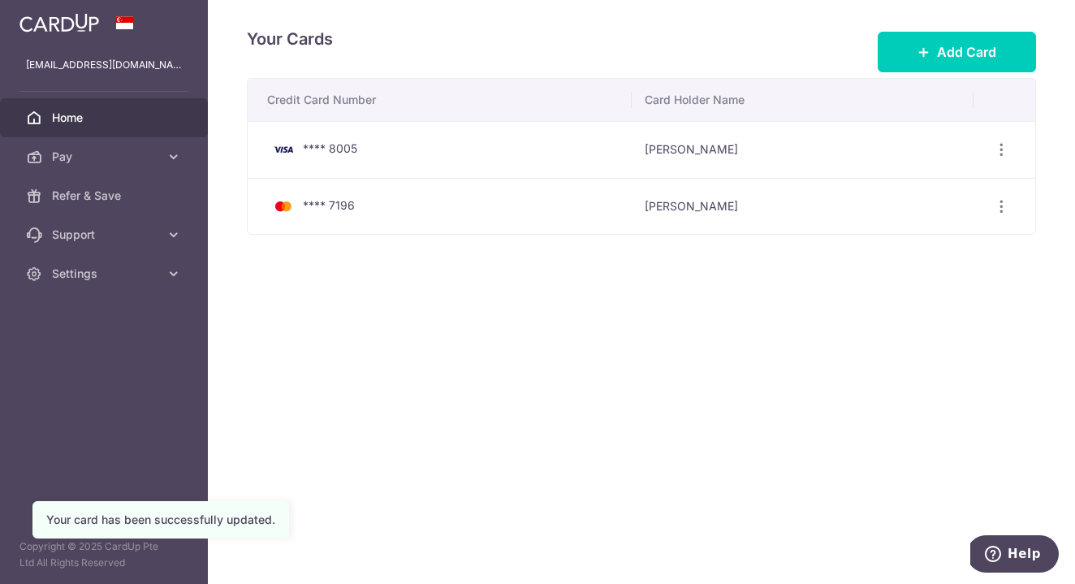
click at [88, 120] on span "Home" at bounding box center [105, 118] width 107 height 16
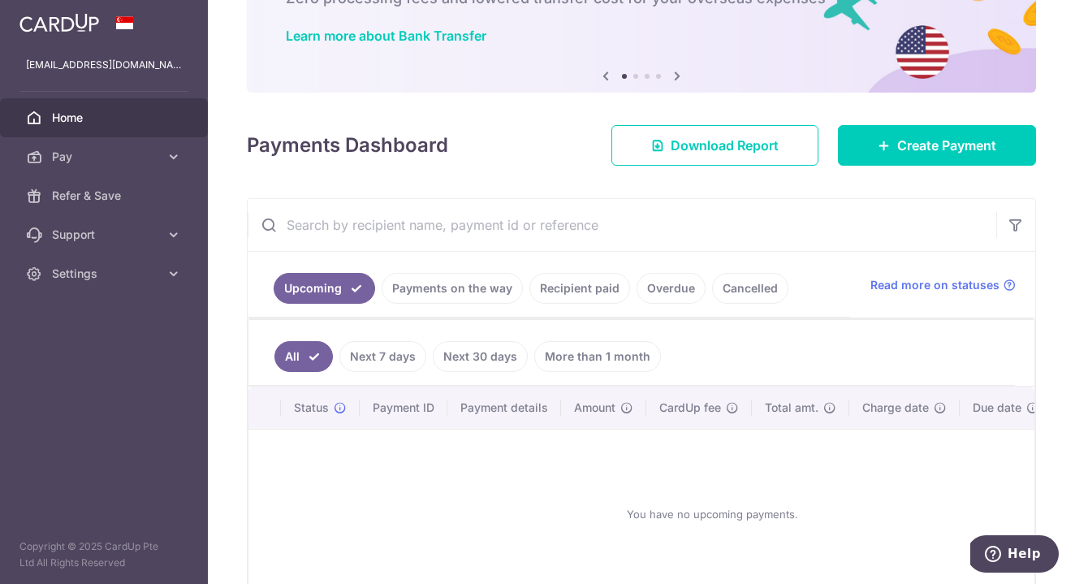
click at [587, 290] on link "Recipient paid" at bounding box center [579, 288] width 101 height 31
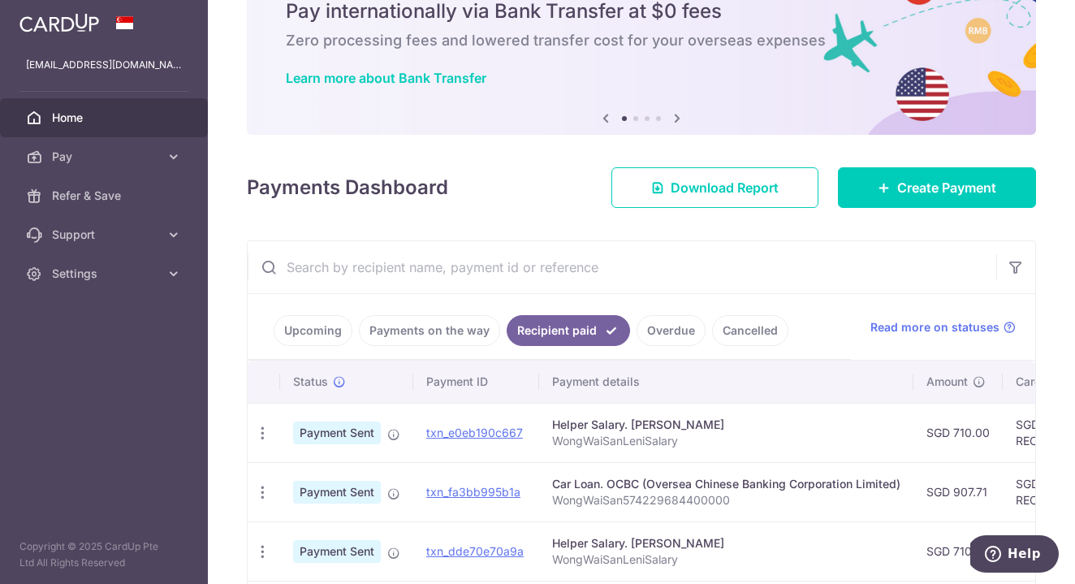
scroll to position [126, 0]
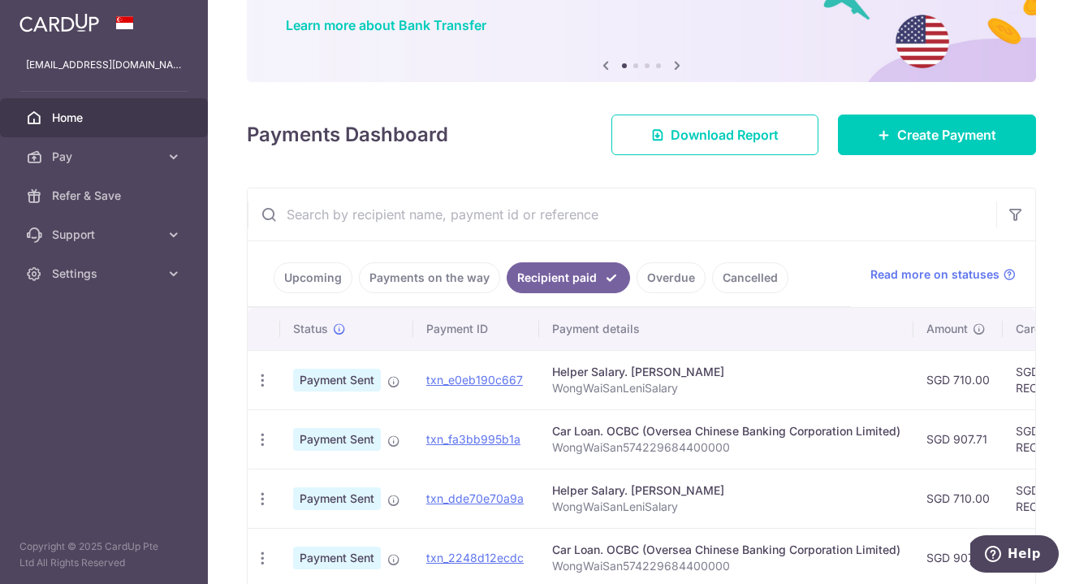
click at [660, 450] on p "WongWaiSan574229684400000" at bounding box center [726, 447] width 348 height 16
copy p "WongWaiSan574229684400000"
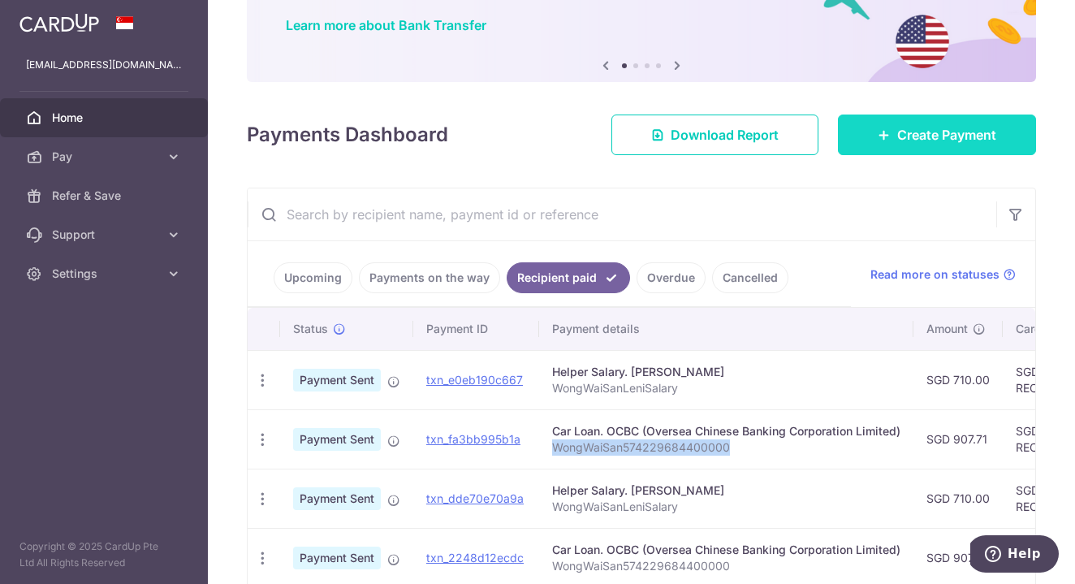
click at [941, 139] on span "Create Payment" at bounding box center [946, 134] width 99 height 19
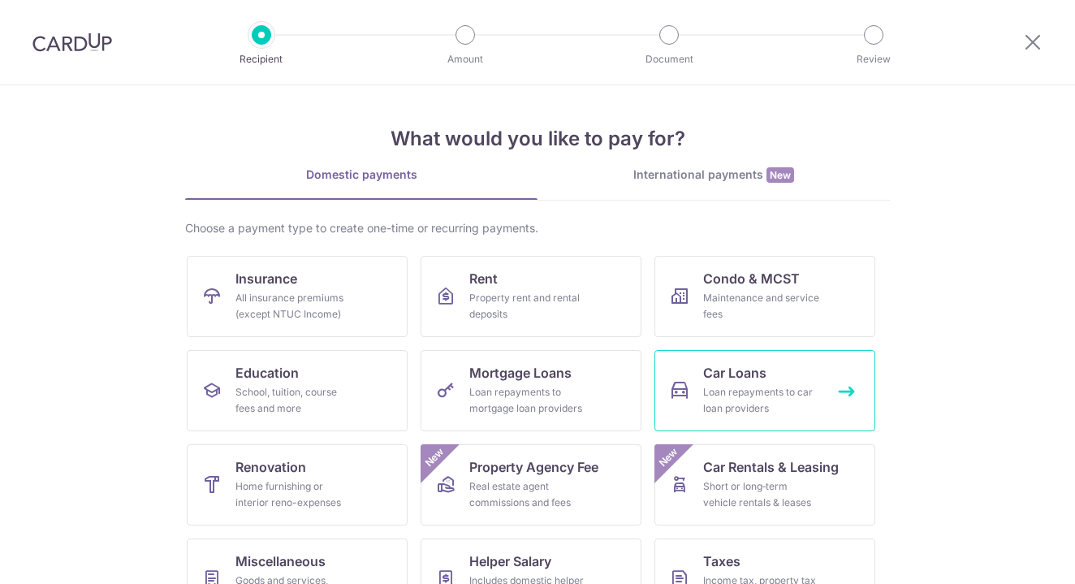
click at [729, 374] on span "Car Loans" at bounding box center [734, 372] width 63 height 19
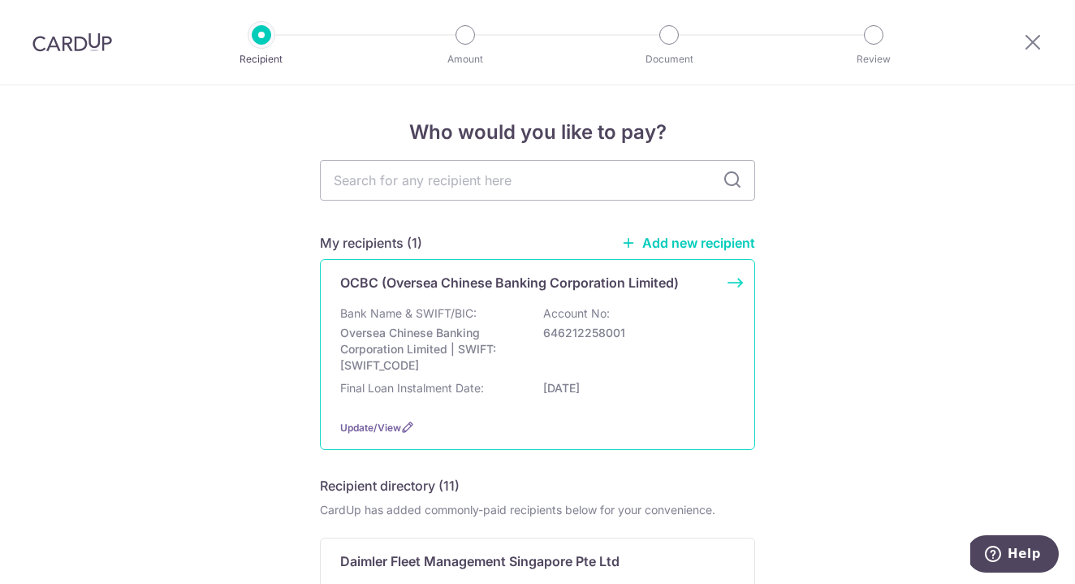
click at [529, 332] on div "Bank Name & SWIFT/BIC: Oversea Chinese Banking Corporation Limited | SWIFT: [SW…" at bounding box center [537, 339] width 395 height 68
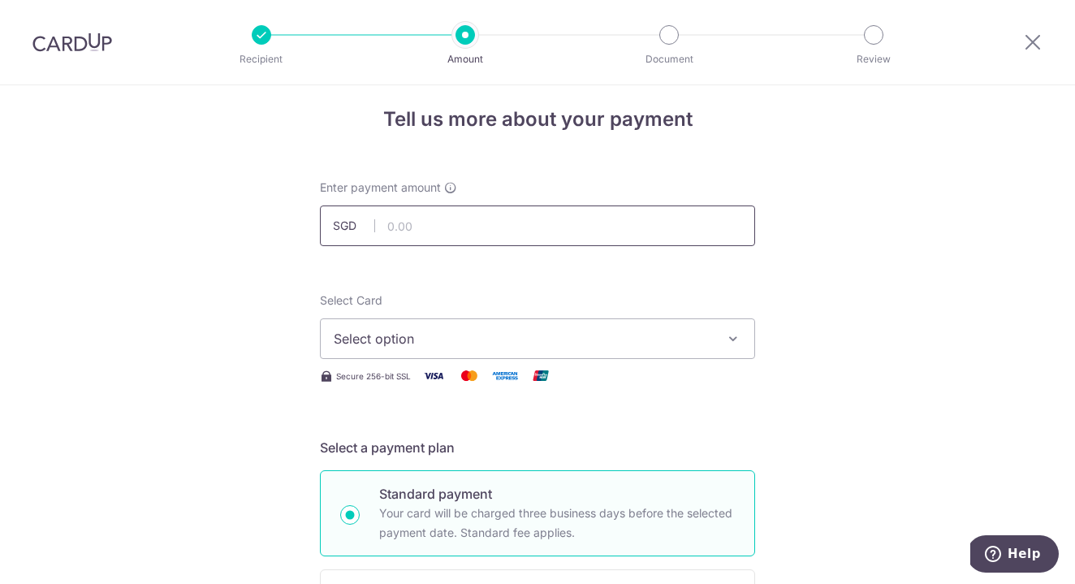
click at [533, 233] on input "text" at bounding box center [537, 225] width 435 height 41
type input "907.71"
click at [470, 336] on span "Select option" at bounding box center [523, 338] width 378 height 19
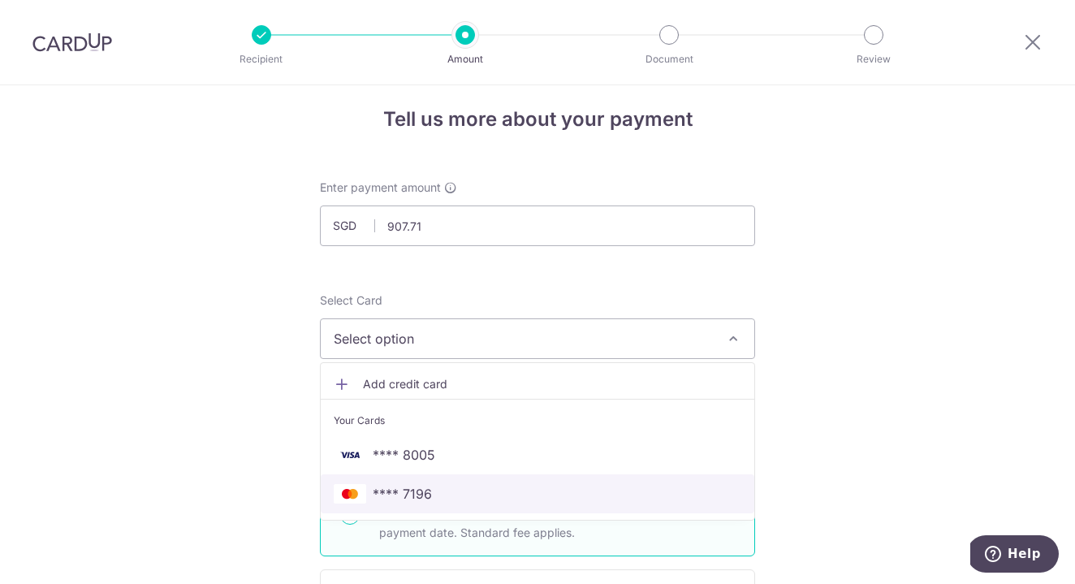
click at [416, 491] on span "**** 7196" at bounding box center [402, 493] width 59 height 19
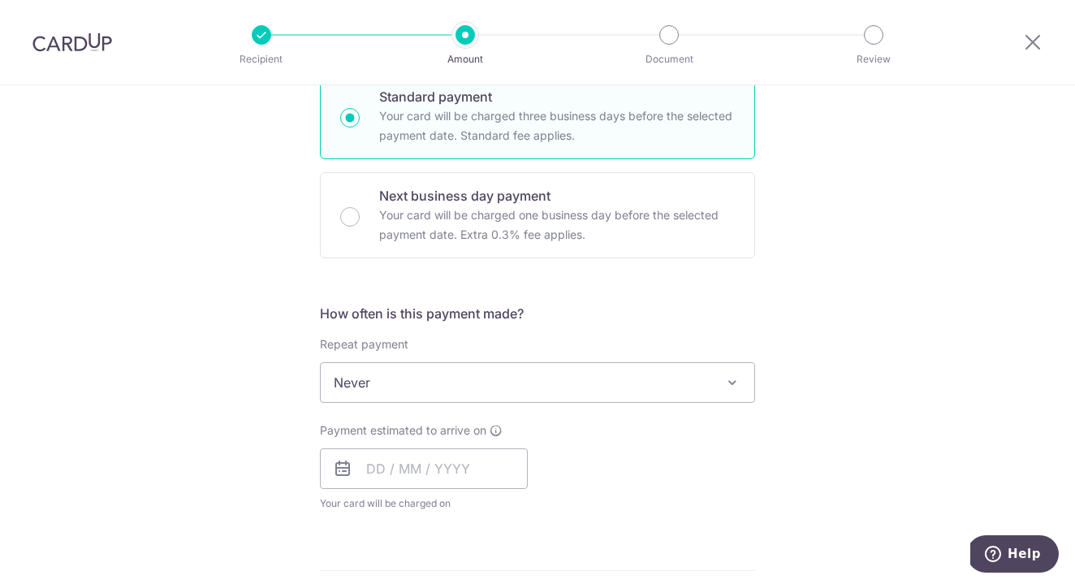
scroll to position [410, 0]
click at [442, 463] on input "text" at bounding box center [424, 468] width 208 height 41
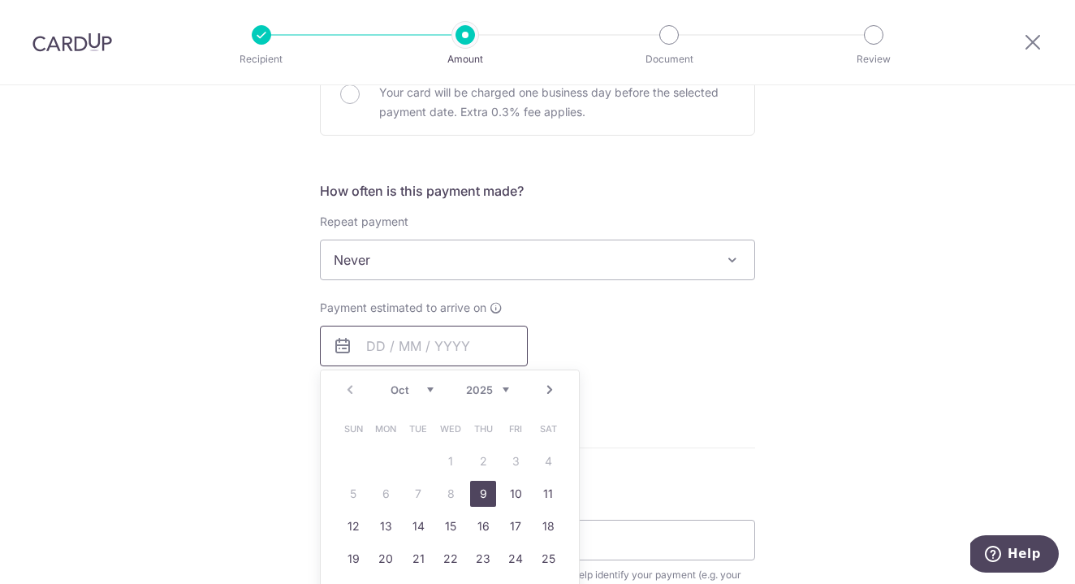
scroll to position [533, 0]
click at [352, 525] on link "12" at bounding box center [353, 525] width 26 height 26
type input "[DATE]"
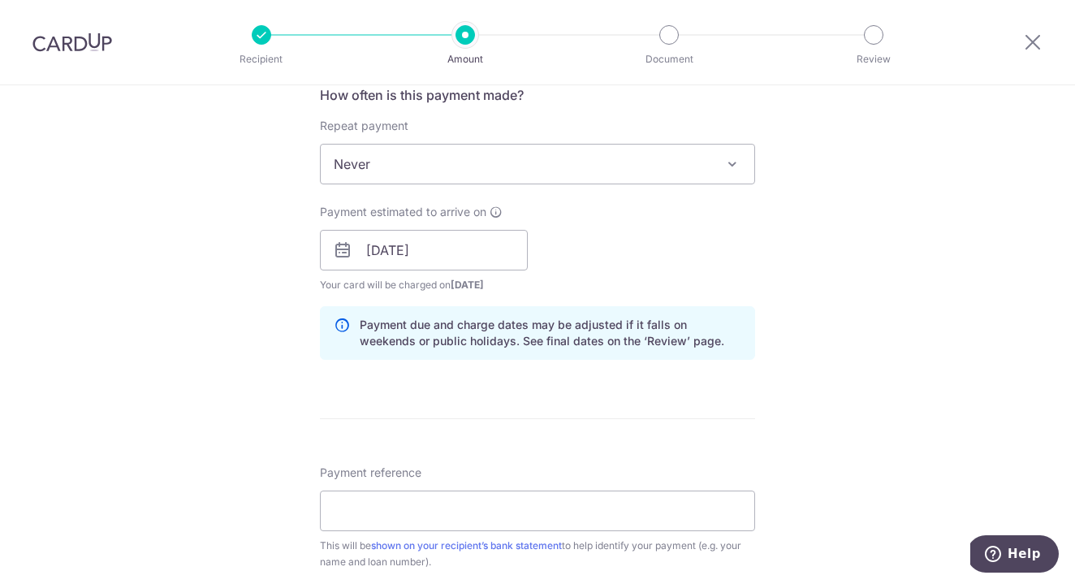
scroll to position [630, 0]
click at [476, 505] on input "Payment reference" at bounding box center [537, 509] width 435 height 41
paste input "WongWaiSan574229684400000"
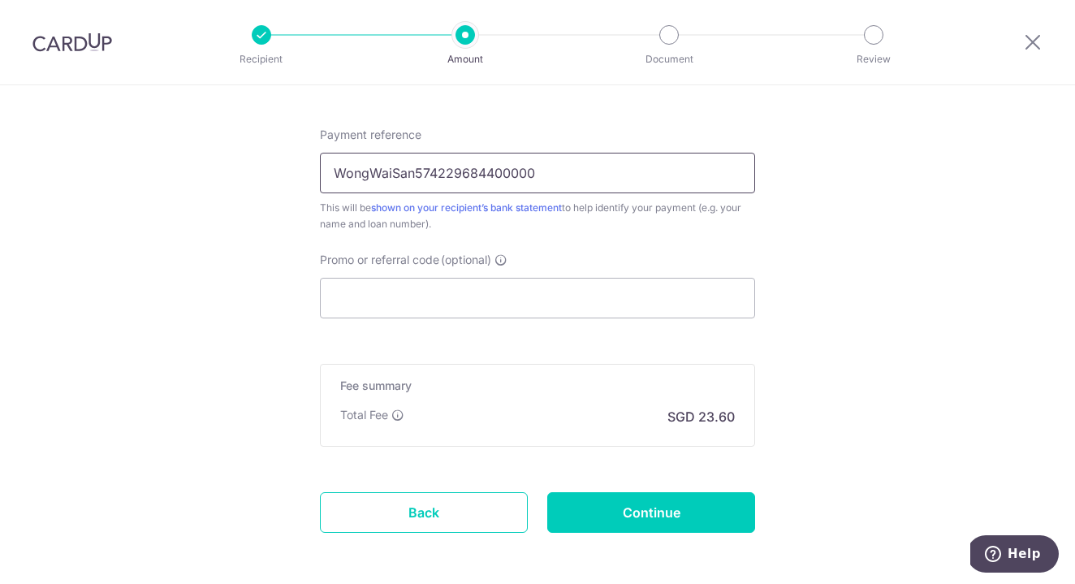
scroll to position [993, 0]
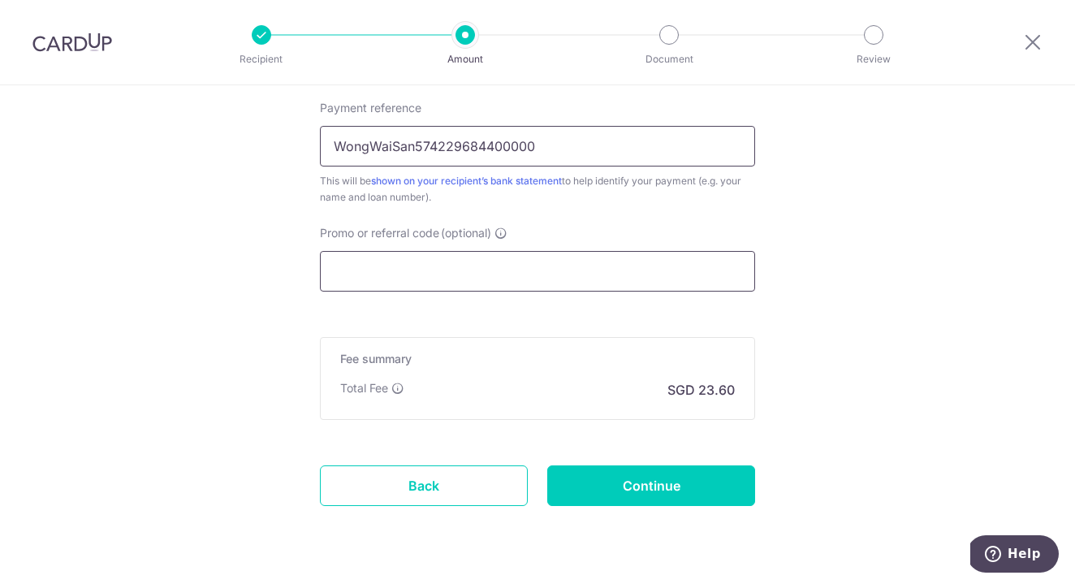
type input "WongWaiSan574229684400000"
click at [349, 258] on input "Promo or referral code (optional)" at bounding box center [537, 271] width 435 height 41
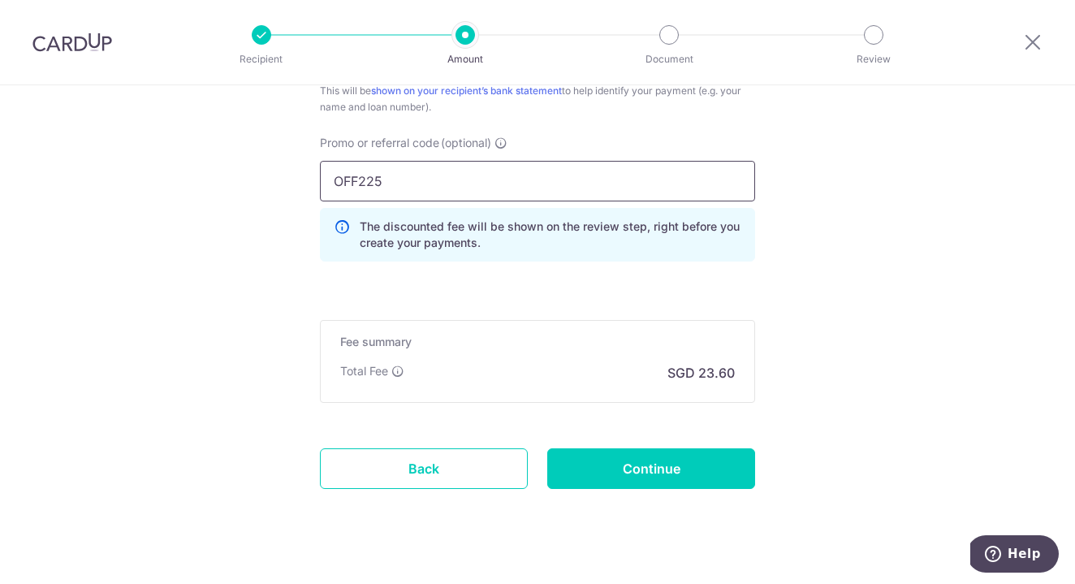
scroll to position [1098, 0]
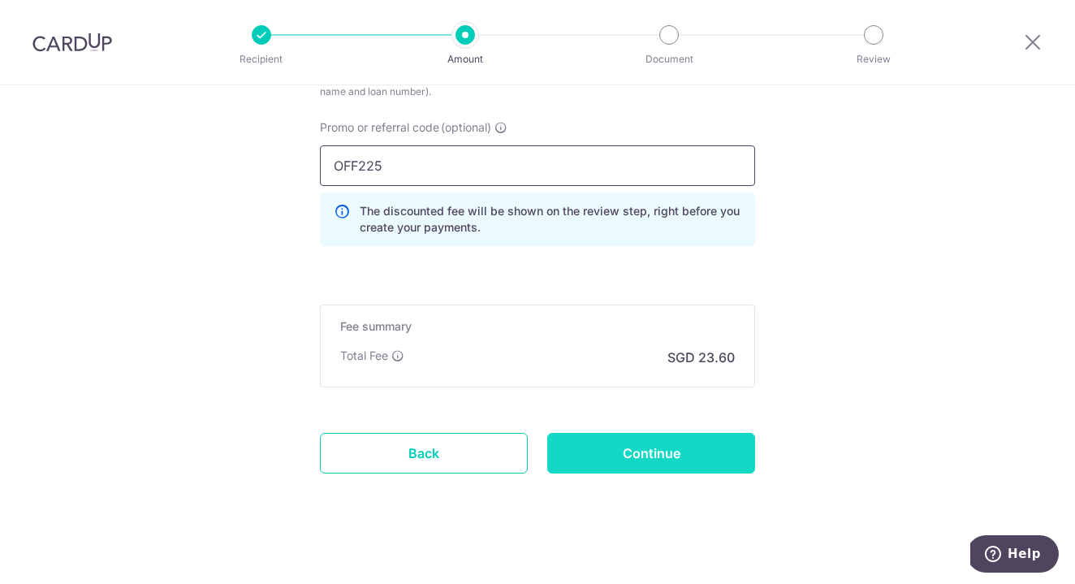
type input "OFF225"
click at [637, 457] on input "Continue" at bounding box center [651, 453] width 208 height 41
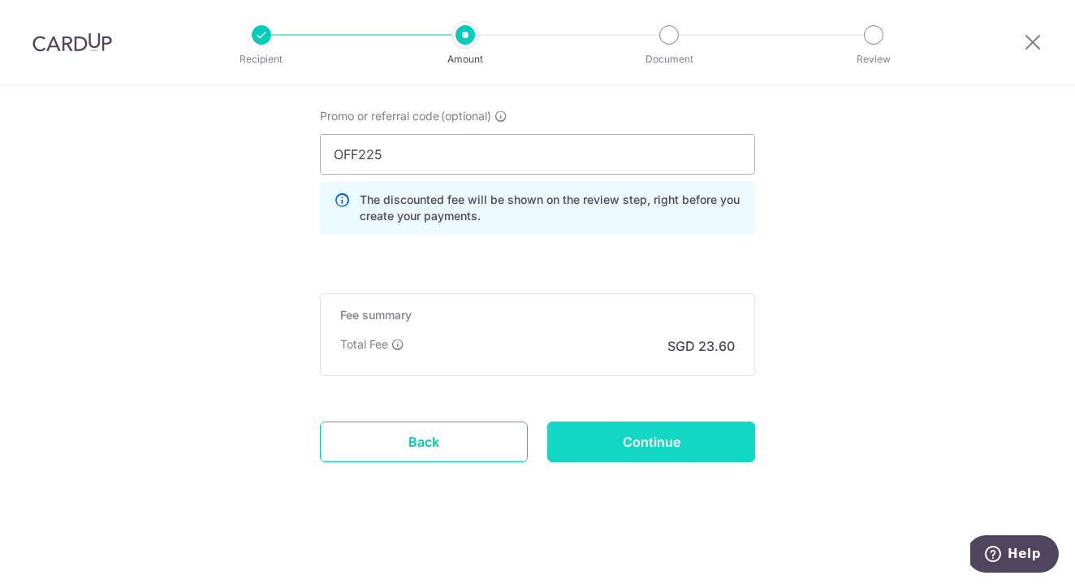
scroll to position [1176, 0]
click at [671, 433] on input "Continue" at bounding box center [651, 441] width 208 height 41
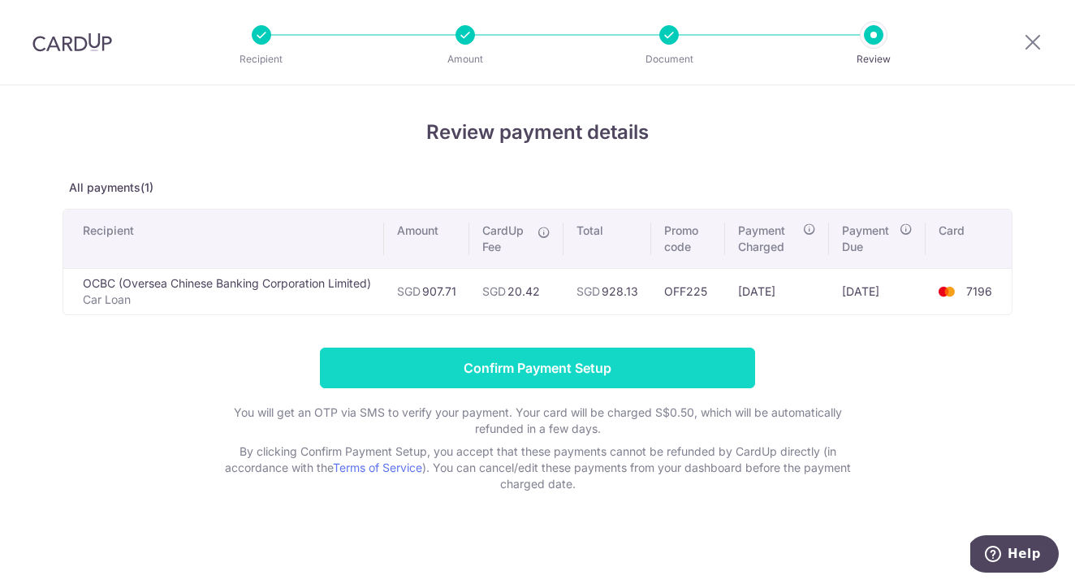
click at [596, 372] on input "Confirm Payment Setup" at bounding box center [537, 367] width 435 height 41
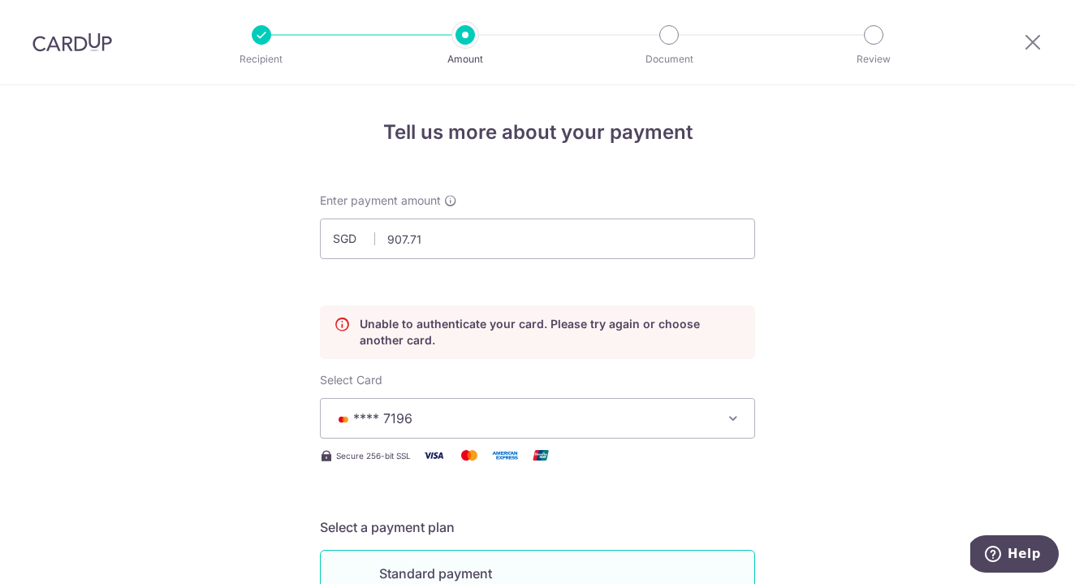
click at [649, 425] on span "**** 7196" at bounding box center [523, 417] width 378 height 19
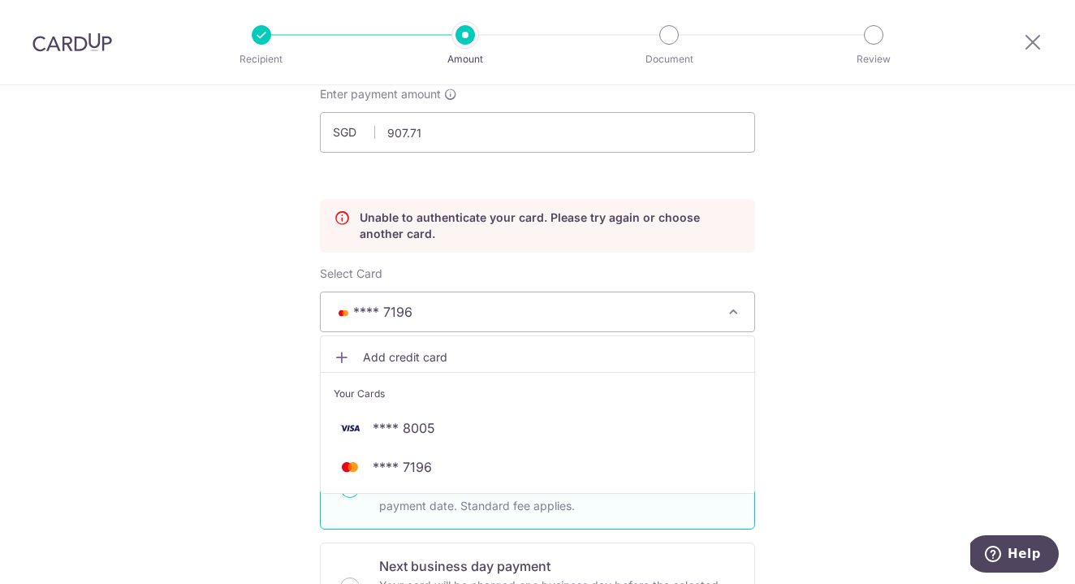
scroll to position [108, 0]
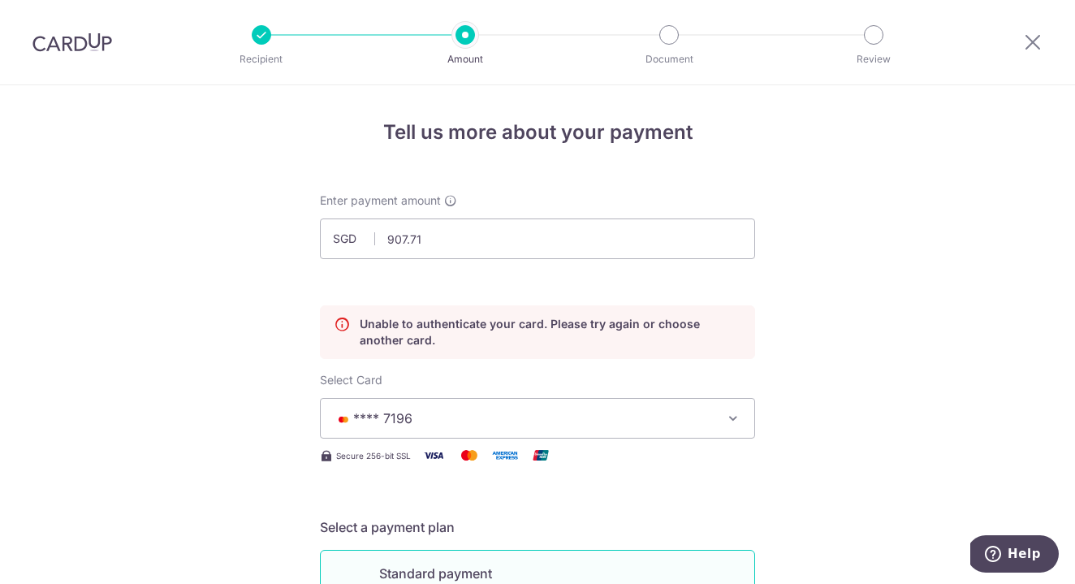
scroll to position [0, 0]
click at [88, 45] on img at bounding box center [72, 41] width 80 height 19
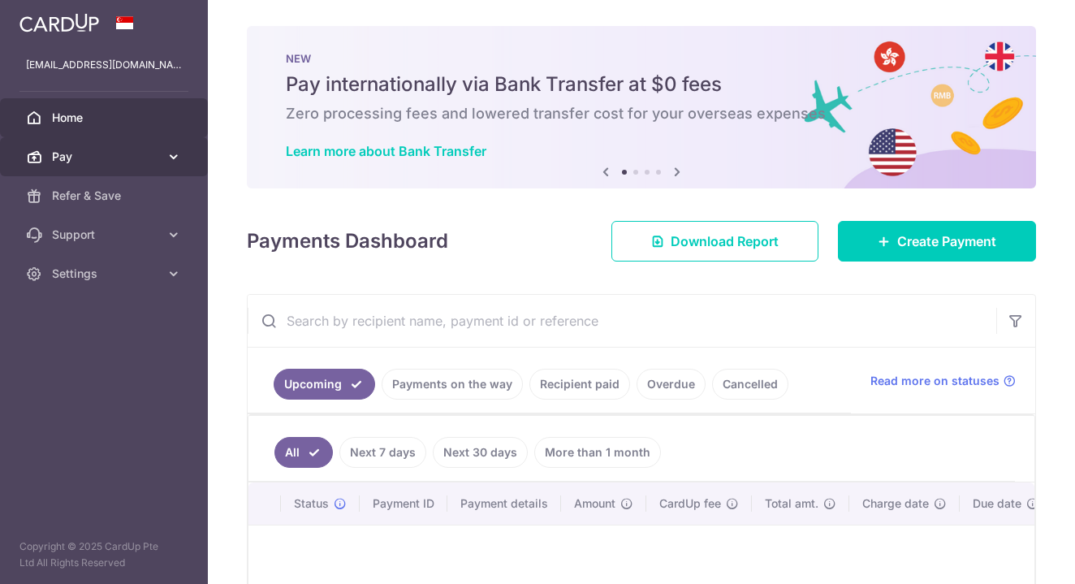
click at [180, 150] on icon at bounding box center [174, 157] width 16 height 16
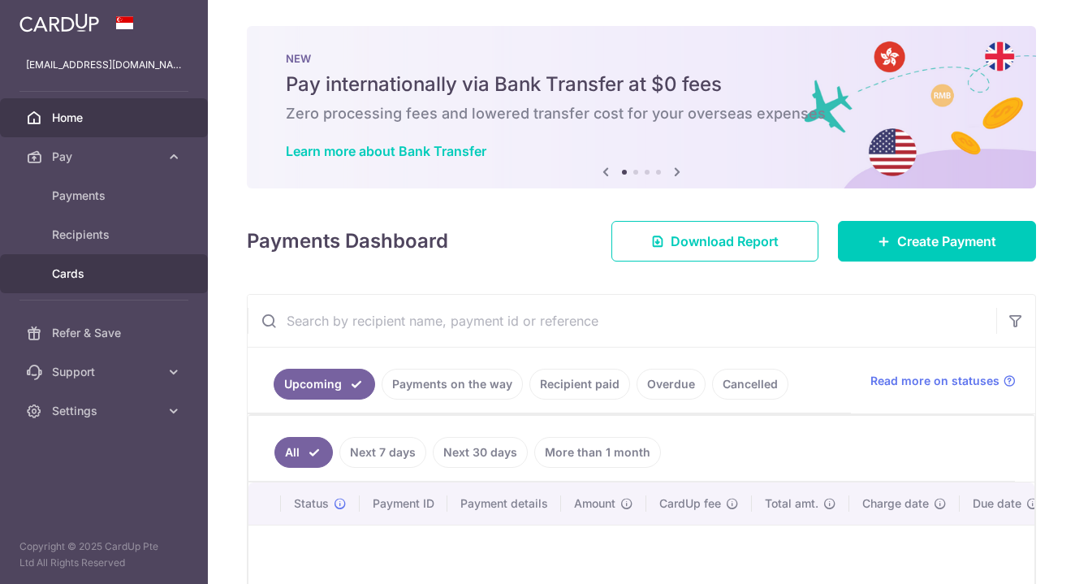
click at [114, 274] on span "Cards" at bounding box center [105, 273] width 107 height 16
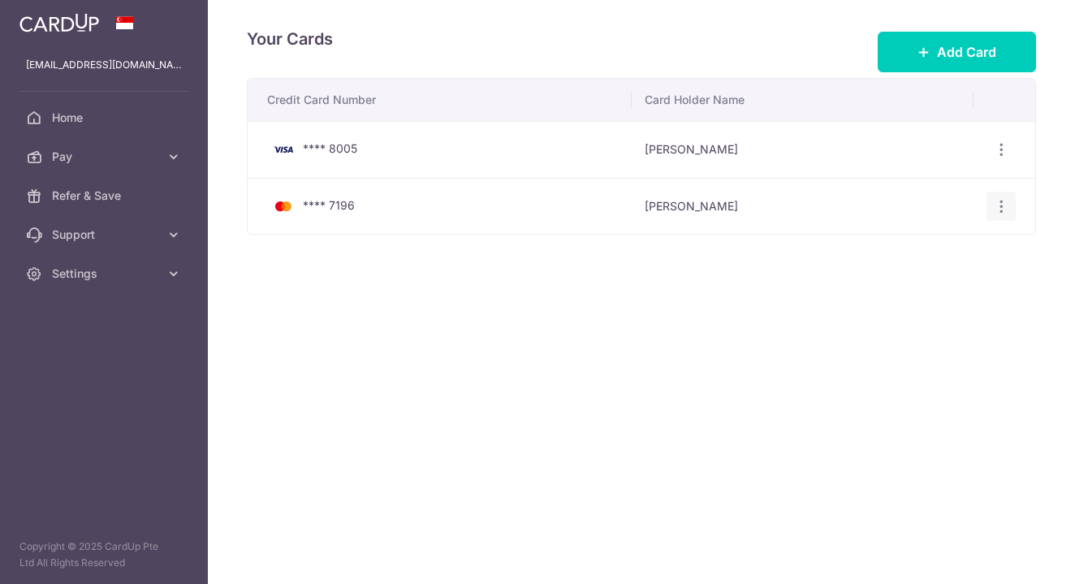
click at [1006, 204] on icon "button" at bounding box center [1001, 206] width 17 height 17
click at [924, 248] on span "View/Edit" at bounding box center [946, 250] width 110 height 19
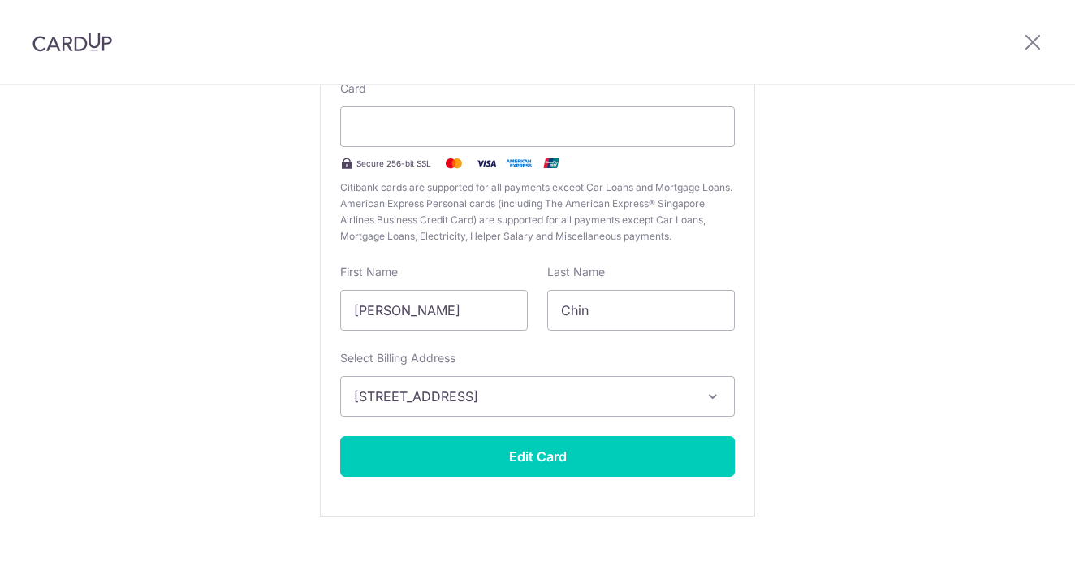
scroll to position [178, 0]
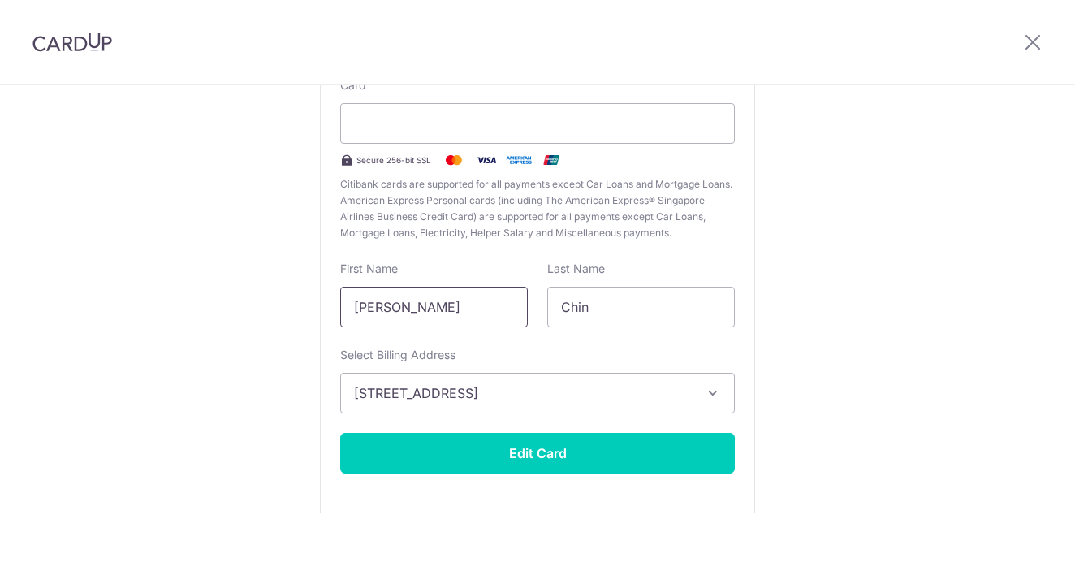
click at [460, 304] on input "John" at bounding box center [434, 307] width 188 height 41
type input "JOHN"
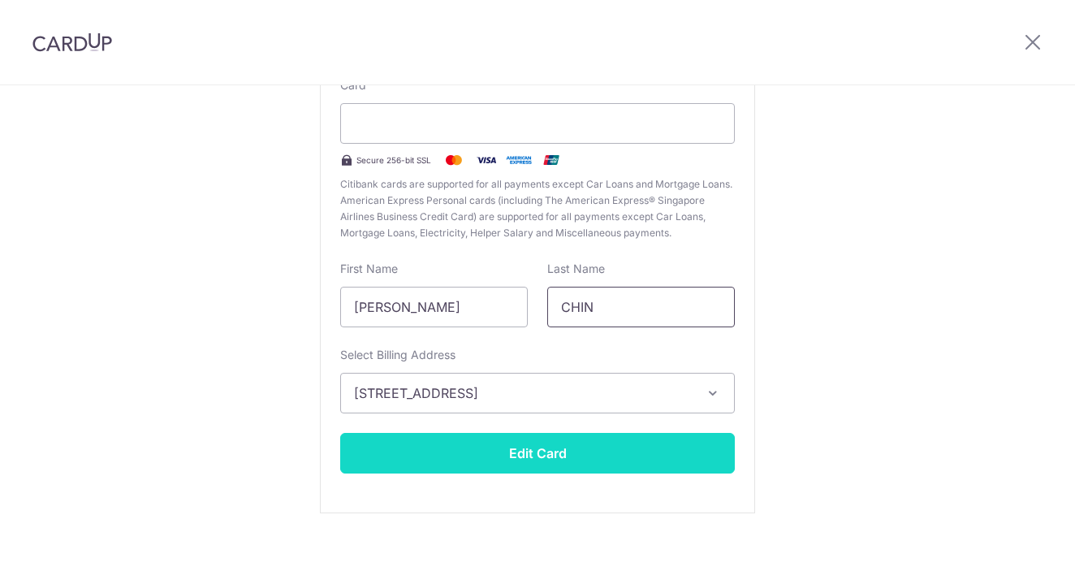
type input "CHIN"
click at [502, 455] on button "Edit Card" at bounding box center [537, 453] width 395 height 41
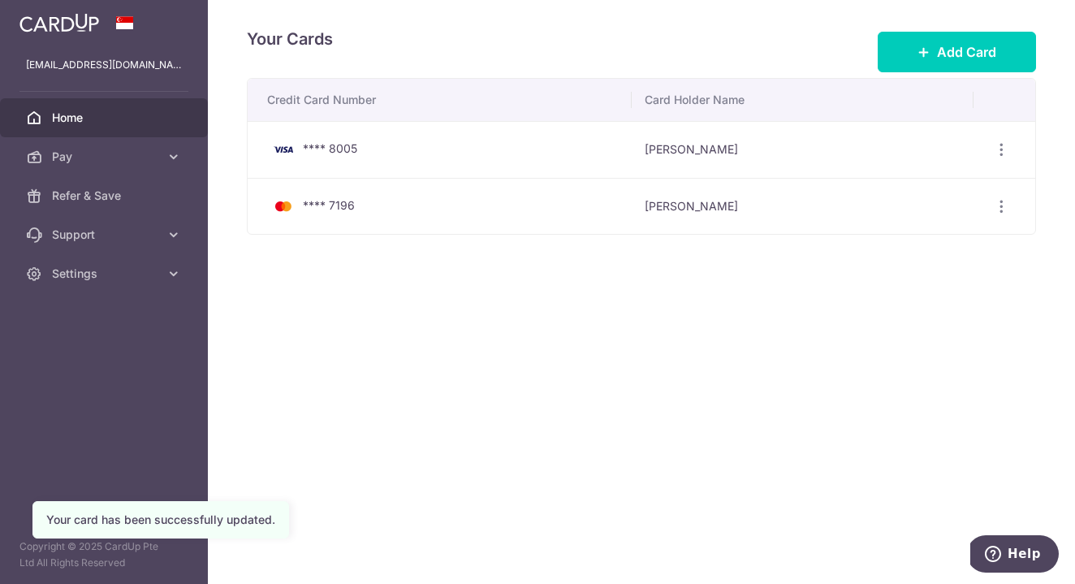
click at [84, 114] on span "Home" at bounding box center [105, 118] width 107 height 16
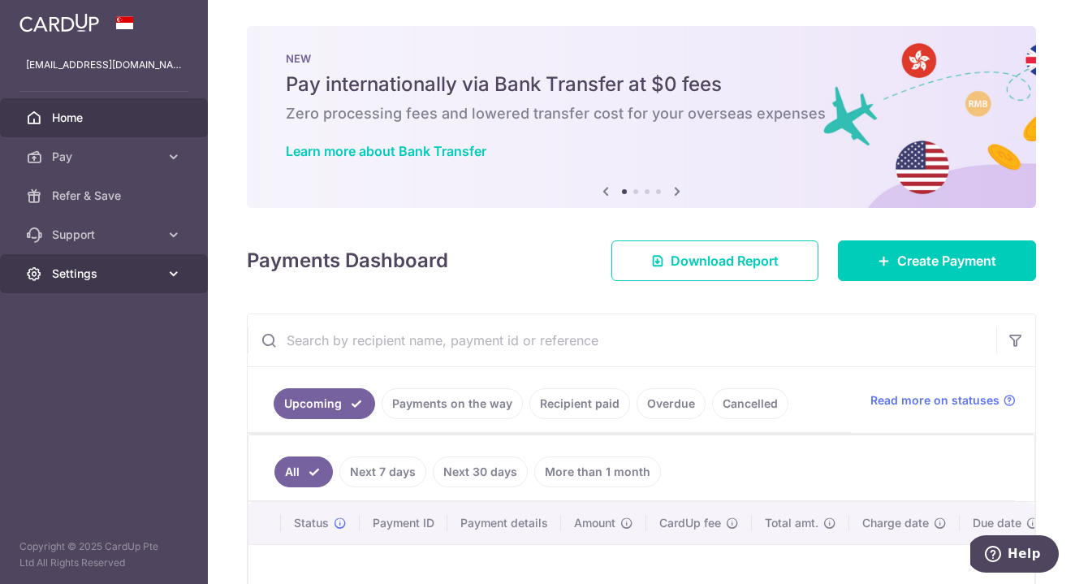
click at [148, 271] on span "Settings" at bounding box center [105, 273] width 107 height 16
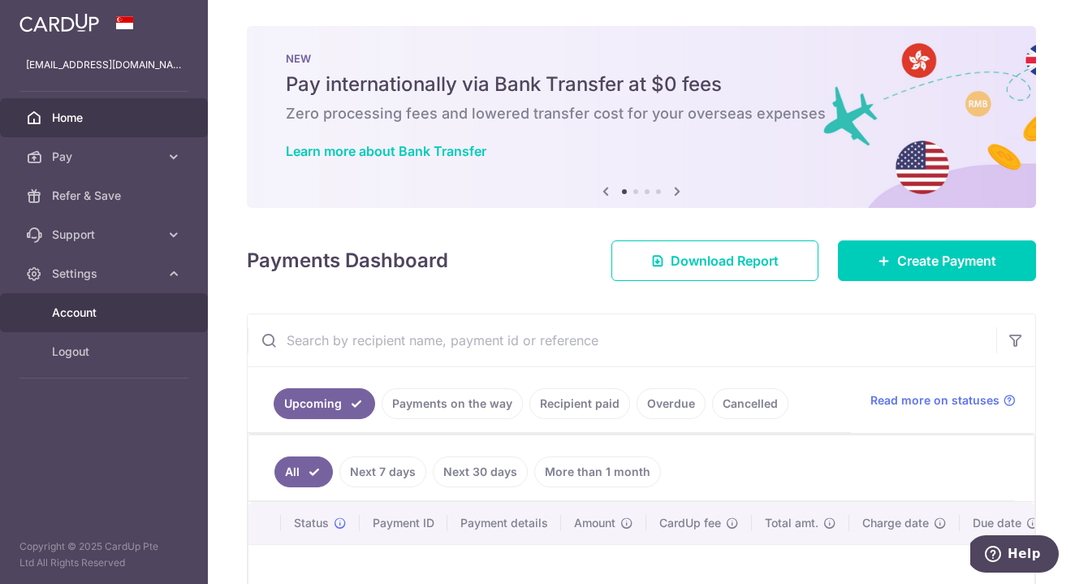
click at [101, 313] on span "Account" at bounding box center [105, 312] width 107 height 16
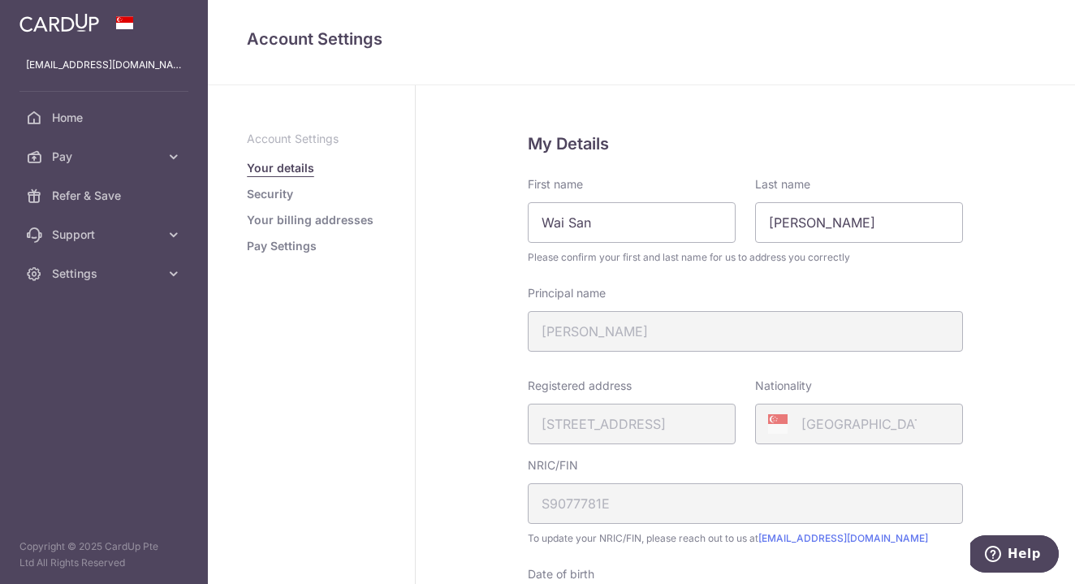
click at [276, 222] on link "Your billing addresses" at bounding box center [310, 220] width 127 height 16
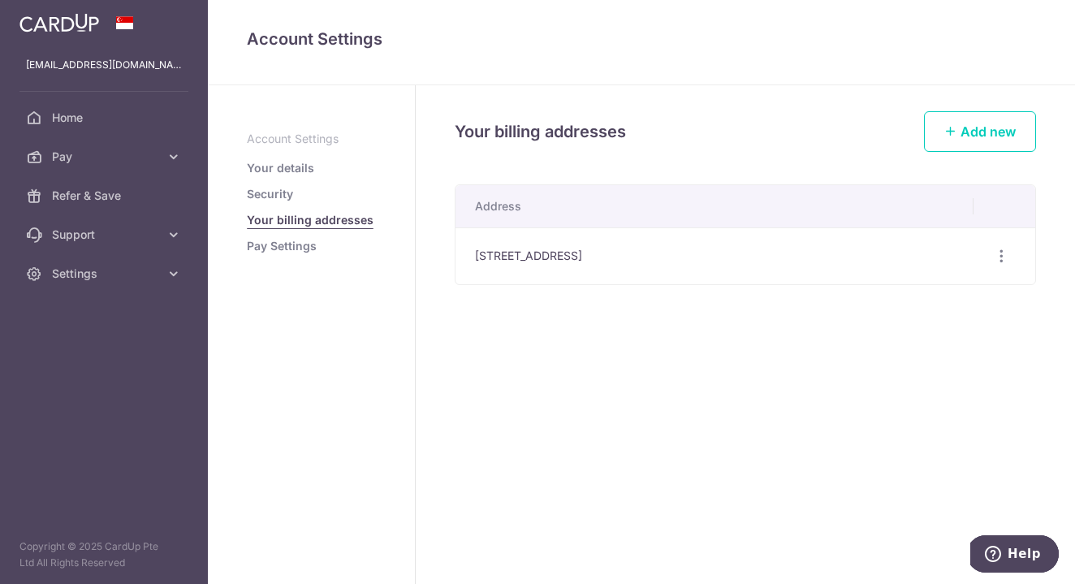
click at [278, 235] on ul "Account Settings Your details Security Your billing addresses Pay Settings" at bounding box center [311, 192] width 129 height 123
click at [281, 249] on link "Pay Settings" at bounding box center [282, 246] width 70 height 16
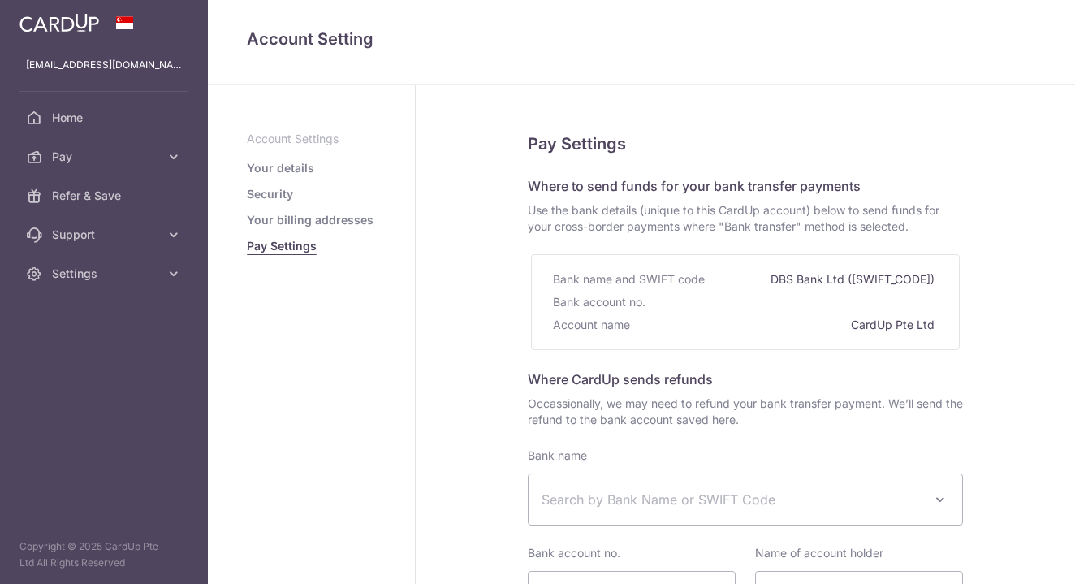
select select
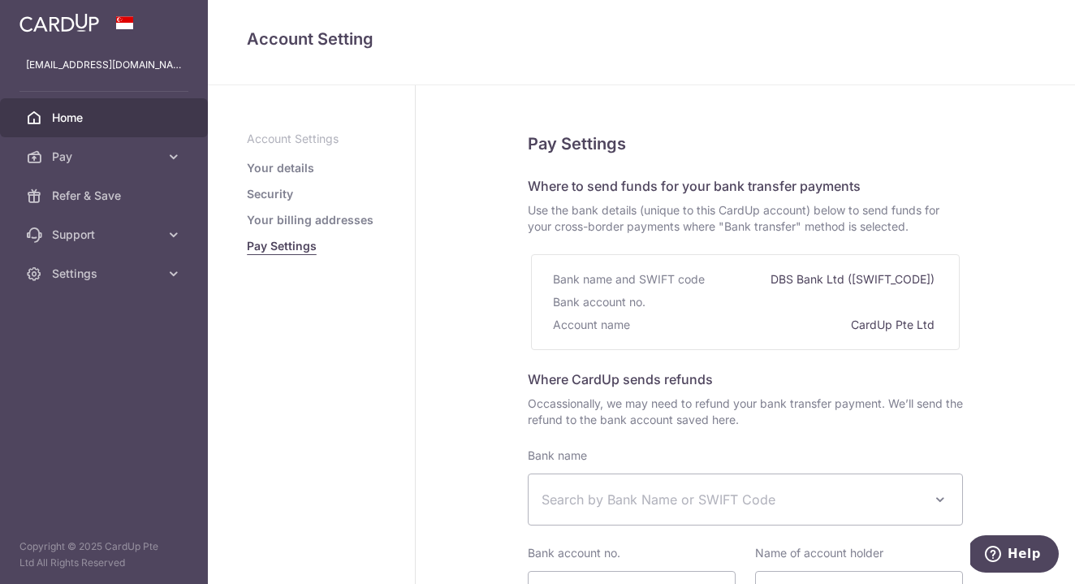
click at [123, 112] on span "Home" at bounding box center [105, 118] width 107 height 16
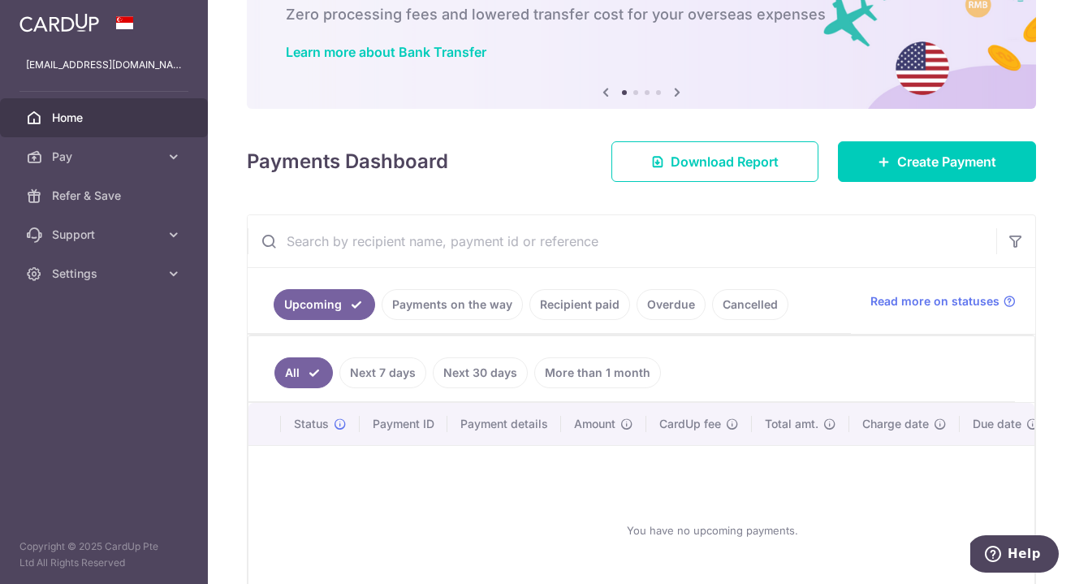
scroll to position [108, 0]
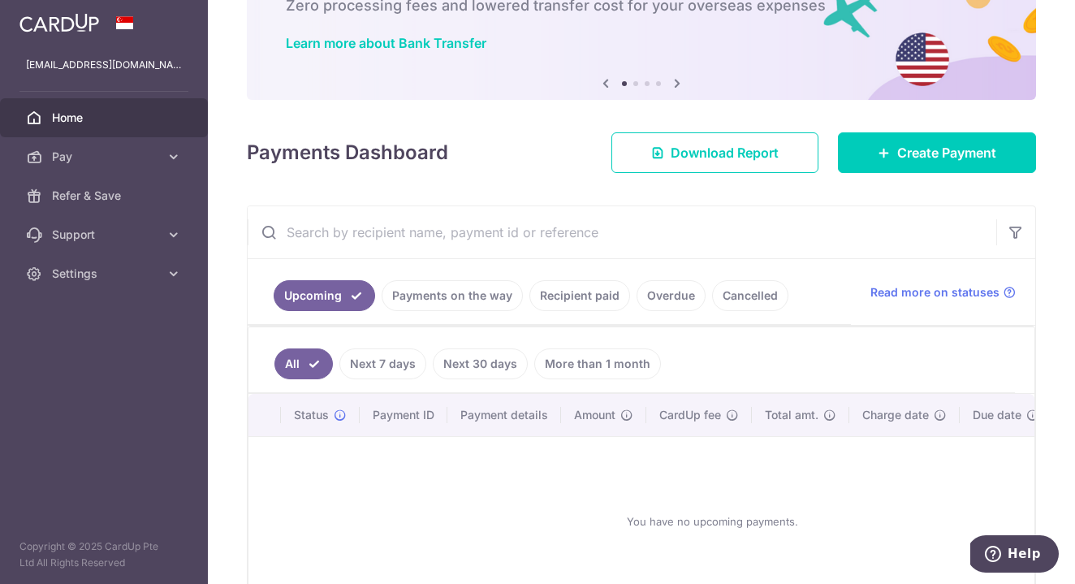
click at [561, 290] on link "Recipient paid" at bounding box center [579, 295] width 101 height 31
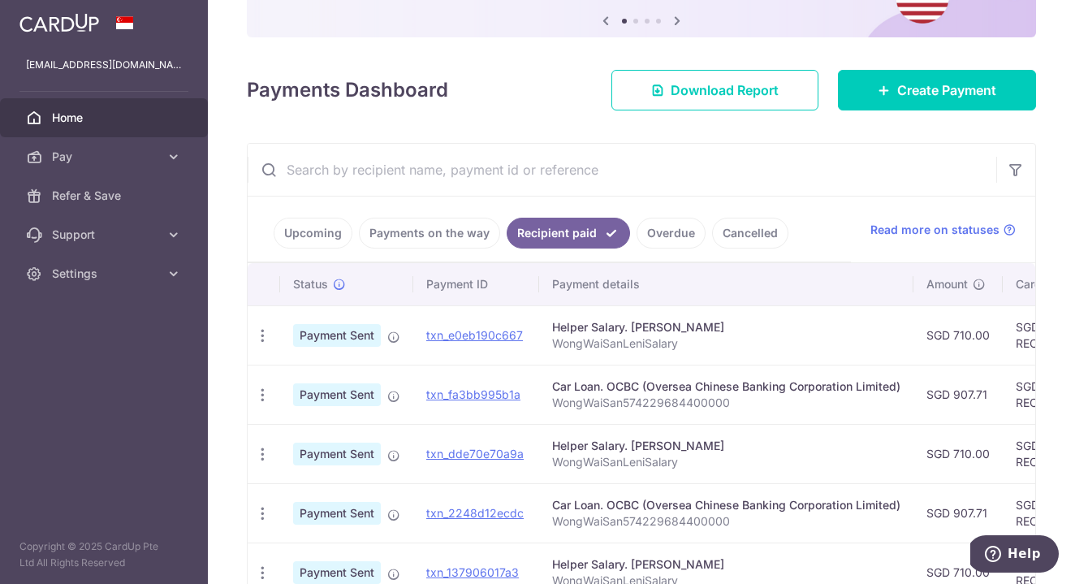
scroll to position [175, 0]
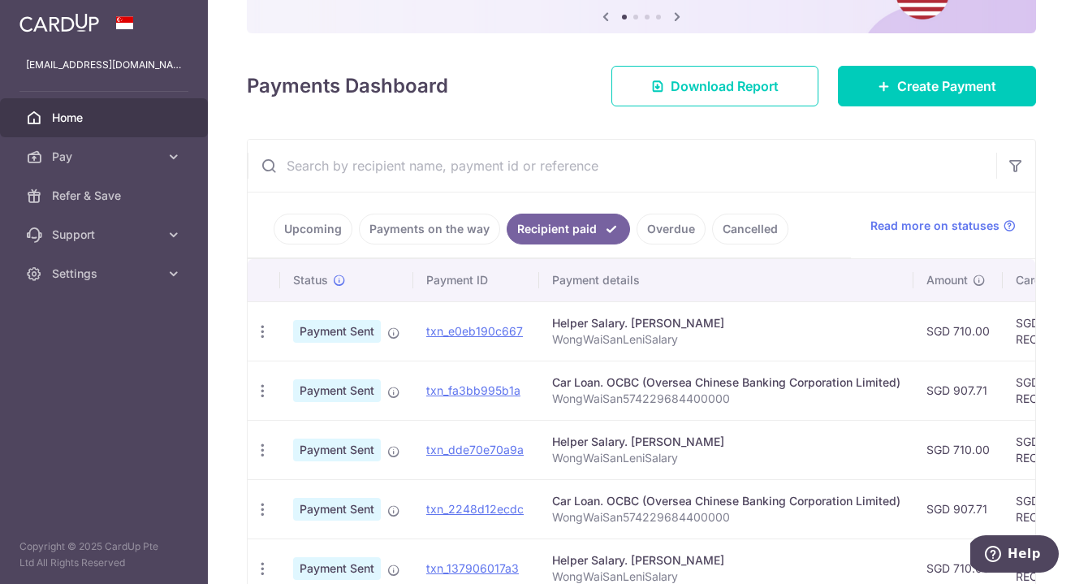
click at [599, 397] on p "WongWaiSan574229684400000" at bounding box center [726, 398] width 348 height 16
click at [604, 408] on td "Car Loan. OCBC (Oversea Chinese Banking Corporation Limited) WongWaiSan57422968…" at bounding box center [726, 389] width 374 height 59
click at [608, 401] on p "WongWaiSan574229684400000" at bounding box center [726, 398] width 348 height 16
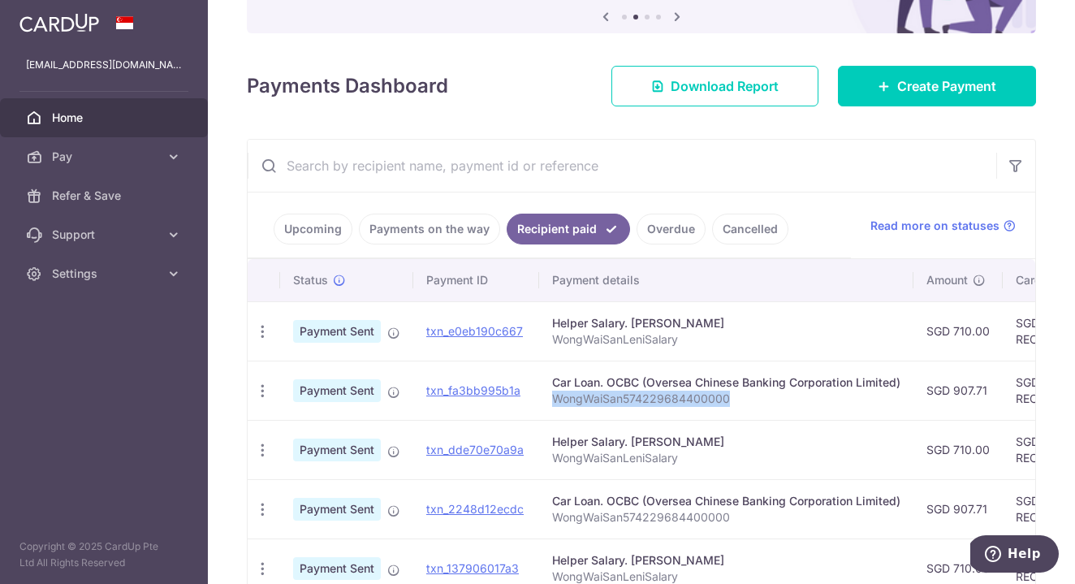
click at [608, 401] on p "WongWaiSan574229684400000" at bounding box center [726, 398] width 348 height 16
copy p "WongWaiSan574229684400000"
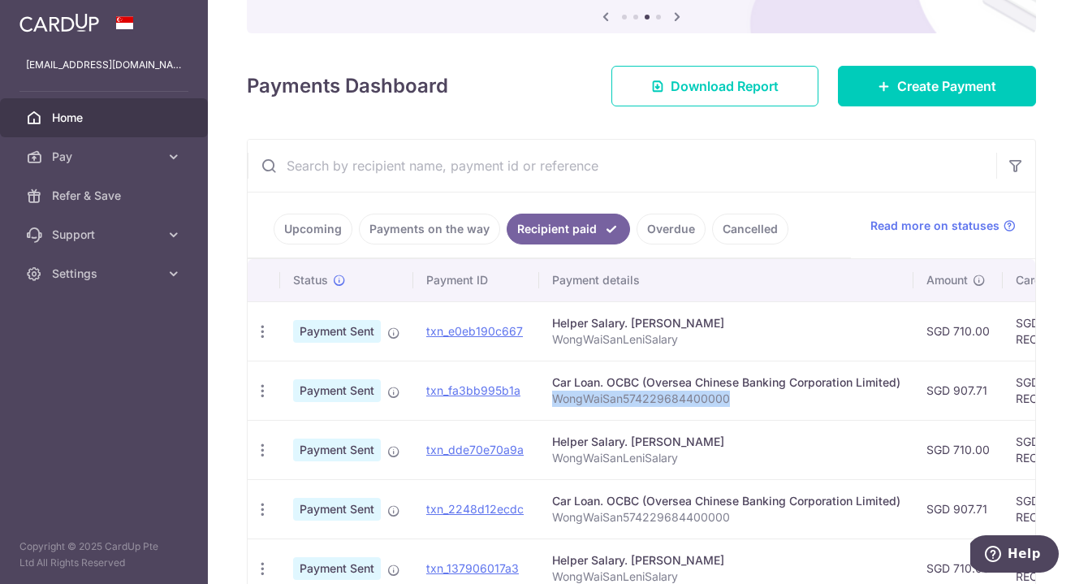
scroll to position [0, 10]
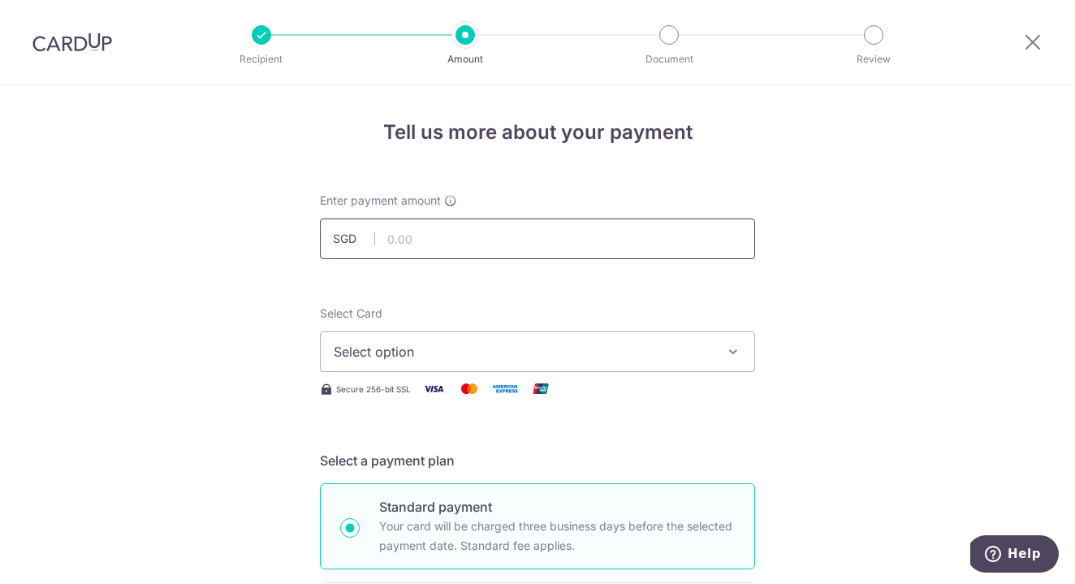
click at [461, 233] on input "text" at bounding box center [537, 238] width 435 height 41
type input "907.71"
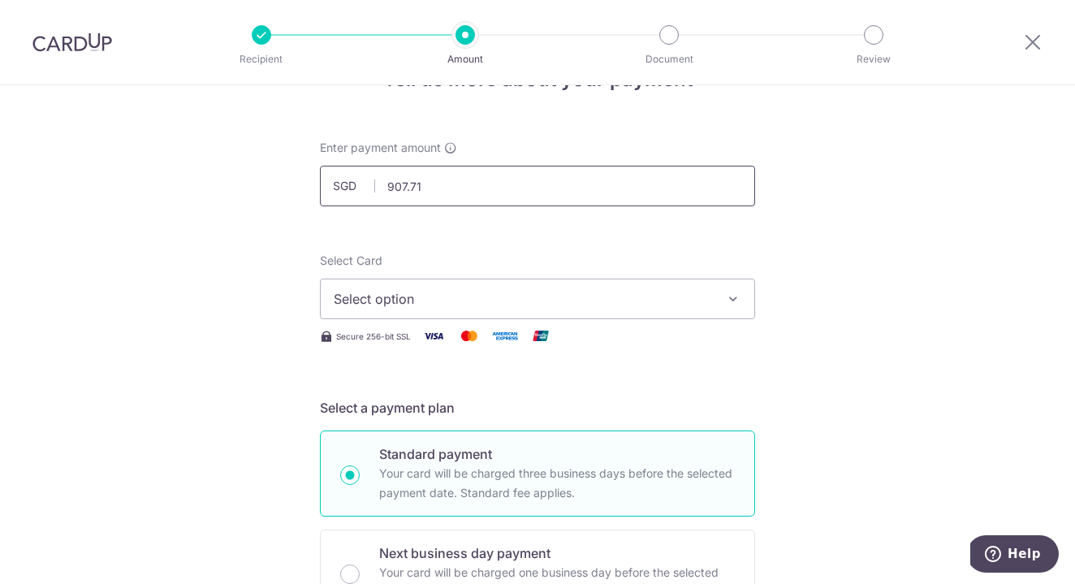
scroll to position [61, 0]
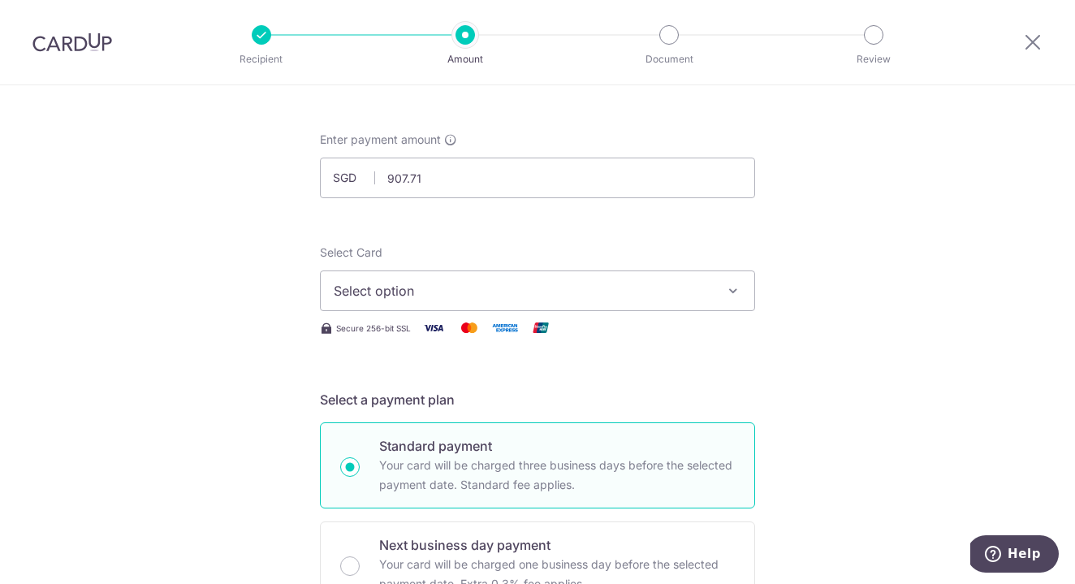
click at [537, 291] on span "Select option" at bounding box center [523, 290] width 378 height 19
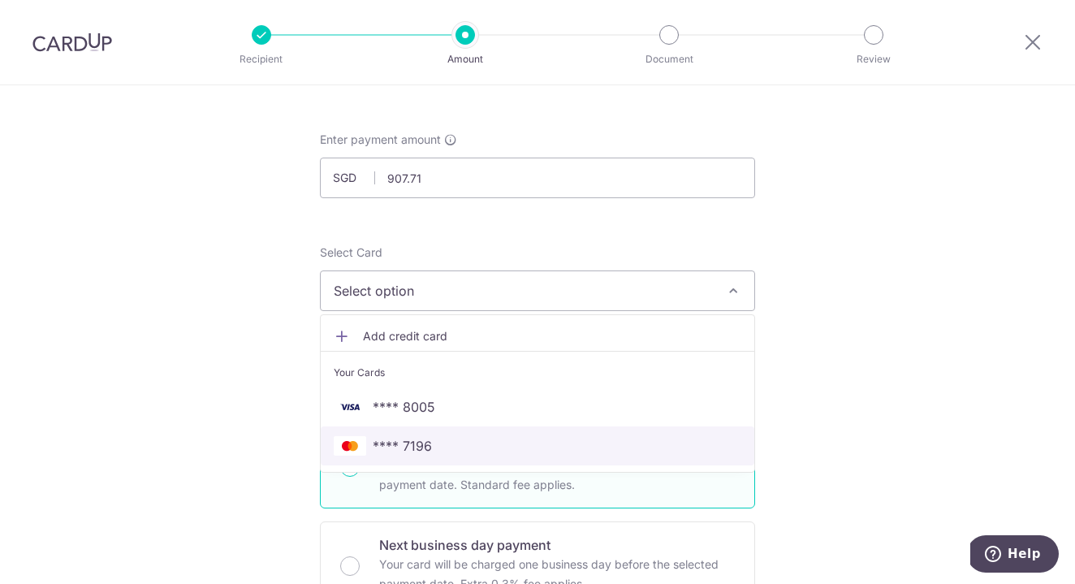
click at [451, 446] on span "**** 7196" at bounding box center [538, 445] width 408 height 19
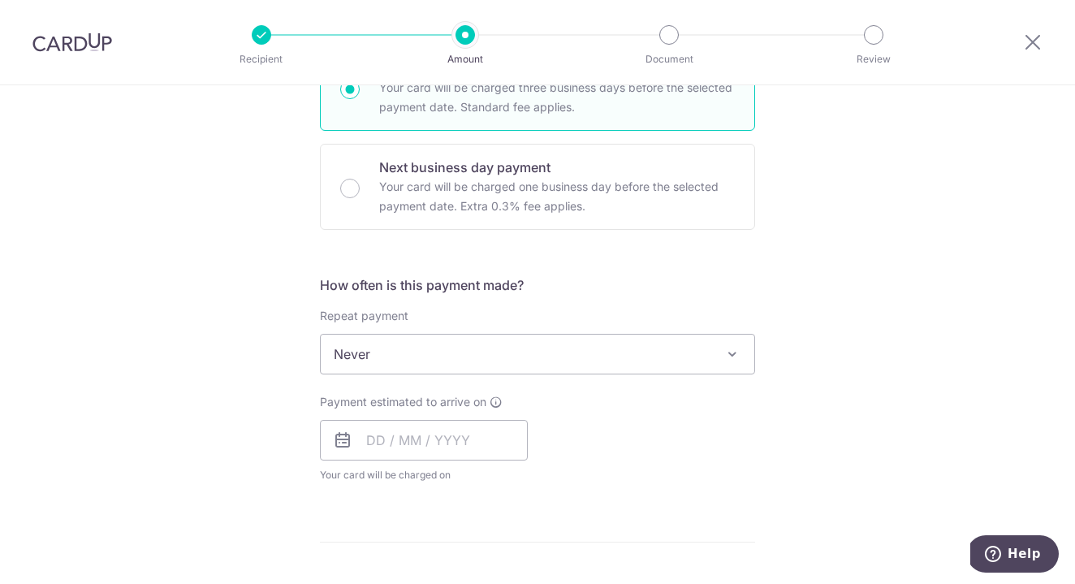
scroll to position [501, 0]
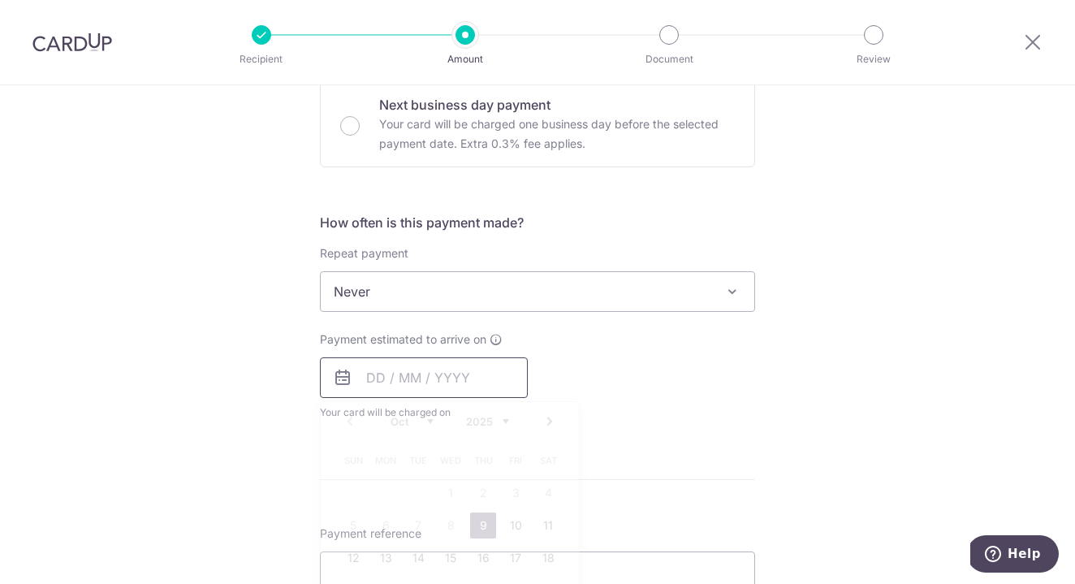
click at [368, 379] on input "text" at bounding box center [424, 377] width 208 height 41
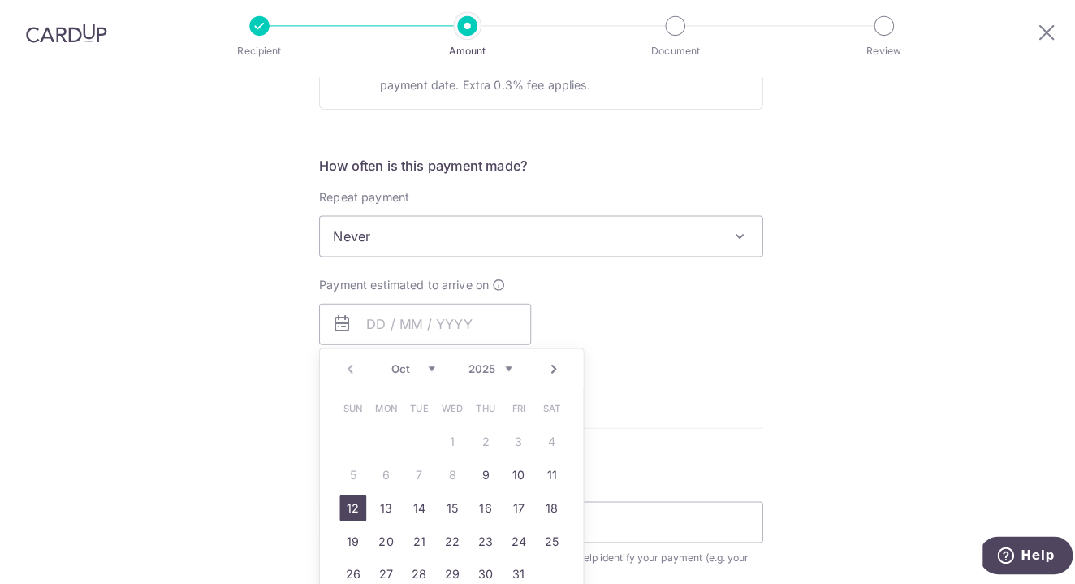
click at [350, 499] on link "12" at bounding box center [353, 507] width 26 height 26
type input "[DATE]"
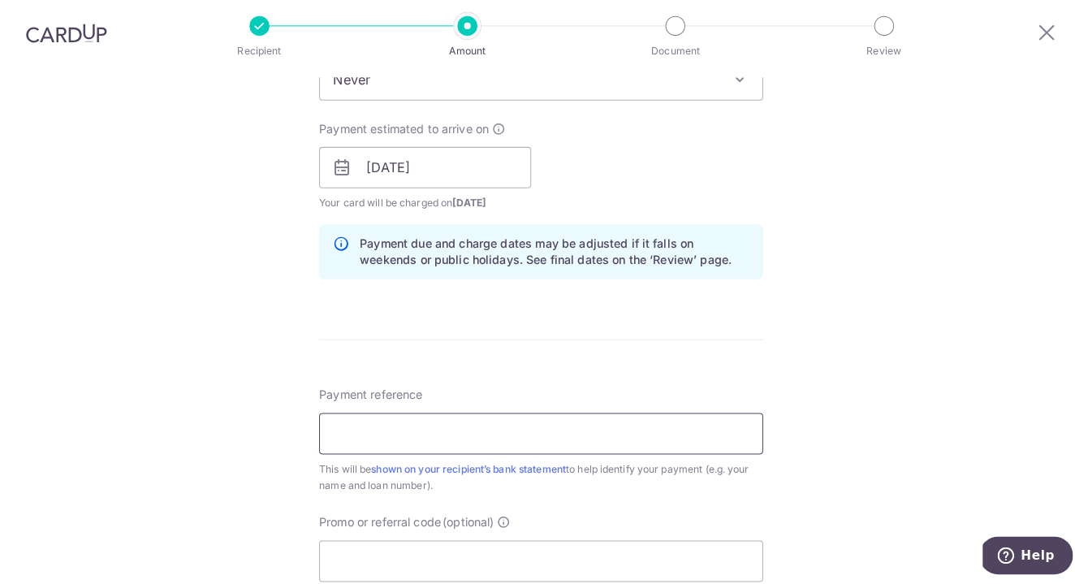
scroll to position [704, 0]
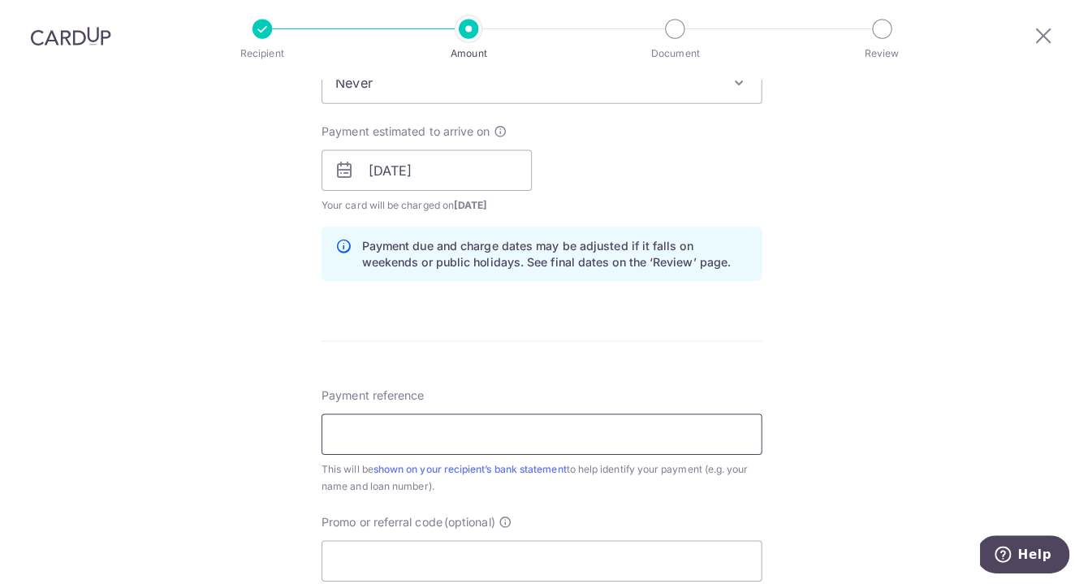
click at [593, 438] on input "Payment reference" at bounding box center [537, 435] width 435 height 41
paste input "WongWaiSan574229684400000"
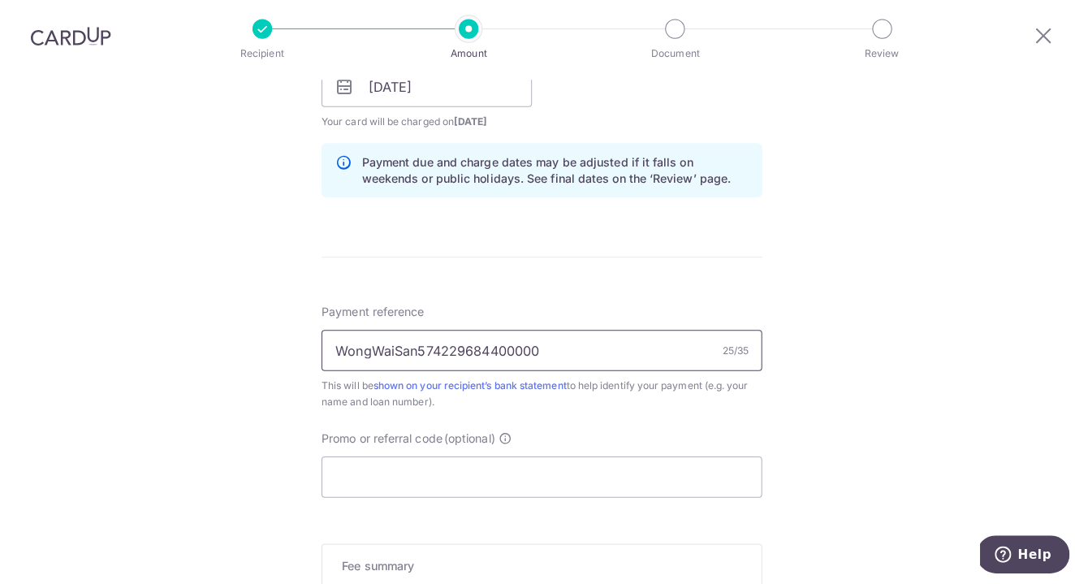
scroll to position [790, 0]
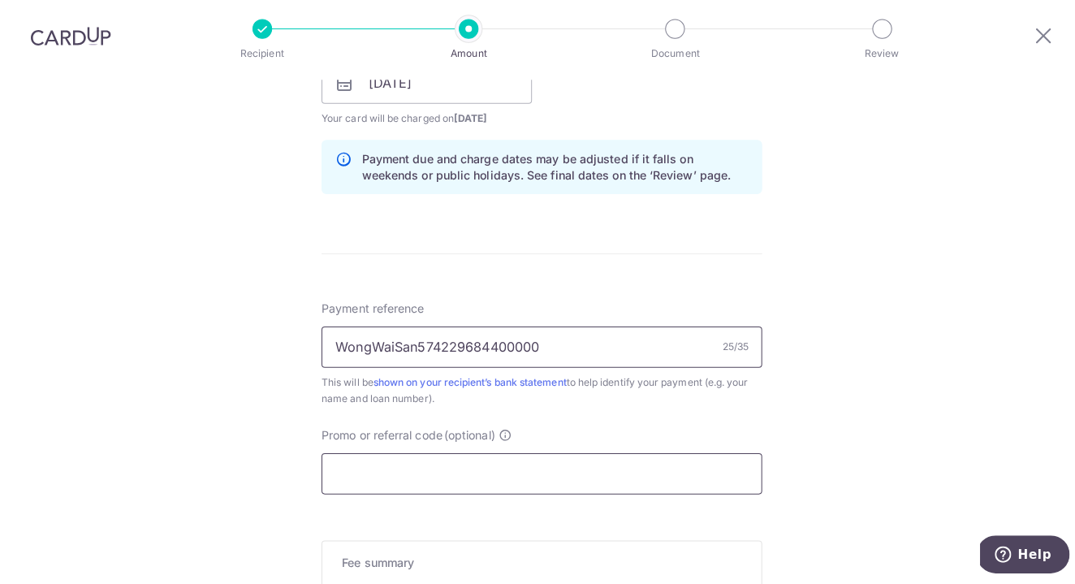
type input "WongWaiSan574229684400000"
click at [579, 468] on input "Promo or referral code (optional)" at bounding box center [537, 474] width 435 height 41
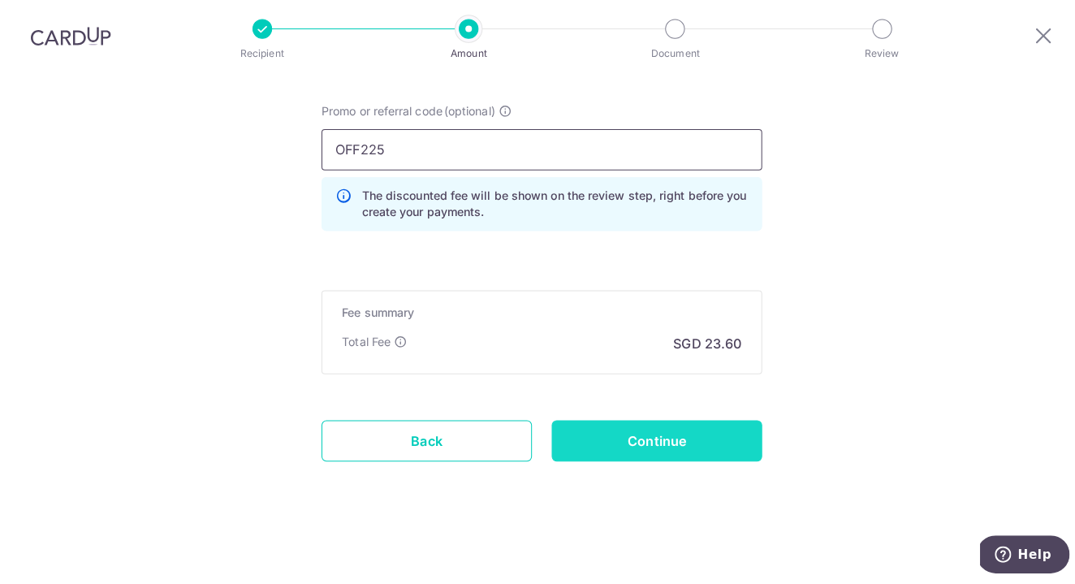
scroll to position [1110, 0]
type input "OFF225"
click at [675, 436] on input "Continue" at bounding box center [651, 441] width 208 height 41
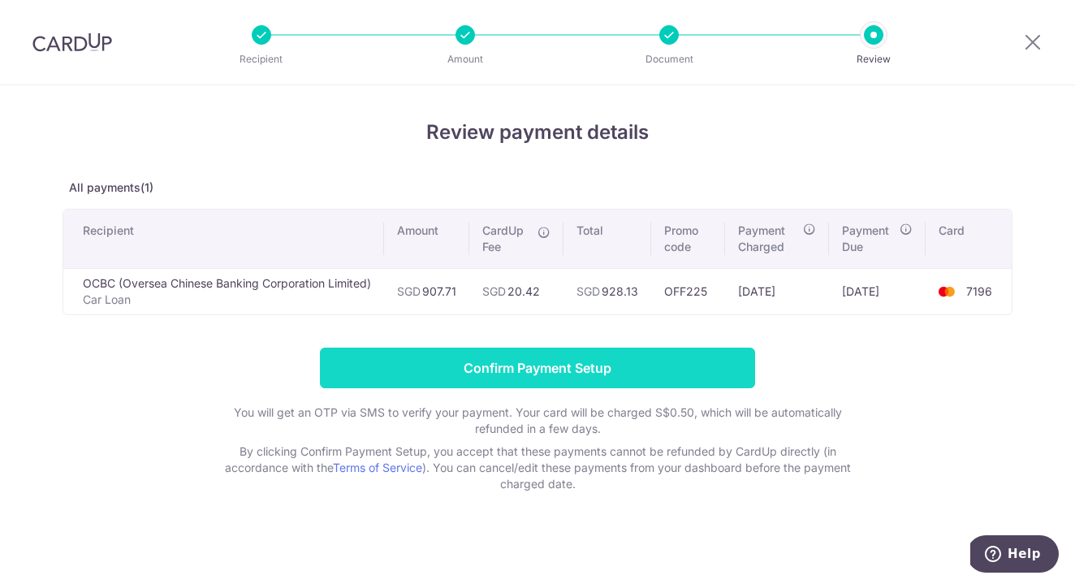
click at [584, 363] on input "Confirm Payment Setup" at bounding box center [537, 367] width 435 height 41
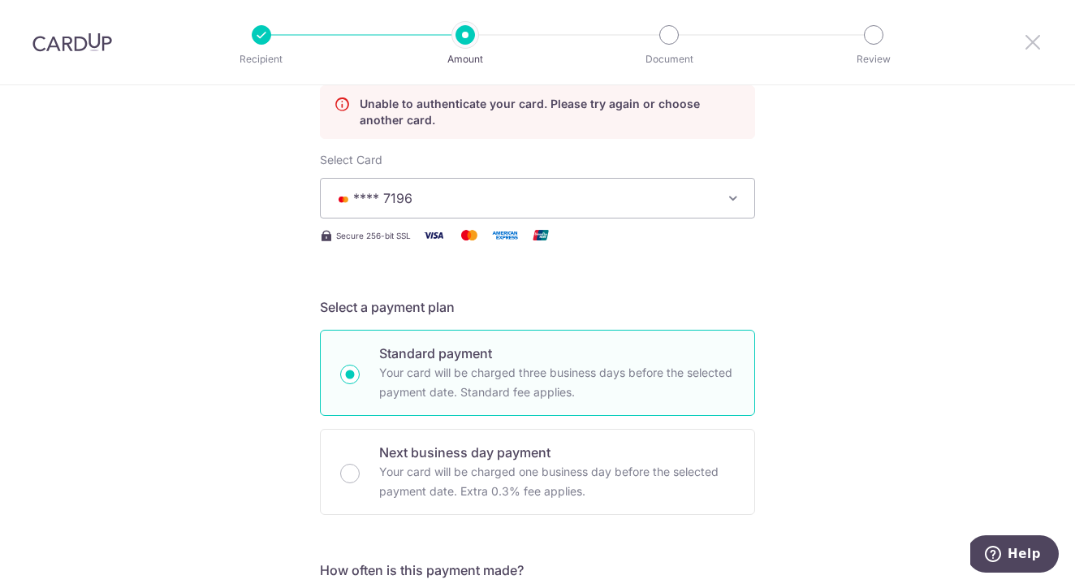
click at [1029, 44] on icon at bounding box center [1032, 42] width 19 height 20
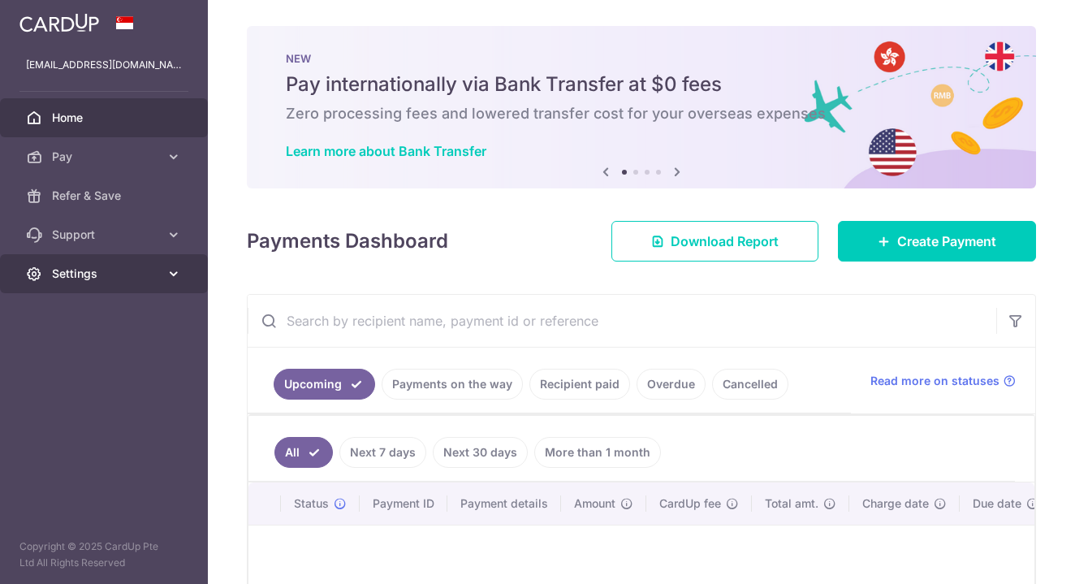
click at [149, 274] on span "Settings" at bounding box center [105, 273] width 107 height 16
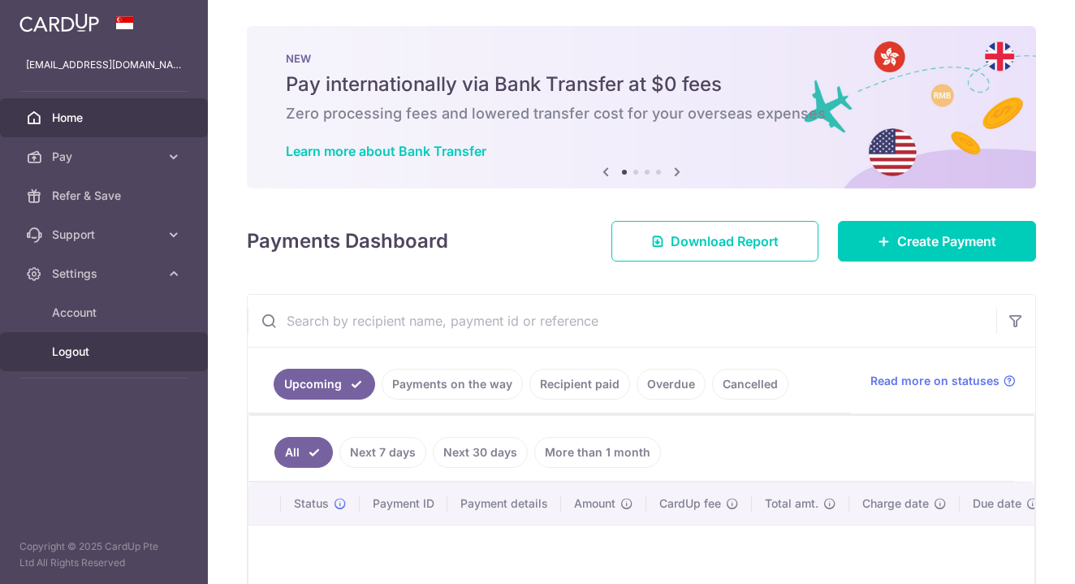
click at [88, 346] on span "Logout" at bounding box center [105, 351] width 107 height 16
